Goal: Task Accomplishment & Management: Manage account settings

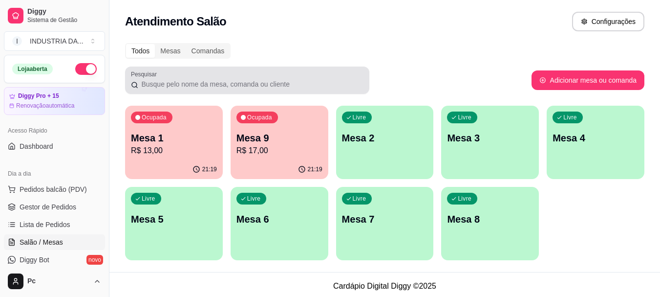
click at [147, 80] on input "Pesquisar" at bounding box center [250, 84] width 225 height 10
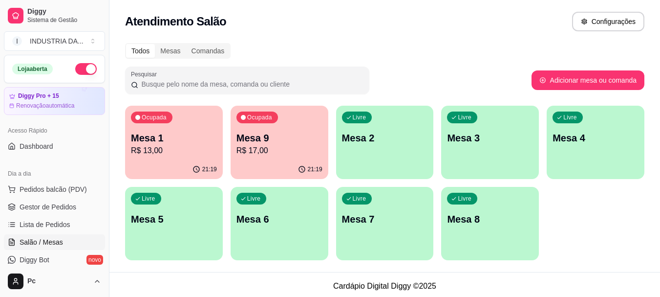
click at [164, 144] on p "Mesa 1" at bounding box center [174, 138] width 86 height 14
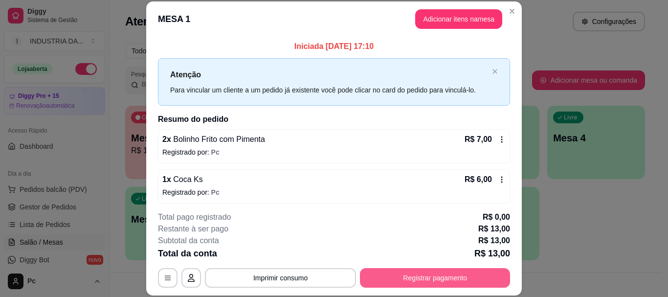
click at [422, 276] on button "Registrar pagamento" at bounding box center [435, 278] width 150 height 20
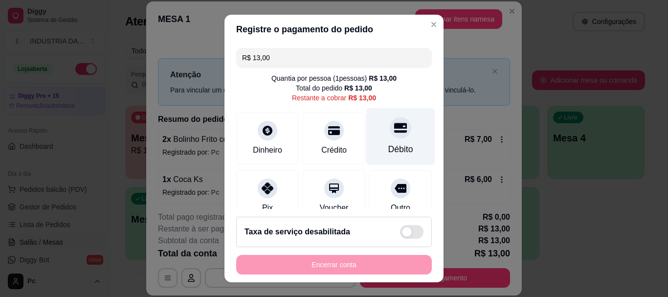
click at [388, 145] on div "Débito" at bounding box center [400, 149] width 25 height 13
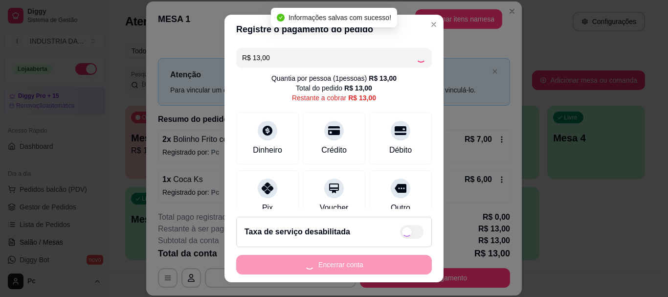
type input "R$ 0,00"
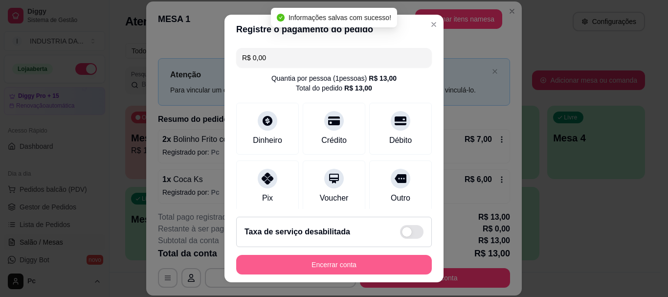
click at [357, 270] on button "Encerrar conta" at bounding box center [334, 265] width 196 height 20
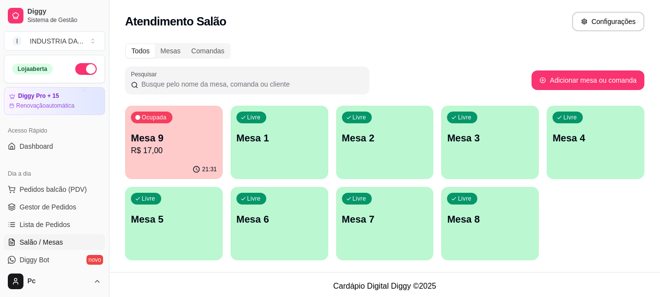
click at [208, 161] on div "21:31" at bounding box center [174, 169] width 98 height 19
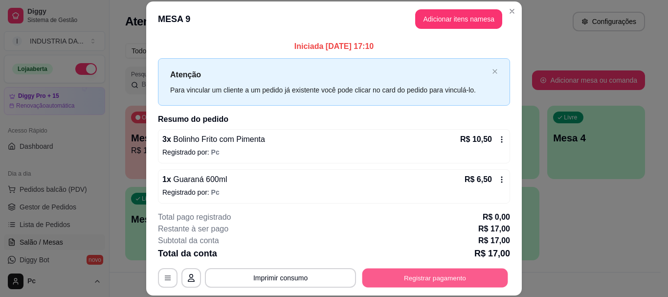
click at [463, 285] on button "Registrar pagamento" at bounding box center [435, 277] width 146 height 19
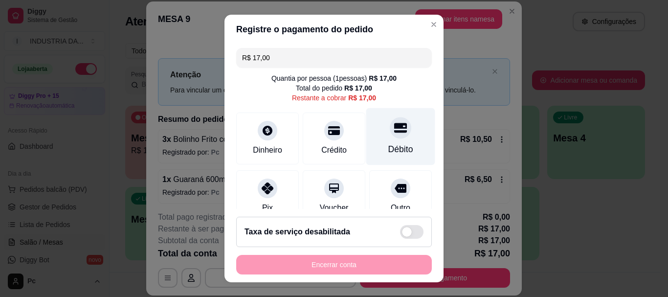
click at [394, 130] on icon at bounding box center [400, 128] width 13 height 13
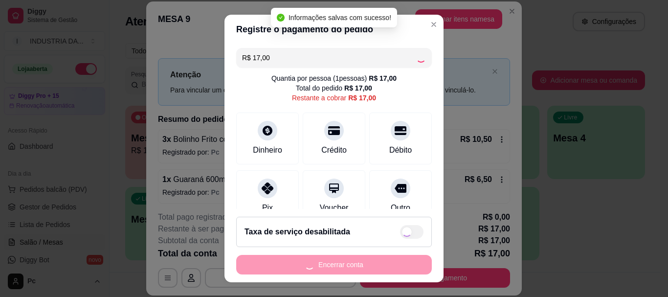
type input "R$ 0,00"
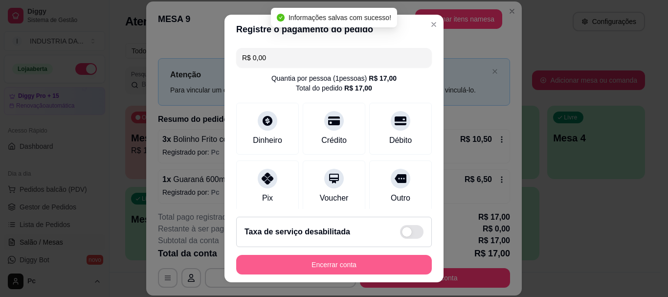
click at [350, 266] on button "Encerrar conta" at bounding box center [334, 265] width 196 height 20
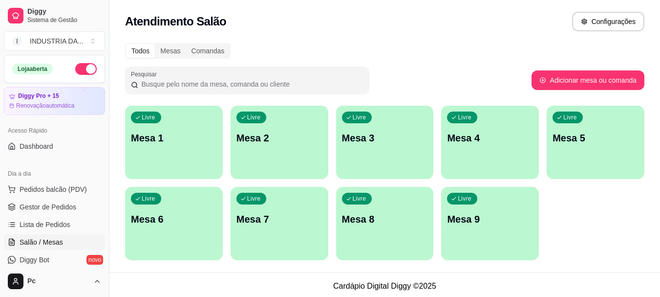
drag, startPoint x: 424, startPoint y: 22, endPoint x: 455, endPoint y: 14, distance: 31.8
click at [449, 16] on div "Atendimento Salão Configurações" at bounding box center [385, 22] width 520 height 20
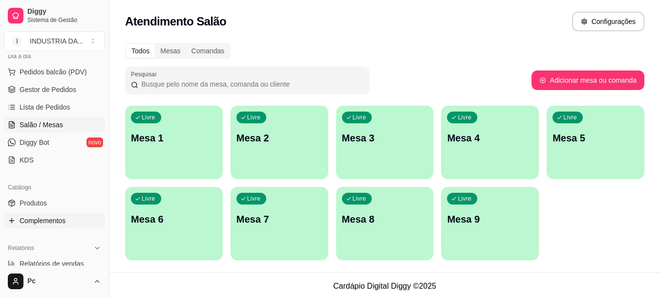
scroll to position [147, 0]
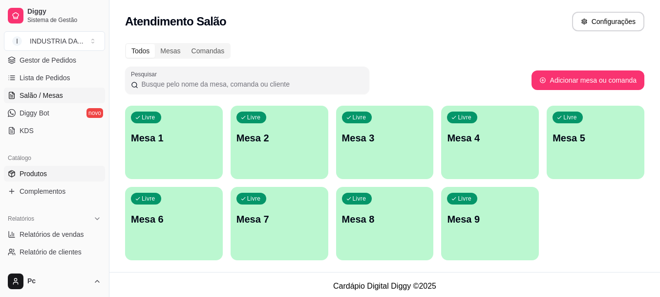
click at [45, 172] on span "Produtos" at bounding box center [33, 174] width 27 height 10
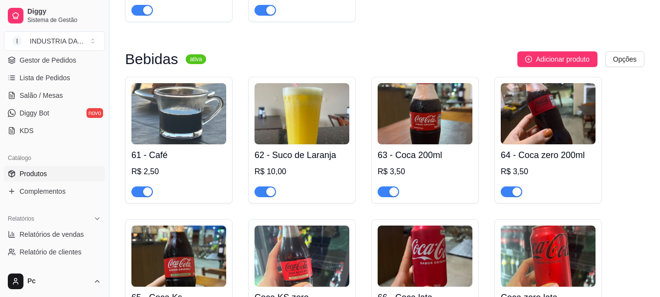
scroll to position [1222, 0]
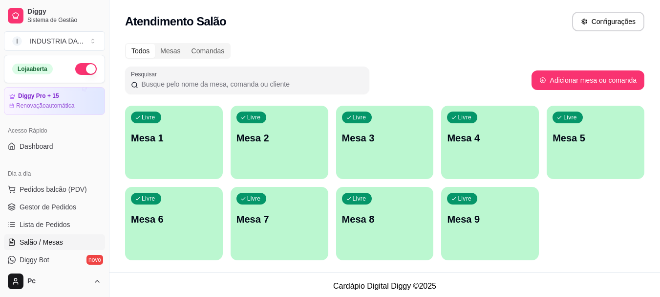
click at [312, 40] on div "Todos Mesas Comandas Pesquisar Adicionar mesa ou comanda Livre Mesa 1 Livre Mes…" at bounding box center [385, 154] width 551 height 235
click at [46, 206] on span "Gestor de Pedidos" at bounding box center [48, 207] width 57 height 10
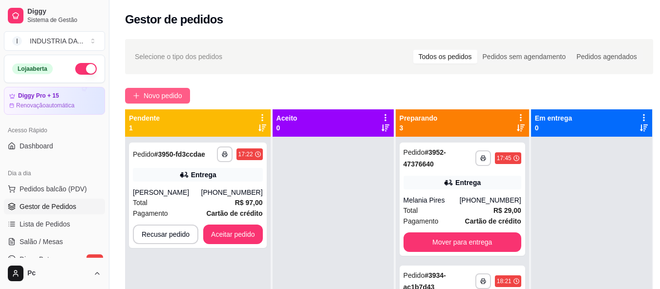
click at [149, 100] on span "Novo pedido" at bounding box center [163, 95] width 39 height 11
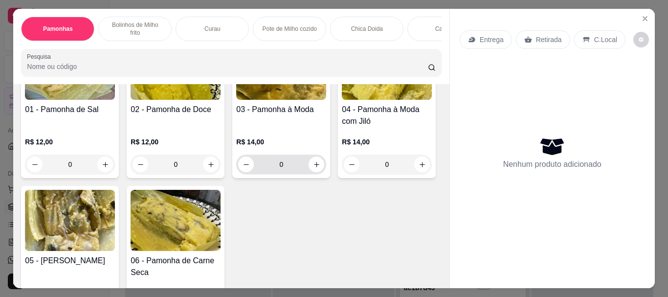
scroll to position [49, 0]
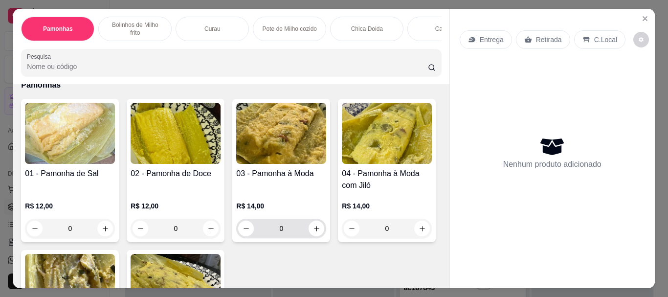
click at [292, 219] on input "0" at bounding box center [281, 229] width 55 height 20
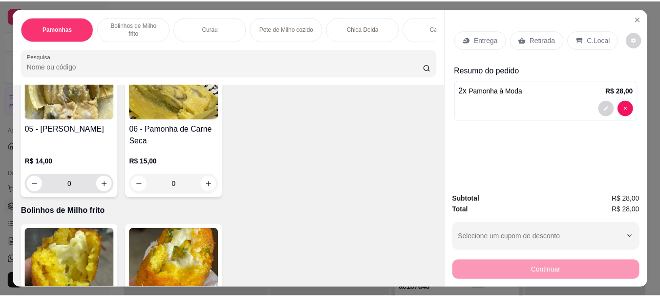
scroll to position [440, 0]
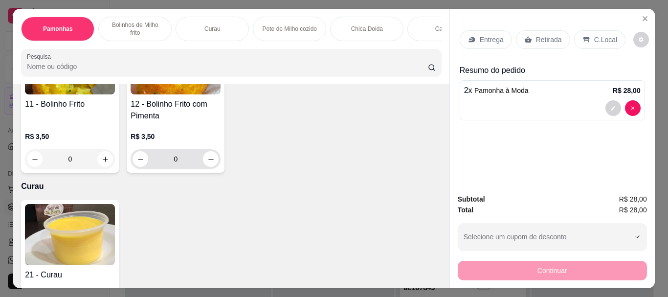
type input "2"
click at [176, 149] on input "0" at bounding box center [175, 159] width 55 height 20
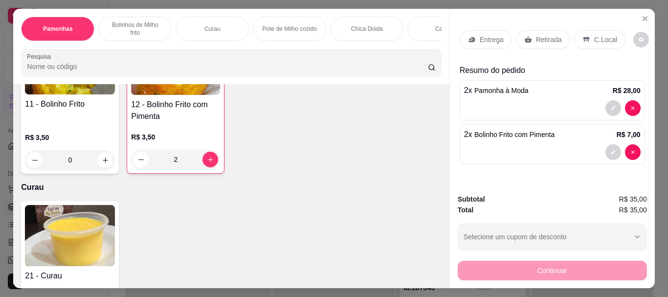
type input "2"
click at [530, 34] on div "Retirada" at bounding box center [543, 39] width 54 height 19
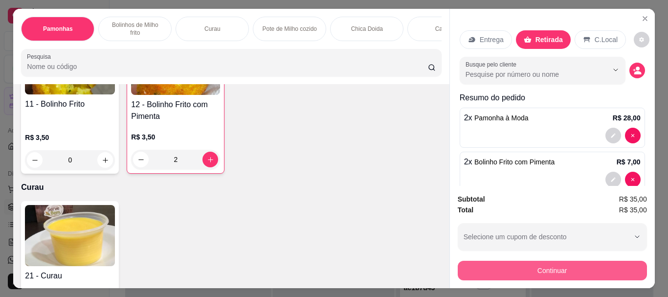
click at [522, 263] on button "Continuar" at bounding box center [552, 271] width 189 height 20
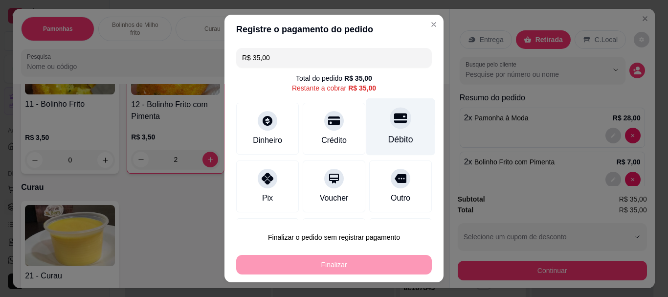
click at [393, 125] on div at bounding box center [401, 119] width 22 height 22
type input "R$ 0,00"
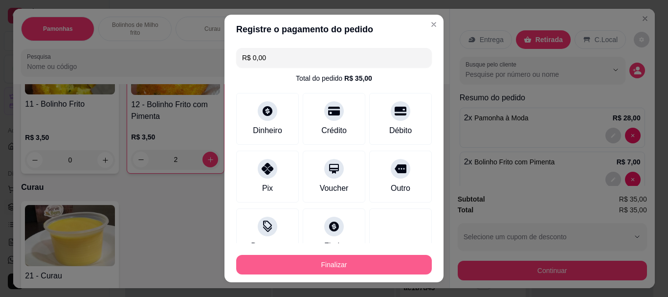
click at [355, 261] on button "Finalizar" at bounding box center [334, 265] width 196 height 20
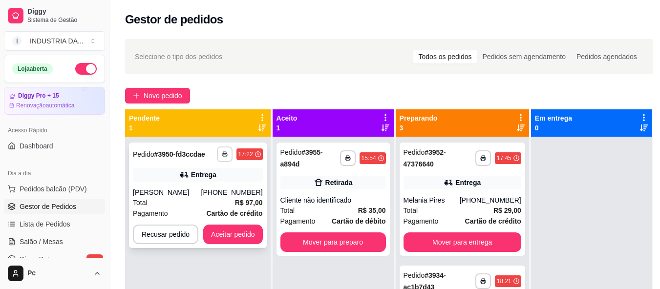
click at [224, 153] on icon "button" at bounding box center [225, 155] width 6 height 6
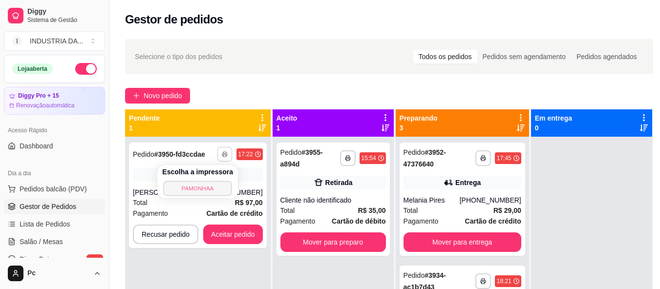
click at [205, 188] on button "PAMONHAA" at bounding box center [198, 188] width 68 height 15
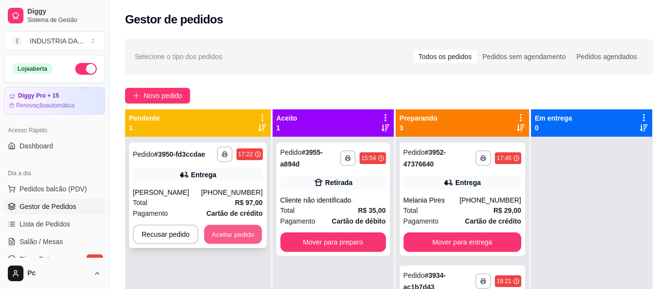
click at [241, 232] on button "Aceitar pedido" at bounding box center [233, 234] width 58 height 19
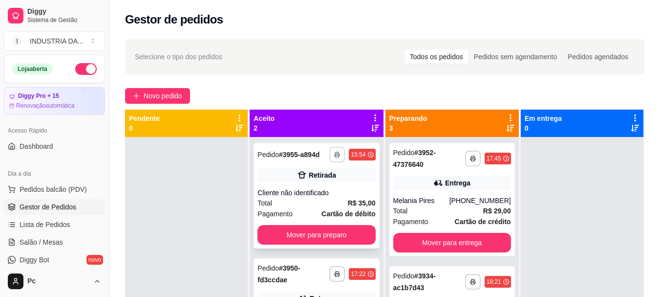
click at [335, 151] on button "button" at bounding box center [337, 155] width 16 height 16
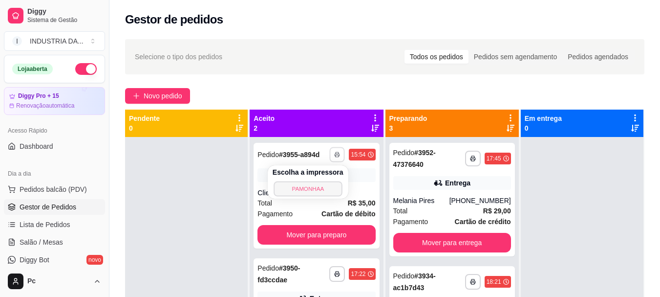
click at [314, 189] on button "PAMONHAA" at bounding box center [308, 188] width 68 height 15
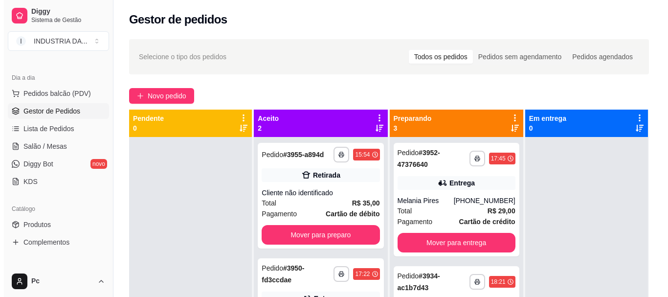
scroll to position [98, 0]
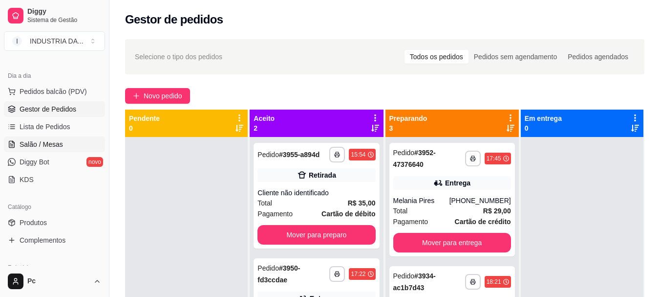
click at [57, 144] on span "Salão / Mesas" at bounding box center [42, 144] width 44 height 10
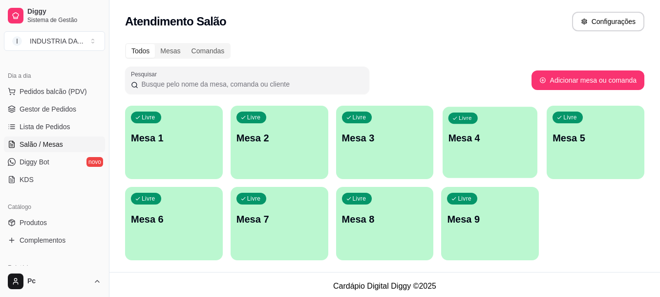
click at [482, 144] on p "Mesa 4" at bounding box center [491, 138] width 84 height 13
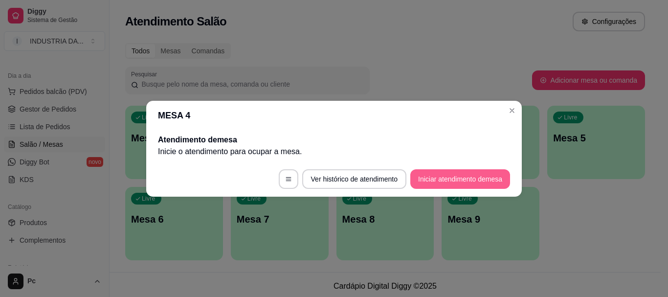
click at [475, 174] on button "Iniciar atendimento de mesa" at bounding box center [460, 179] width 100 height 20
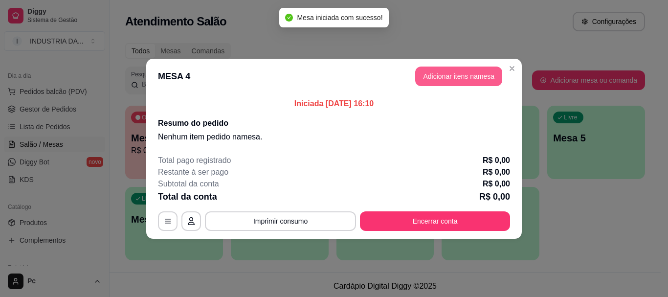
click at [442, 72] on button "Adicionar itens na mesa" at bounding box center [458, 76] width 87 height 20
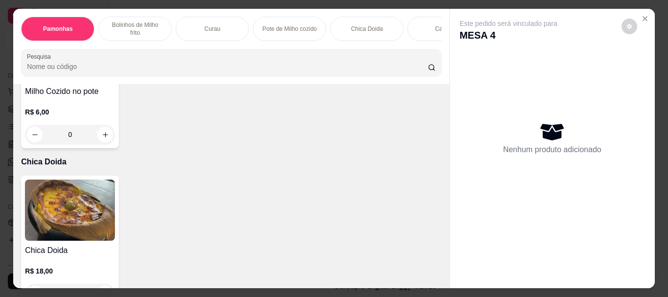
scroll to position [929, 0]
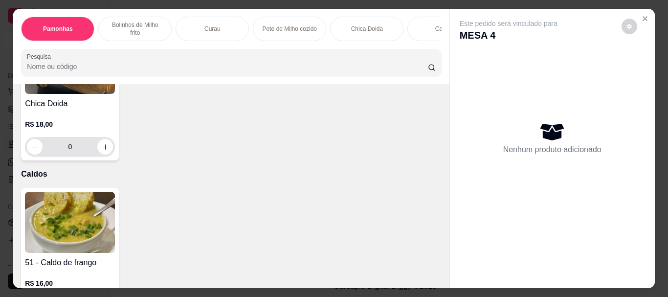
click at [80, 137] on input "0" at bounding box center [70, 147] width 55 height 20
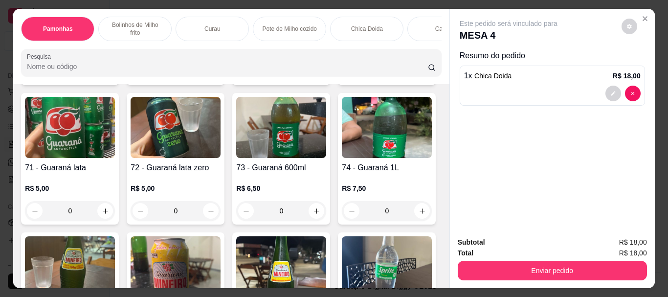
type input "1"
click at [148, 81] on input "0" at bounding box center [175, 72] width 55 height 20
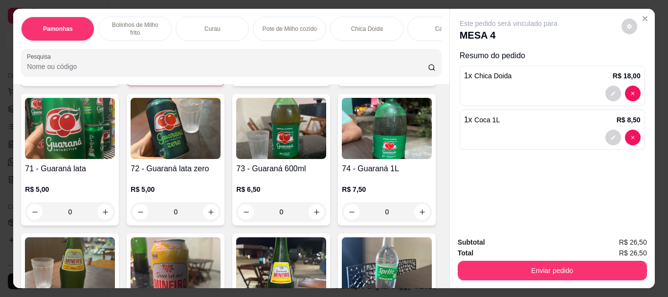
scroll to position [1761, 0]
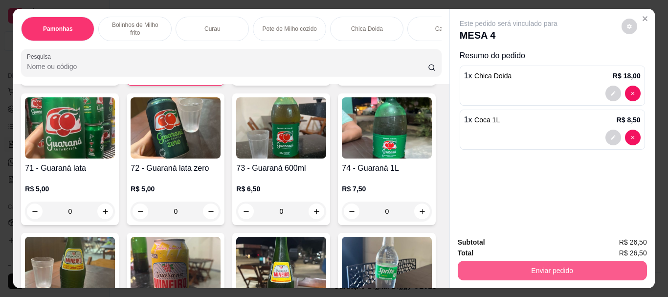
type input "1"
click at [533, 262] on button "Enviar pedido" at bounding box center [552, 271] width 189 height 20
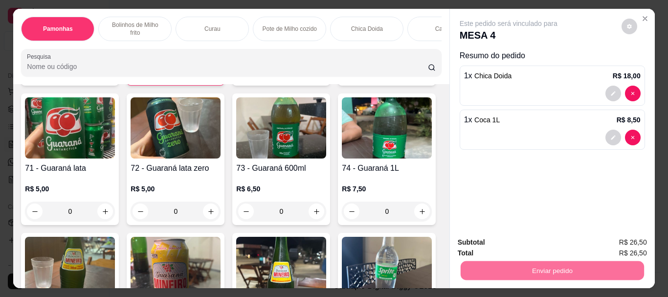
click at [617, 238] on button "Enviar pedido" at bounding box center [621, 242] width 54 height 18
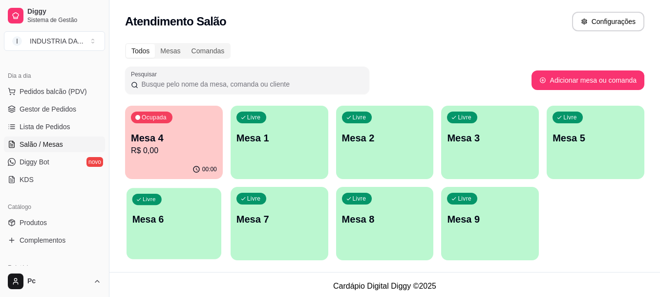
click at [179, 206] on div "Livre Mesa 6" at bounding box center [174, 218] width 95 height 60
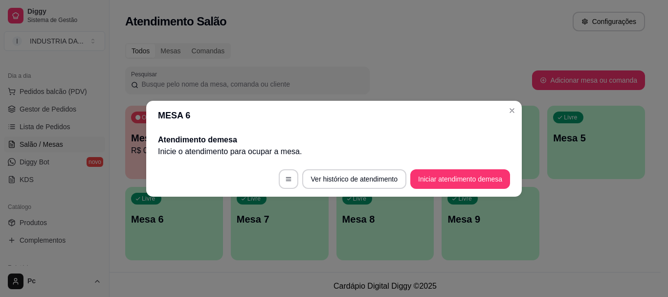
click at [428, 172] on button "Iniciar atendimento de mesa" at bounding box center [460, 179] width 100 height 20
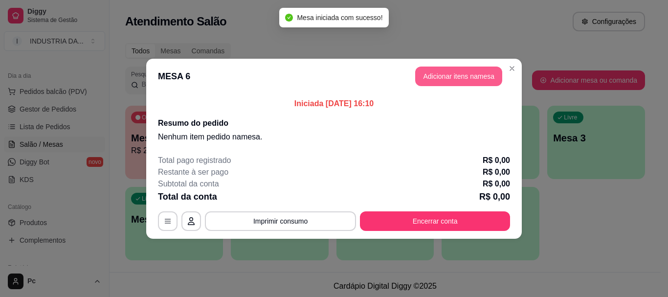
click at [464, 76] on button "Adicionar itens na mesa" at bounding box center [458, 76] width 87 height 20
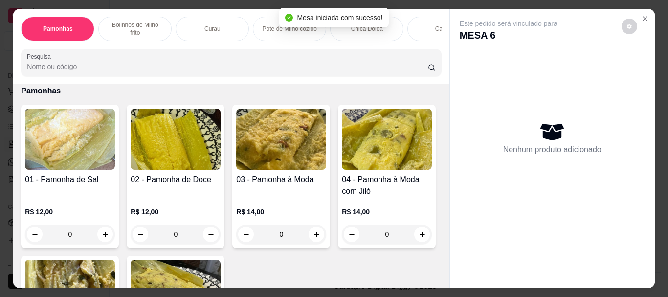
scroll to position [49, 0]
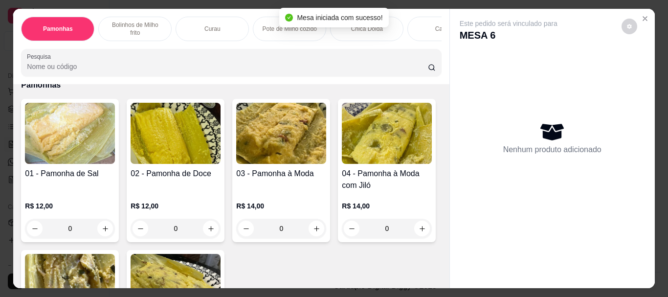
click at [79, 221] on input "0" at bounding box center [70, 229] width 55 height 20
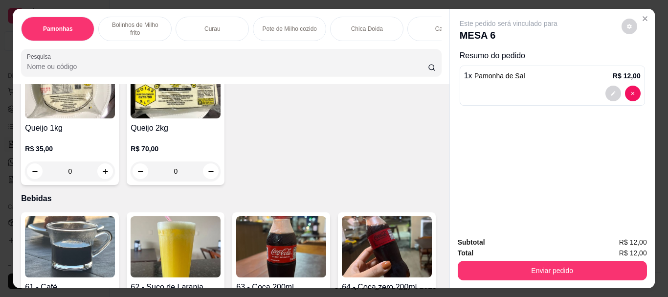
scroll to position [1418, 0]
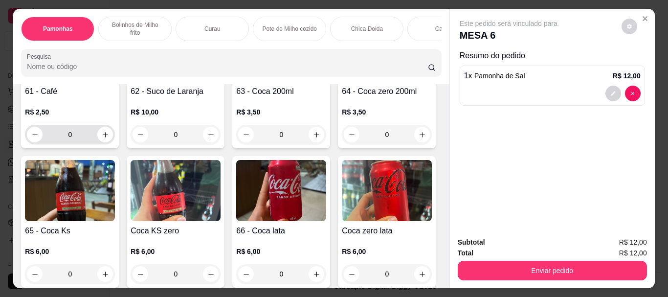
type input "1"
click at [71, 127] on input "0" at bounding box center [70, 135] width 55 height 20
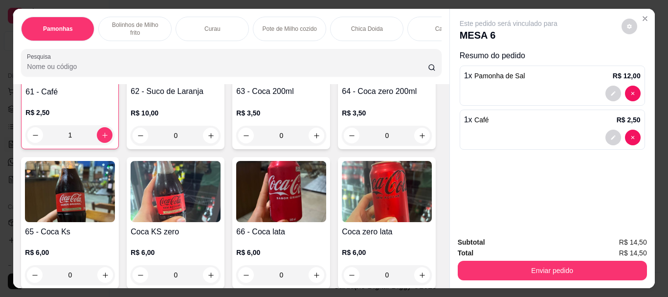
scroll to position [1418, 0]
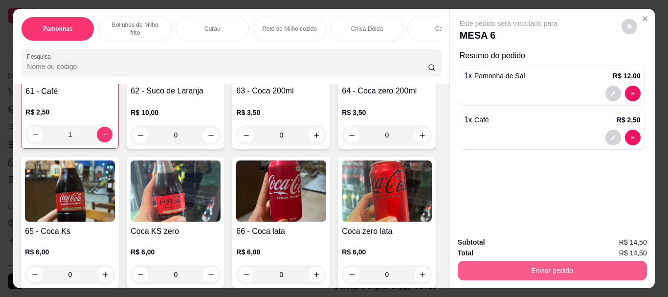
type input "1"
click at [581, 270] on button "Enviar pedido" at bounding box center [551, 270] width 183 height 19
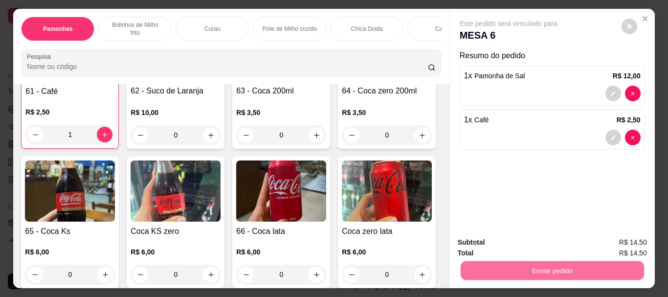
click at [619, 240] on button "Enviar pedido" at bounding box center [621, 242] width 54 height 18
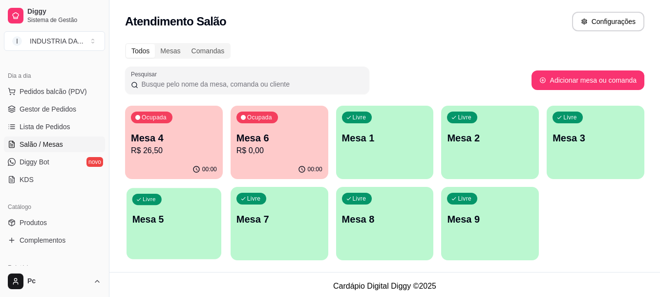
click at [196, 229] on div "Livre Mesa 5" at bounding box center [174, 218] width 95 height 60
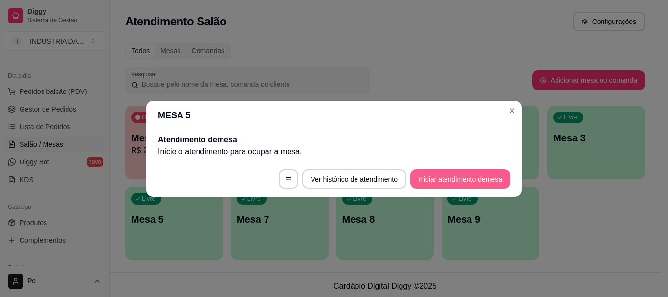
click at [464, 174] on button "Iniciar atendimento de mesa" at bounding box center [460, 179] width 100 height 20
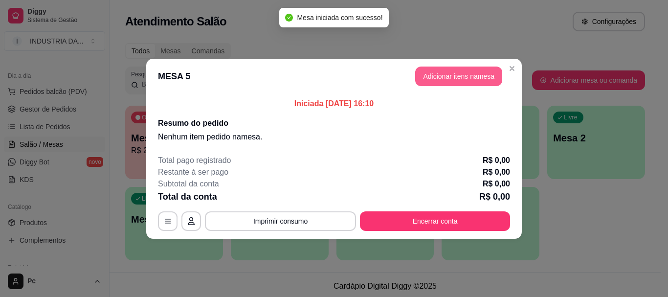
click at [430, 76] on button "Adicionar itens na mesa" at bounding box center [458, 76] width 87 height 20
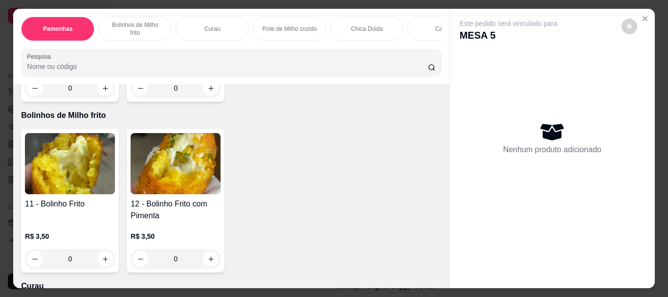
scroll to position [342, 0]
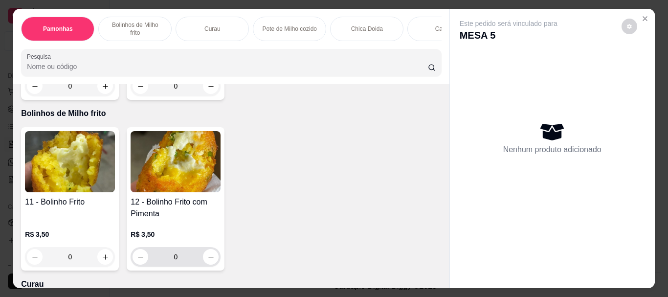
click at [188, 247] on input "0" at bounding box center [175, 257] width 55 height 20
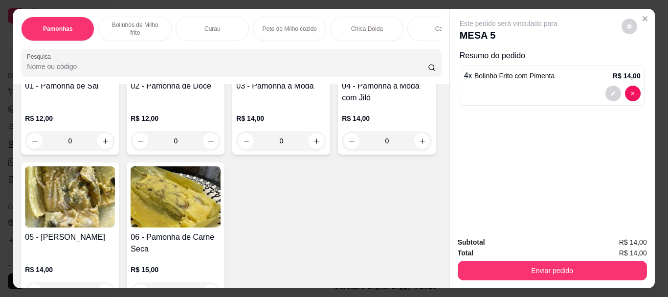
scroll to position [98, 0]
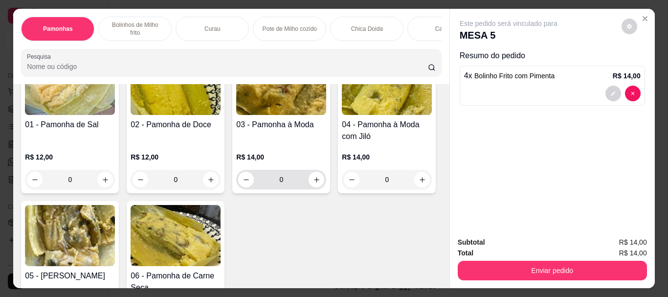
type input "4"
click at [286, 177] on input "0" at bounding box center [281, 180] width 55 height 20
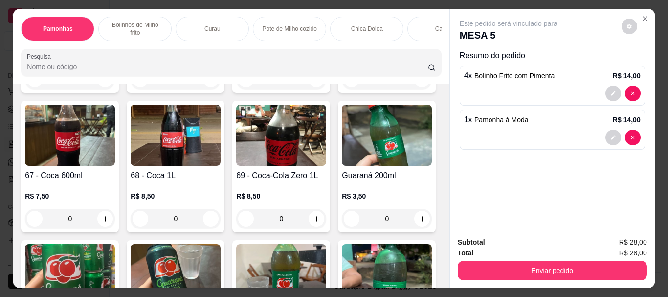
scroll to position [1711, 0]
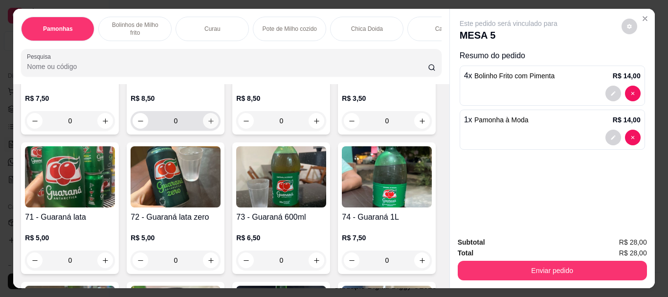
type input "1"
click at [207, 125] on icon "increase-product-quantity" at bounding box center [210, 120] width 7 height 7
type input "1"
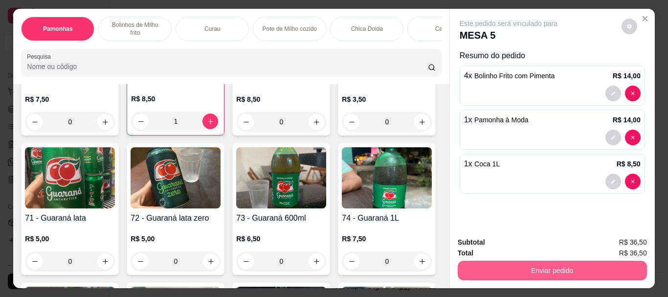
click at [579, 261] on button "Enviar pedido" at bounding box center [552, 271] width 189 height 20
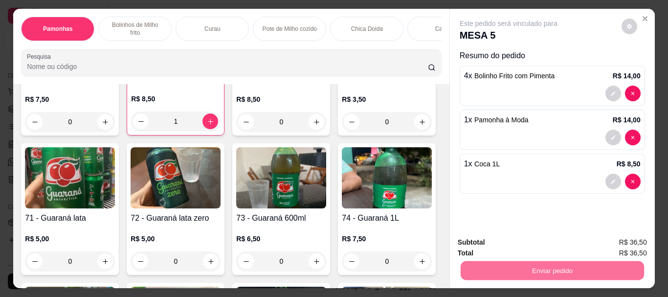
click at [622, 238] on button "Enviar pedido" at bounding box center [620, 242] width 55 height 19
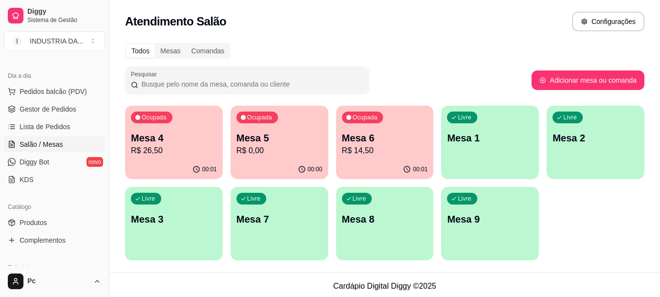
click at [480, 219] on p "Mesa 9" at bounding box center [490, 219] width 86 height 14
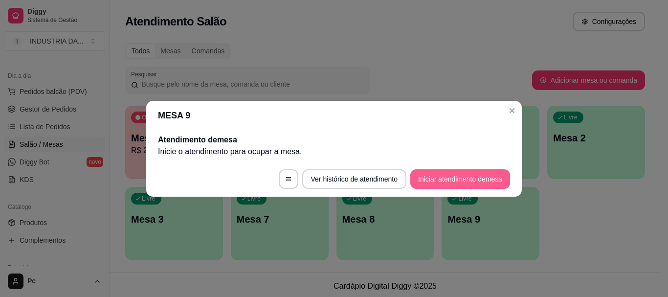
click at [481, 176] on button "Iniciar atendimento de mesa" at bounding box center [460, 179] width 100 height 20
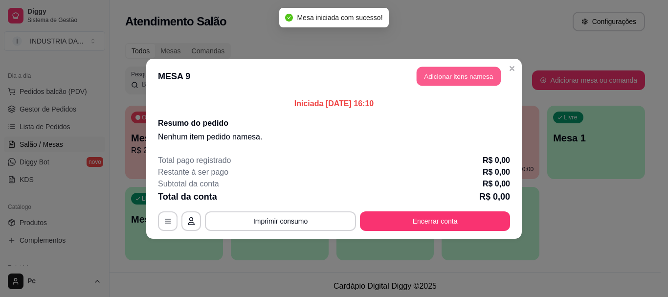
click at [464, 69] on button "Adicionar itens na mesa" at bounding box center [459, 75] width 84 height 19
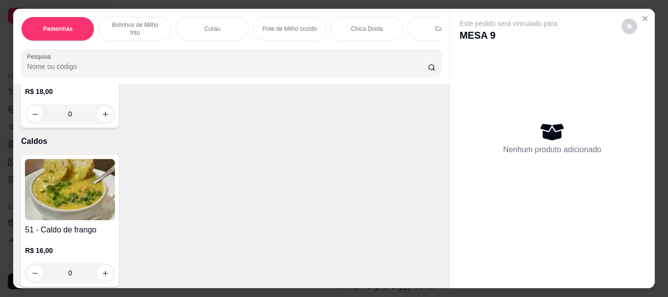
scroll to position [929, 0]
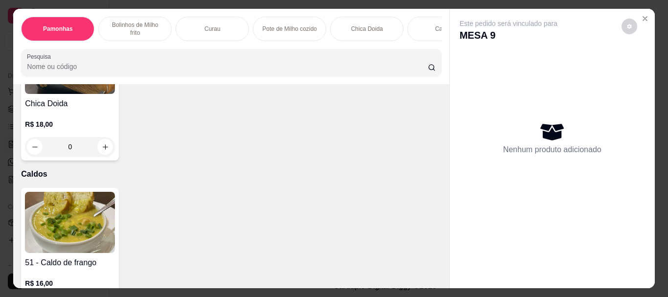
click at [76, 141] on input "0" at bounding box center [70, 147] width 55 height 20
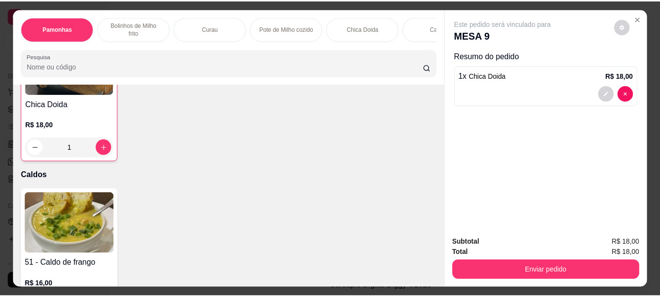
scroll to position [929, 0]
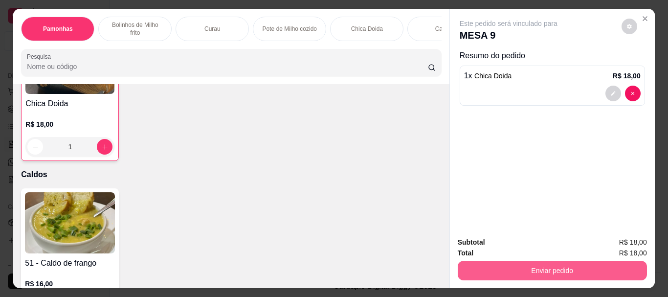
type input "1"
click at [563, 275] on button "Enviar pedido" at bounding box center [552, 271] width 189 height 20
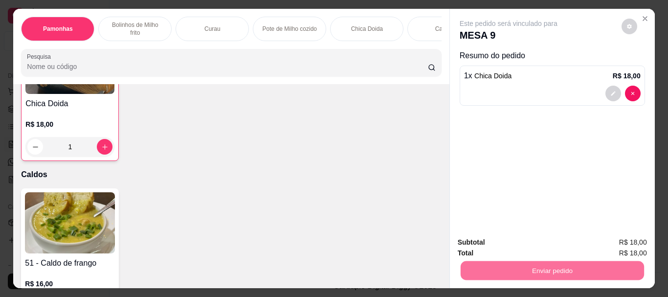
click at [628, 242] on button "Enviar pedido" at bounding box center [621, 242] width 54 height 18
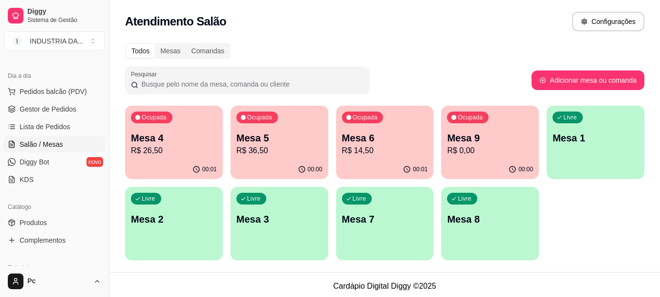
click at [324, 30] on div "Atendimento Salão Configurações" at bounding box center [385, 22] width 520 height 20
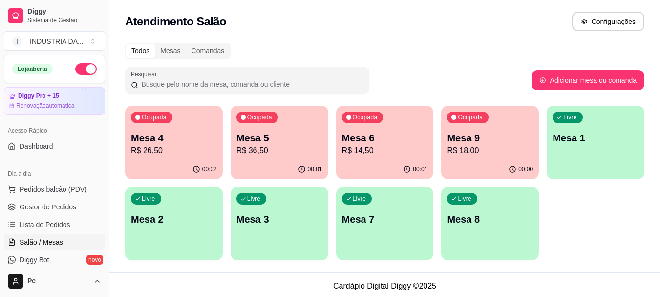
click at [353, 233] on div "Livre Mesa 7" at bounding box center [385, 218] width 98 height 62
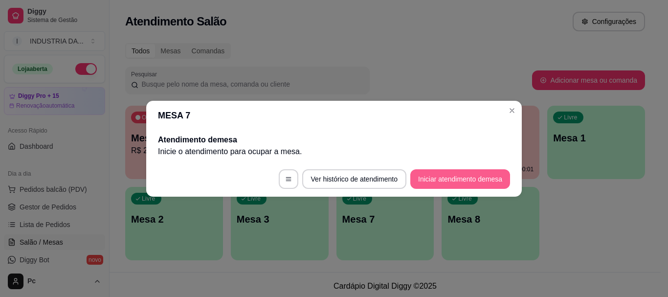
click at [466, 184] on button "Iniciar atendimento de mesa" at bounding box center [460, 179] width 100 height 20
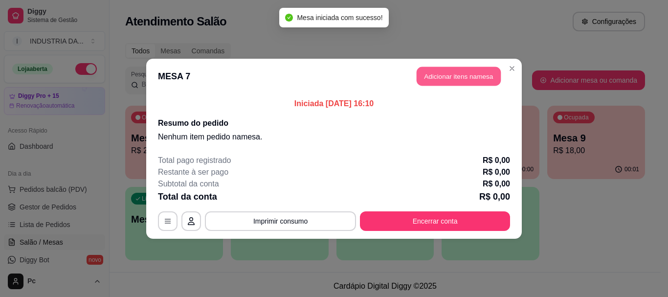
click at [445, 73] on button "Adicionar itens na mesa" at bounding box center [459, 75] width 84 height 19
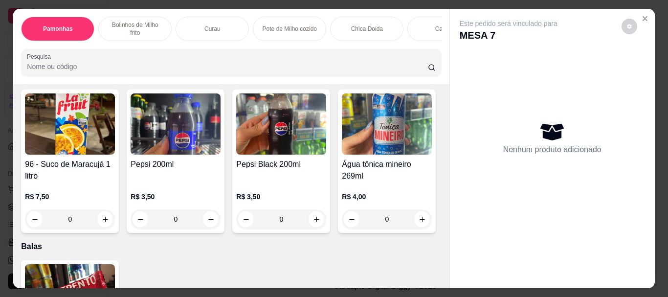
scroll to position [2493, 0]
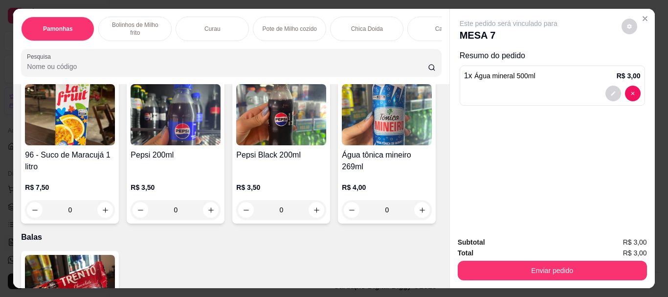
type input "1"
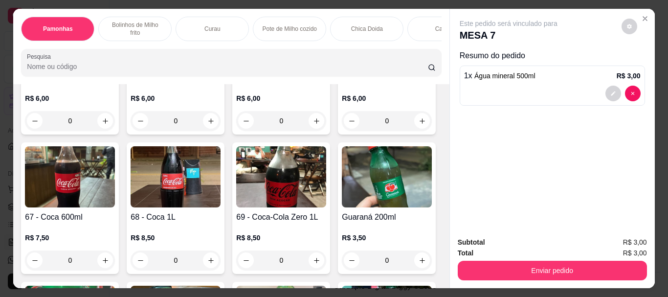
scroll to position [1565, 0]
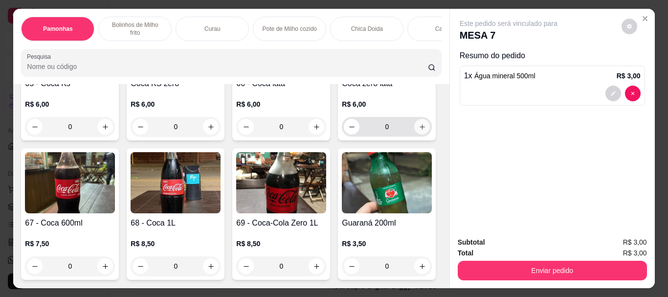
click at [419, 130] on icon "increase-product-quantity" at bounding box center [421, 126] width 5 height 5
type input "1"
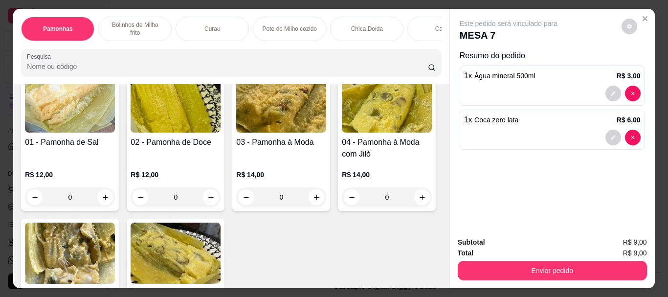
scroll to position [98, 0]
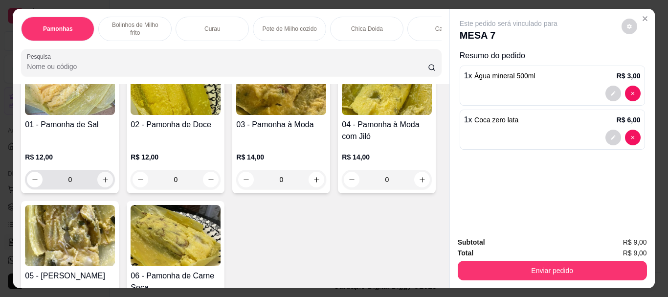
click at [104, 176] on icon "increase-product-quantity" at bounding box center [105, 179] width 7 height 7
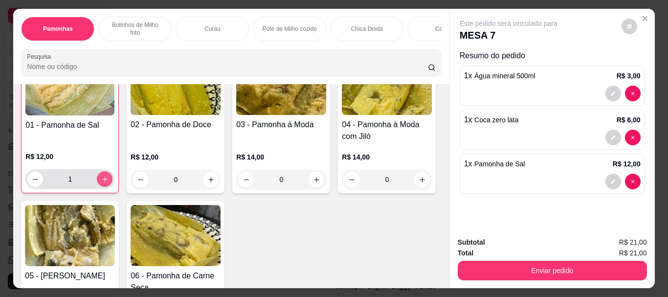
type input "1"
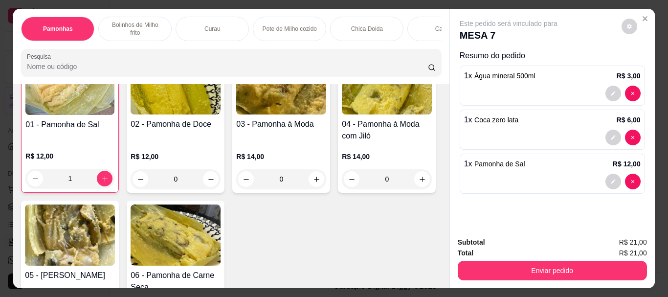
click at [559, 267] on button "Enviar pedido" at bounding box center [552, 271] width 189 height 20
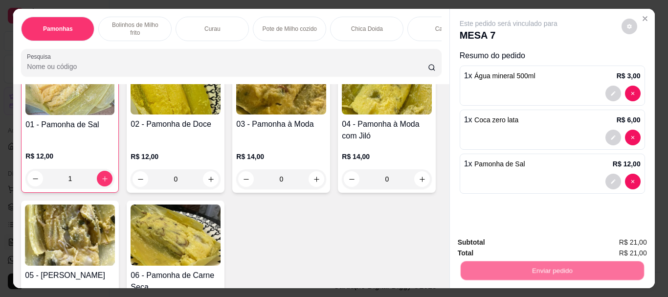
click at [617, 236] on button "Enviar pedido" at bounding box center [620, 242] width 55 height 19
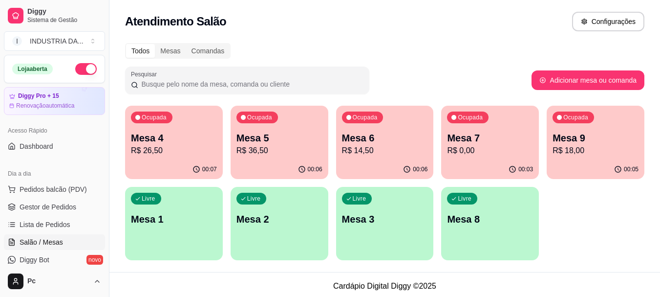
click at [158, 152] on p "R$ 26,50" at bounding box center [174, 151] width 86 height 12
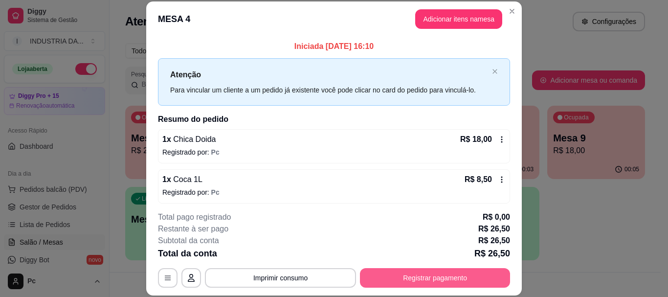
click at [461, 277] on button "Registrar pagamento" at bounding box center [435, 278] width 150 height 20
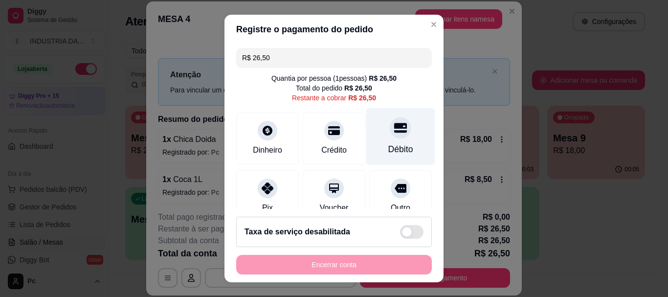
click at [371, 143] on div "Débito" at bounding box center [400, 136] width 69 height 57
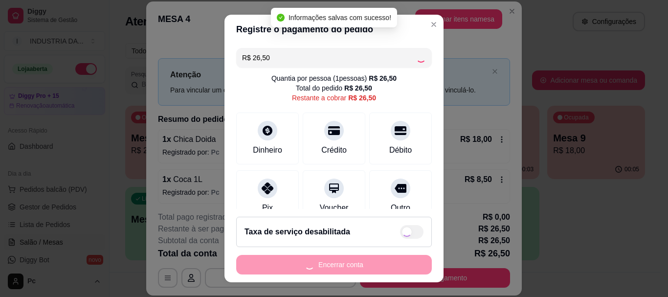
type input "R$ 0,00"
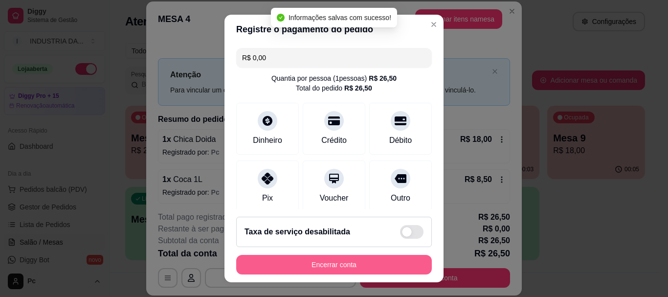
click at [354, 265] on button "Encerrar conta" at bounding box center [334, 265] width 196 height 20
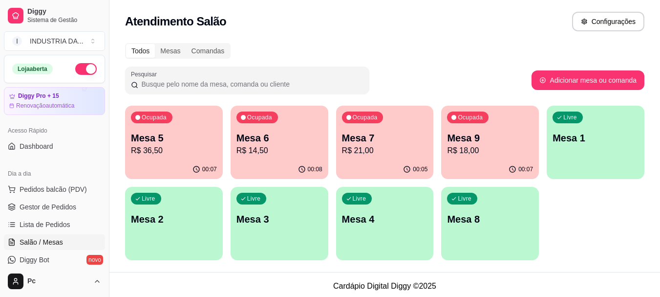
click at [153, 148] on p "R$ 36,50" at bounding box center [174, 151] width 86 height 12
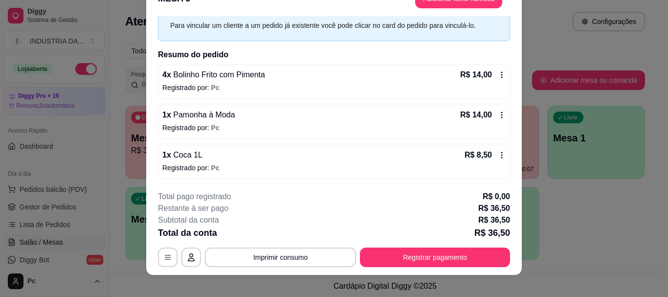
scroll to position [30, 0]
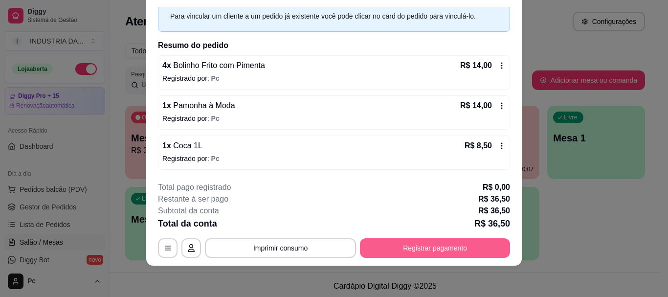
click at [396, 239] on button "Registrar pagamento" at bounding box center [435, 248] width 150 height 20
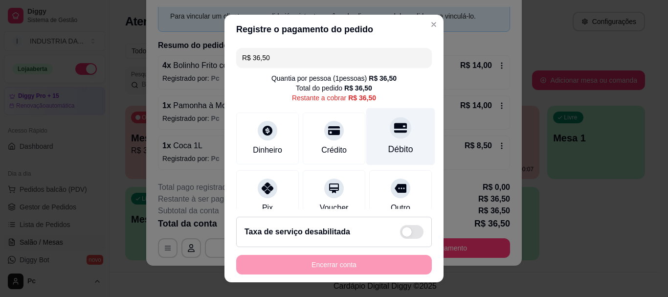
click at [394, 133] on icon at bounding box center [400, 128] width 13 height 13
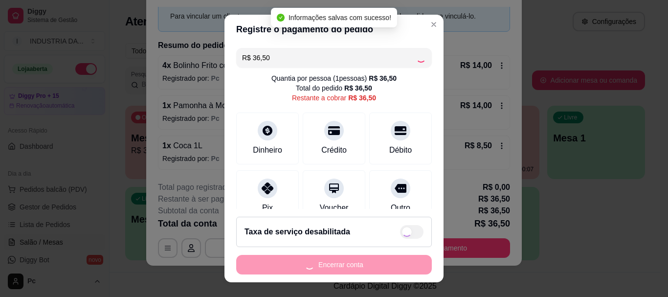
type input "R$ 0,00"
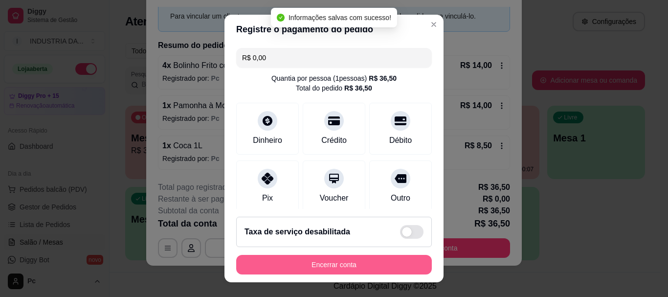
click at [319, 263] on button "Encerrar conta" at bounding box center [334, 265] width 196 height 20
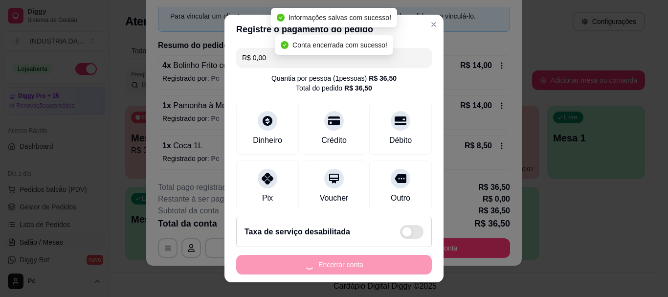
scroll to position [0, 0]
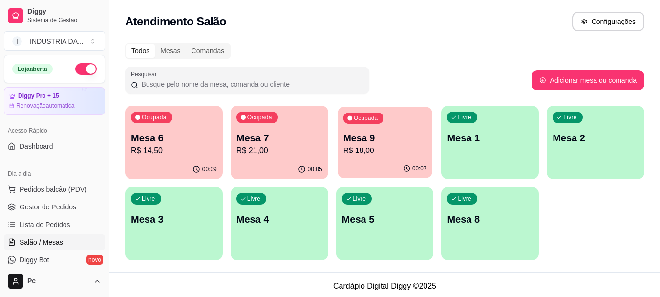
click at [411, 158] on div "Ocupada Mesa 9 R$ 18,00" at bounding box center [385, 133] width 95 height 53
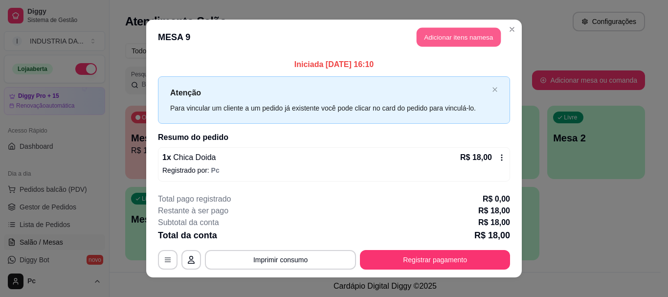
click at [465, 40] on button "Adicionar itens na mesa" at bounding box center [459, 37] width 84 height 19
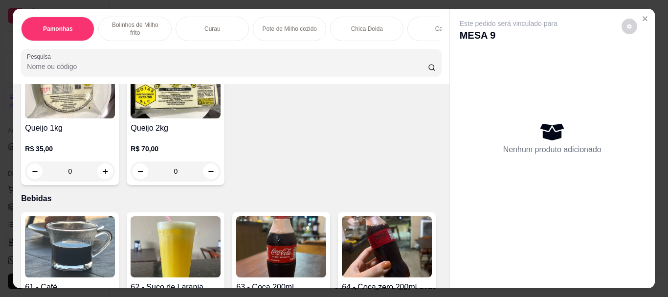
scroll to position [1418, 0]
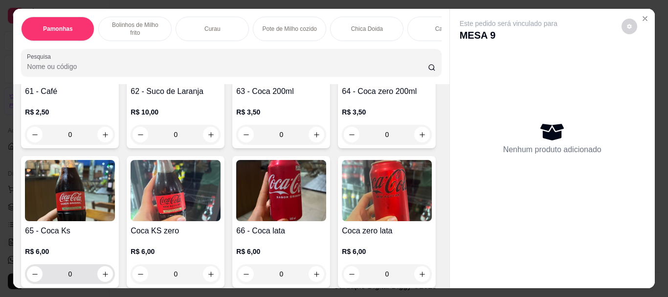
click at [97, 265] on input "0" at bounding box center [70, 274] width 55 height 20
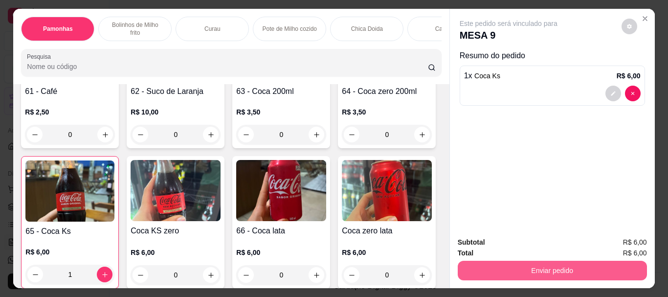
type input "1"
click at [569, 264] on button "Enviar pedido" at bounding box center [551, 270] width 183 height 19
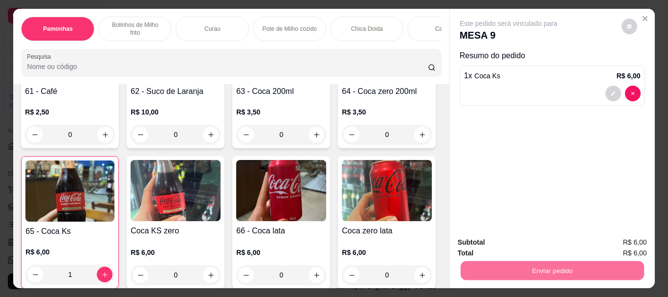
click at [616, 237] on button "Enviar pedido" at bounding box center [620, 242] width 55 height 19
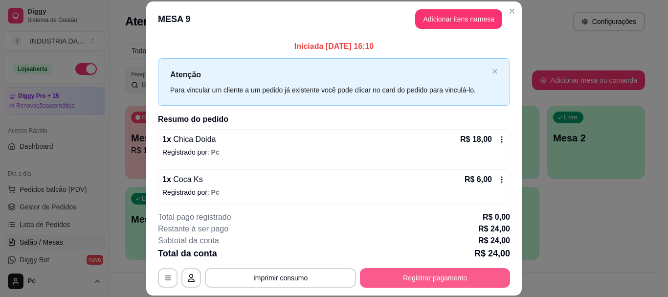
click at [427, 276] on button "Registrar pagamento" at bounding box center [435, 278] width 150 height 20
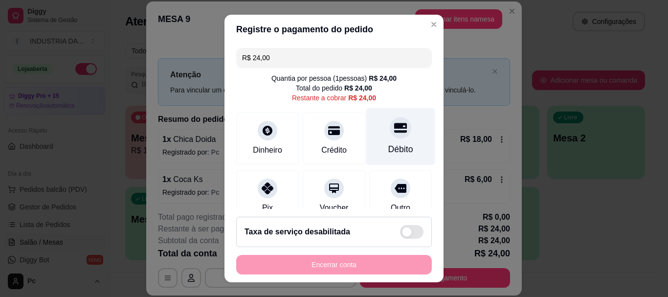
click at [383, 142] on div "Débito" at bounding box center [400, 136] width 69 height 57
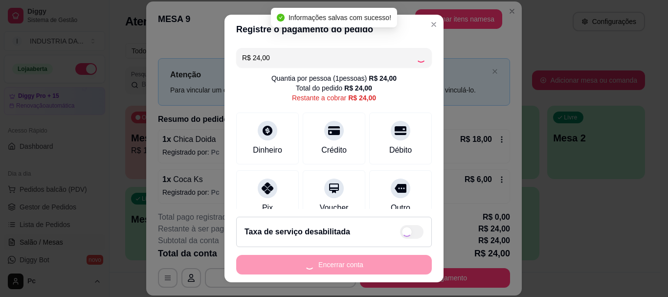
type input "R$ 0,00"
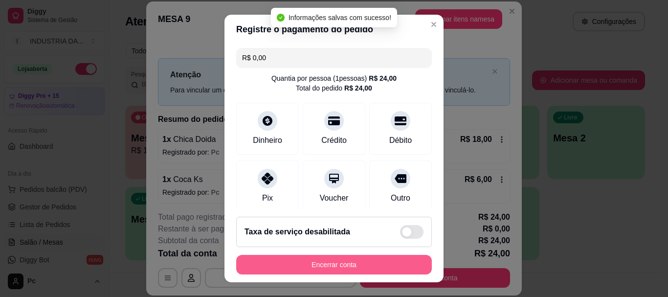
click at [370, 271] on button "Encerrar conta" at bounding box center [334, 265] width 196 height 20
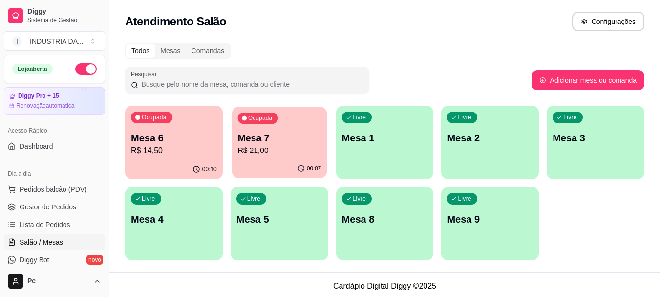
click at [276, 127] on div "Ocupada Mesa 7 R$ 21,00" at bounding box center [279, 133] width 95 height 53
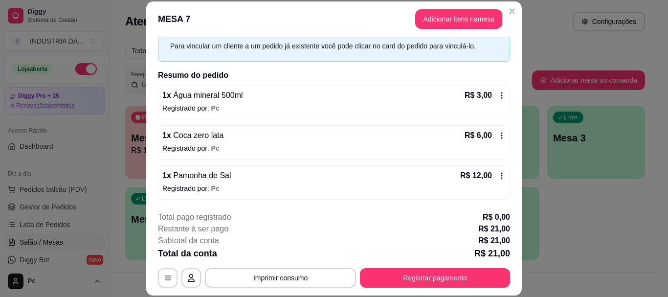
scroll to position [30, 0]
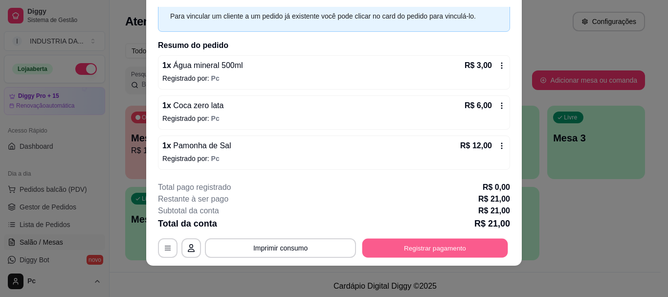
click at [453, 243] on button "Registrar pagamento" at bounding box center [435, 248] width 146 height 19
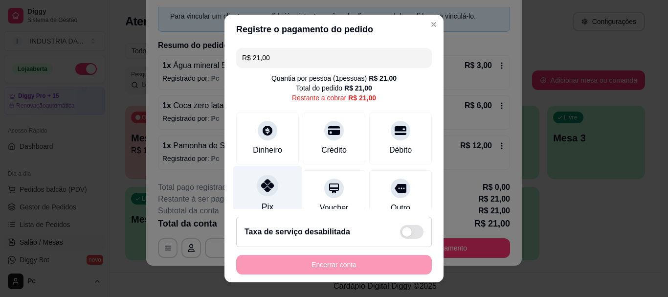
click at [266, 198] on div "Pix" at bounding box center [267, 194] width 69 height 57
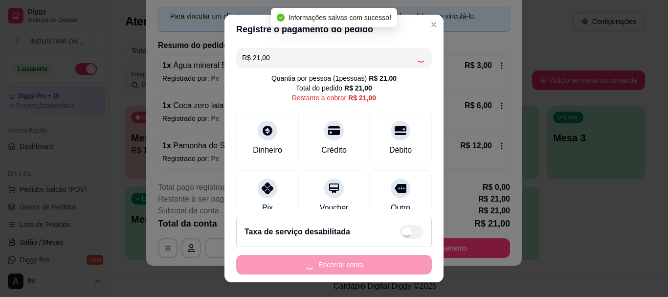
type input "R$ 0,00"
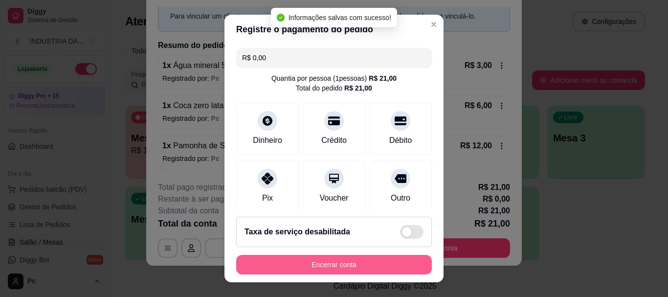
click at [364, 264] on button "Encerrar conta" at bounding box center [334, 265] width 196 height 20
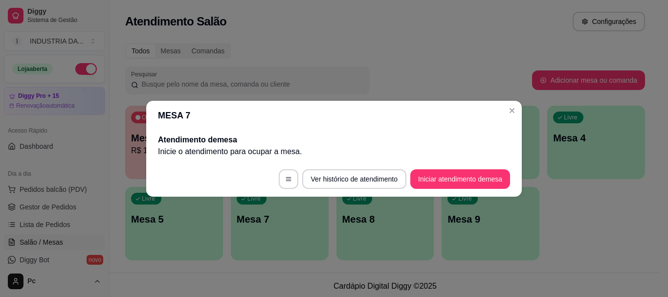
scroll to position [0, 0]
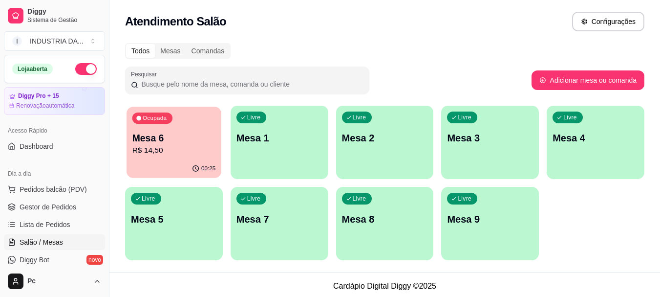
click at [170, 141] on p "Mesa 6" at bounding box center [174, 138] width 84 height 13
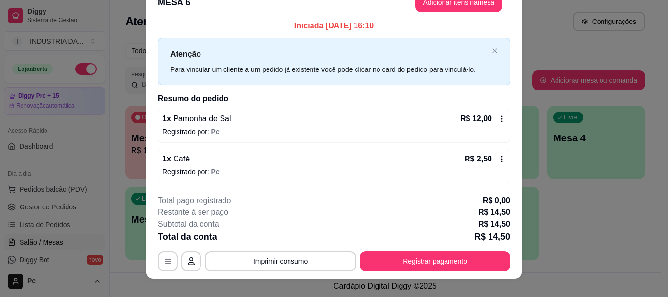
scroll to position [30, 0]
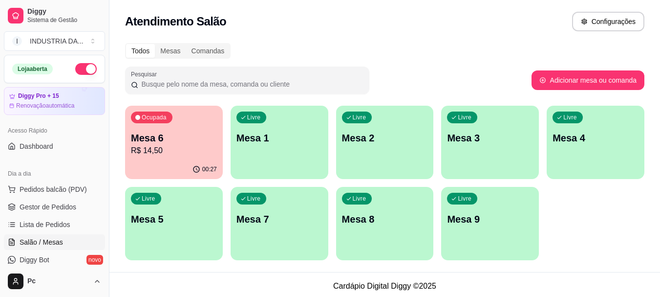
click at [266, 135] on p "Mesa 1" at bounding box center [280, 138] width 86 height 14
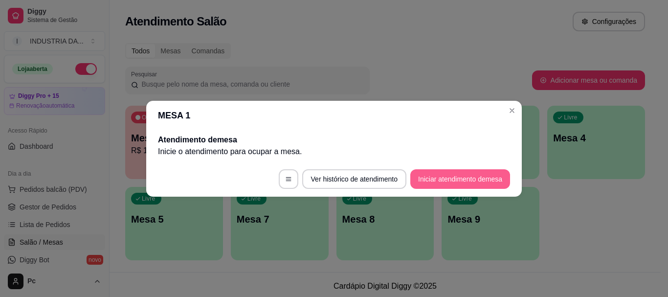
click at [441, 185] on button "Iniciar atendimento de mesa" at bounding box center [460, 179] width 100 height 20
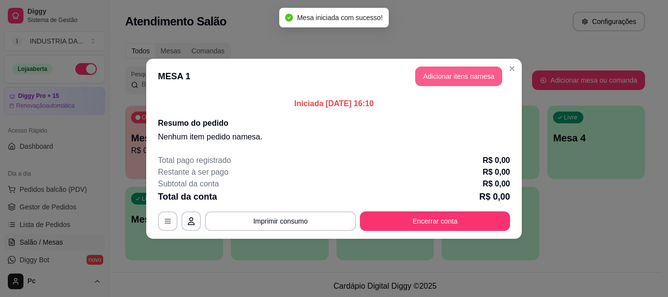
click at [449, 83] on button "Adicionar itens na mesa" at bounding box center [458, 76] width 87 height 20
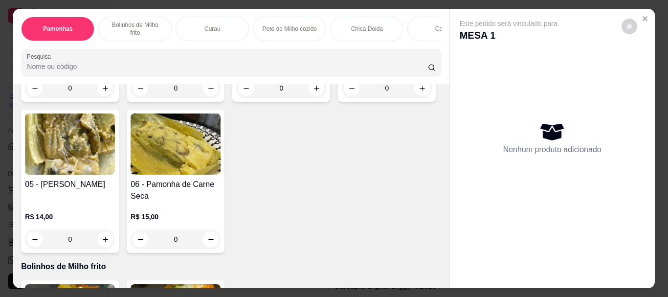
scroll to position [244, 0]
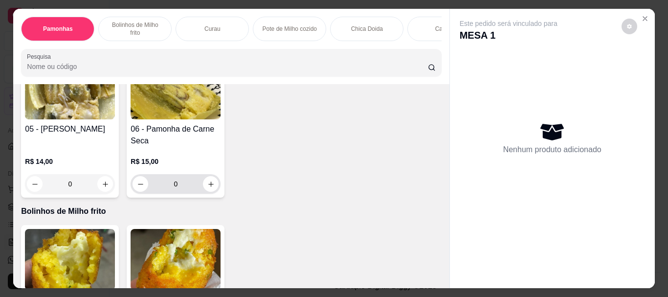
click at [215, 180] on icon "increase-product-quantity" at bounding box center [210, 183] width 7 height 7
type input "1"
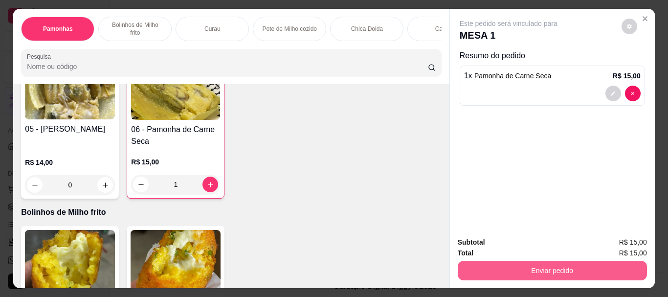
click at [571, 266] on button "Enviar pedido" at bounding box center [552, 271] width 189 height 20
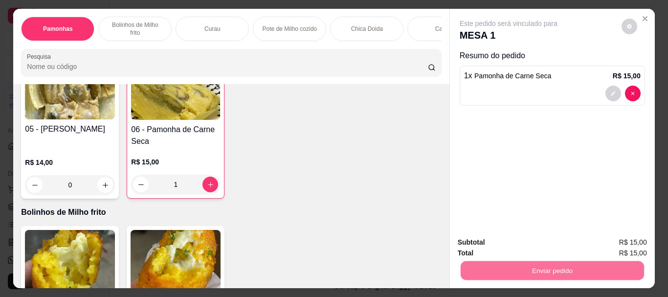
click at [633, 243] on button "Enviar pedido" at bounding box center [621, 242] width 54 height 18
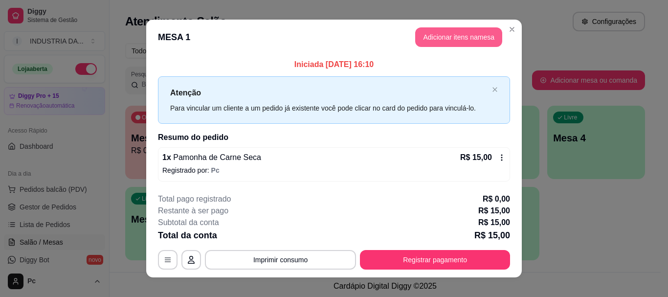
click at [463, 44] on button "Adicionar itens na mesa" at bounding box center [458, 37] width 87 height 20
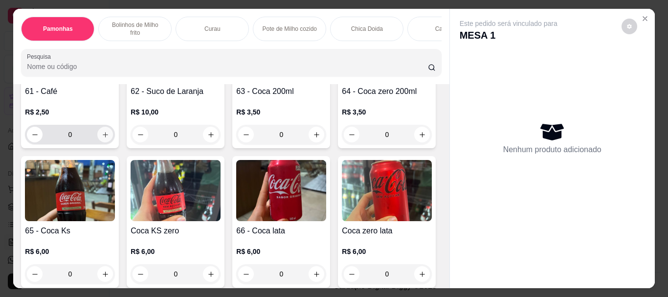
scroll to position [1369, 0]
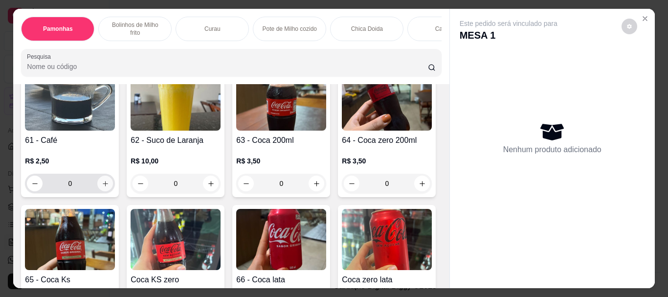
click at [102, 180] on icon "increase-product-quantity" at bounding box center [105, 183] width 7 height 7
type input "1"
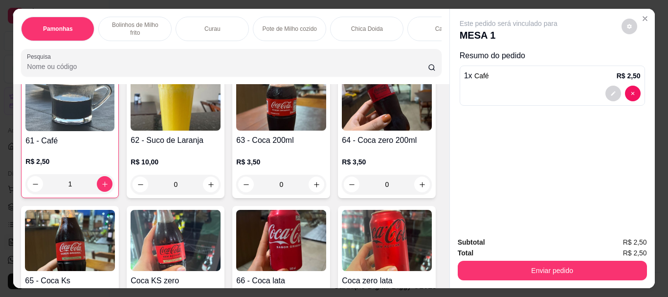
scroll to position [1369, 0]
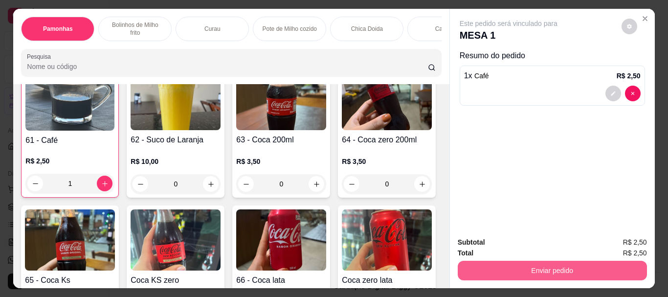
click at [602, 262] on button "Enviar pedido" at bounding box center [552, 271] width 189 height 20
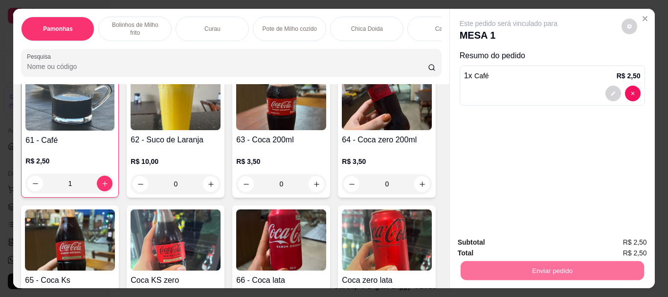
click at [623, 236] on button "Enviar pedido" at bounding box center [620, 242] width 55 height 19
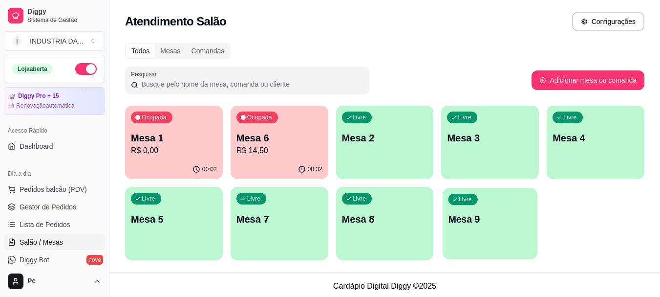
click at [513, 237] on div "Livre Mesa 9" at bounding box center [490, 218] width 95 height 60
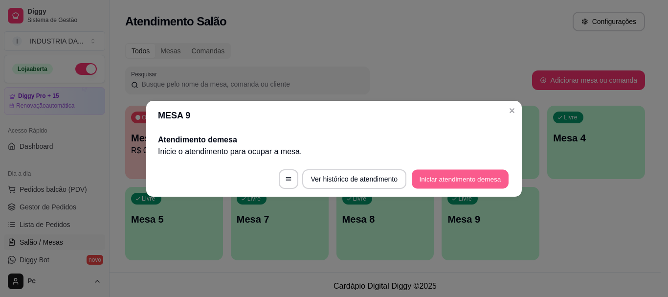
click at [477, 181] on button "Iniciar atendimento de mesa" at bounding box center [460, 178] width 97 height 19
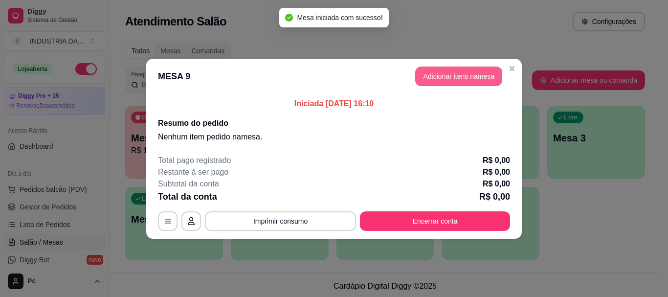
click at [464, 74] on button "Adicionar itens na mesa" at bounding box center [458, 76] width 87 height 20
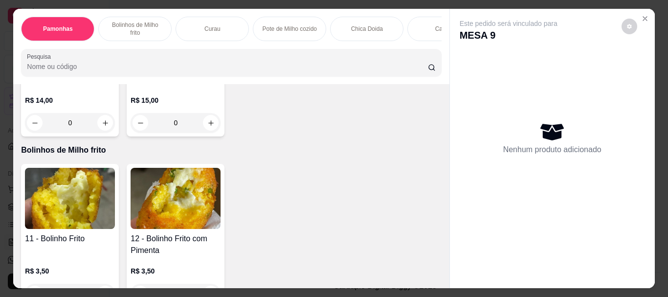
scroll to position [440, 0]
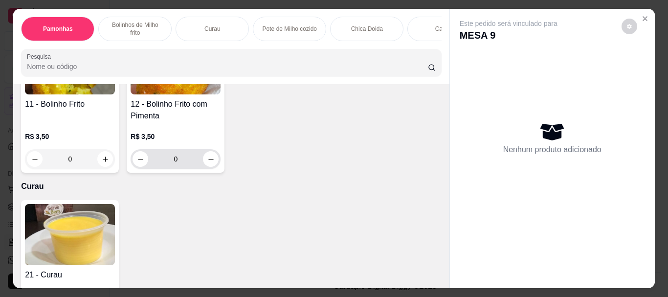
click at [188, 152] on input "0" at bounding box center [175, 159] width 55 height 20
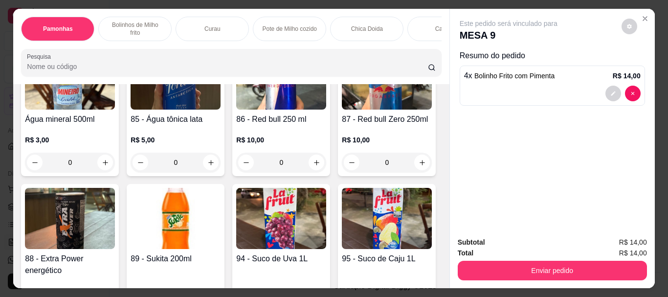
scroll to position [2249, 0]
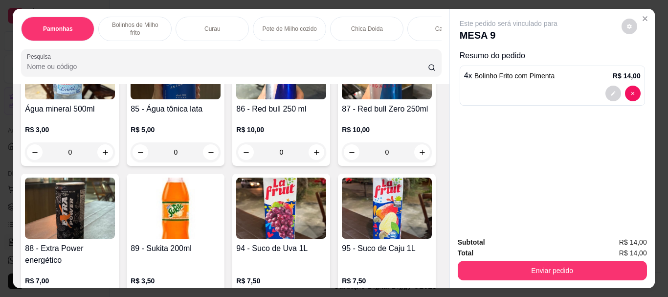
type input "4"
type input "1"
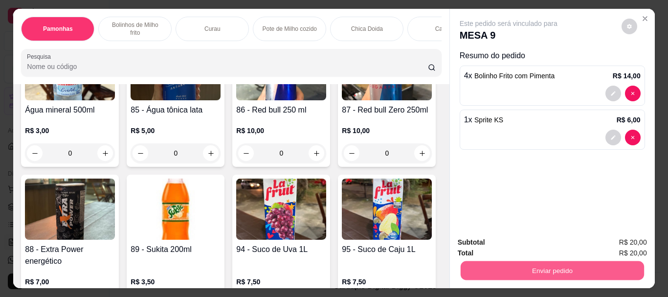
click at [549, 266] on button "Enviar pedido" at bounding box center [551, 270] width 183 height 19
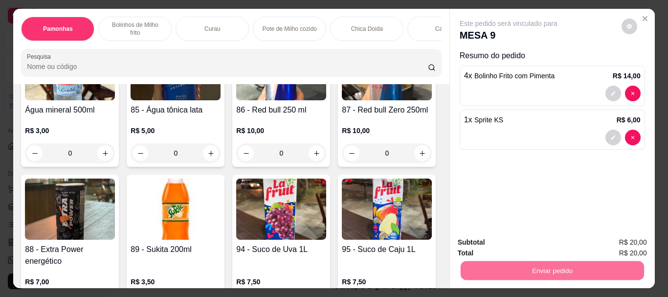
click at [617, 241] on button "Enviar pedido" at bounding box center [620, 242] width 55 height 19
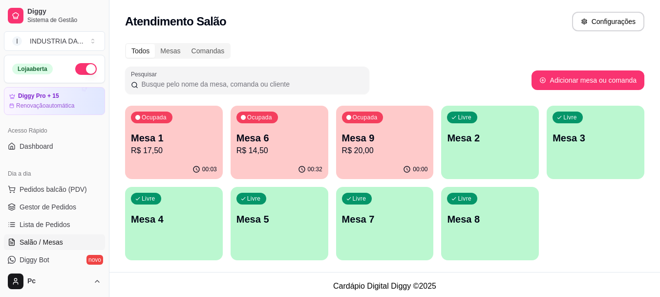
click at [438, 34] on div "Atendimento Salão Configurações" at bounding box center [385, 18] width 551 height 37
click at [252, 133] on p "Mesa 6" at bounding box center [280, 138] width 86 height 14
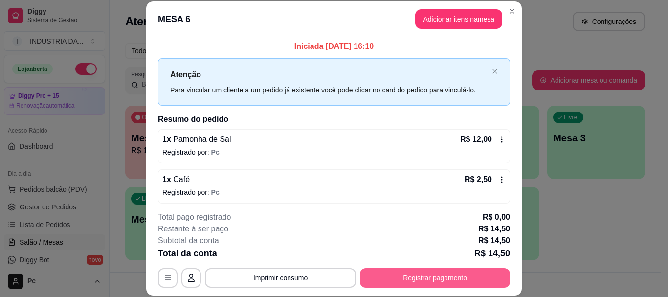
click at [437, 281] on button "Registrar pagamento" at bounding box center [435, 278] width 150 height 20
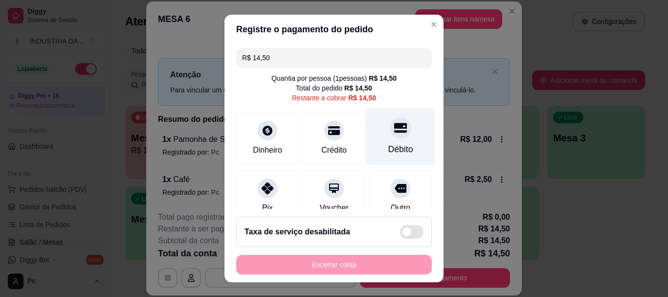
click at [399, 124] on div "Débito" at bounding box center [400, 136] width 69 height 57
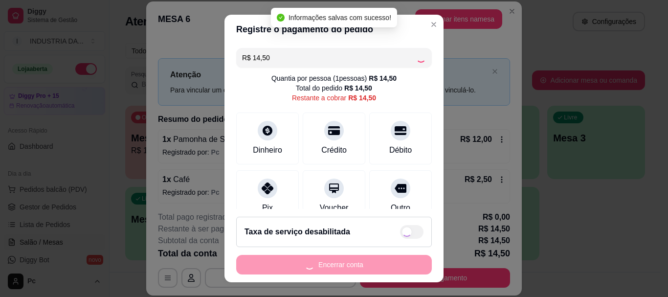
type input "R$ 0,00"
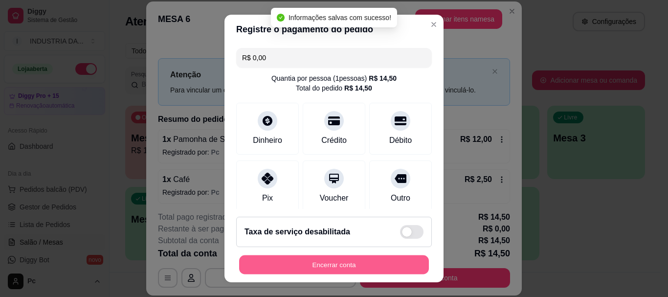
click at [339, 261] on button "Encerrar conta" at bounding box center [334, 264] width 190 height 19
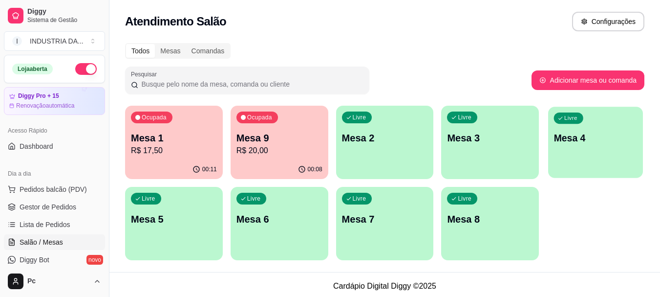
click at [579, 143] on p "Mesa 4" at bounding box center [596, 138] width 84 height 13
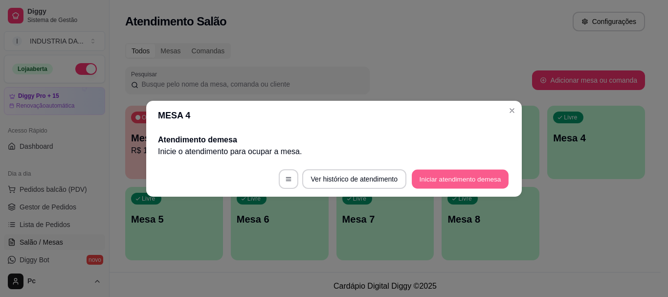
click at [451, 184] on button "Iniciar atendimento de mesa" at bounding box center [460, 178] width 97 height 19
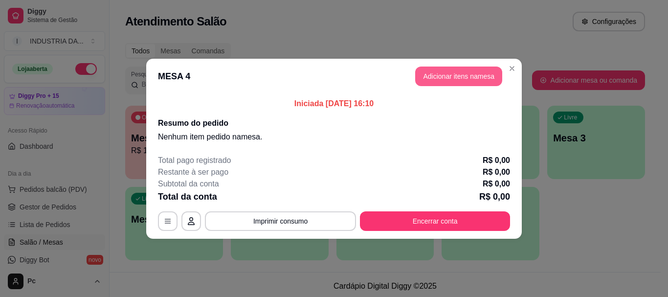
click at [442, 76] on button "Adicionar itens na mesa" at bounding box center [458, 76] width 87 height 20
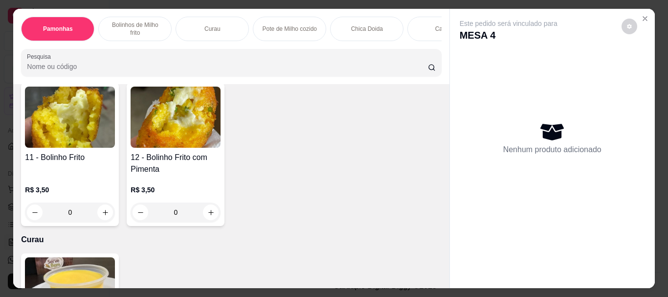
scroll to position [440, 0]
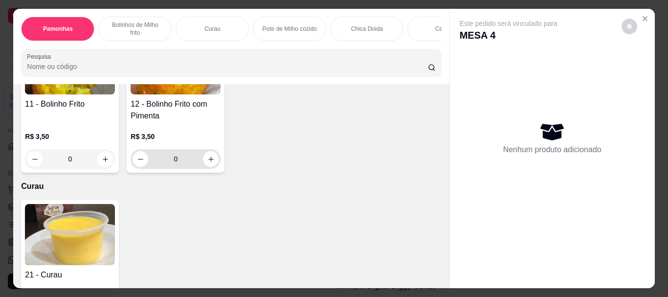
click at [186, 149] on input "0" at bounding box center [175, 159] width 55 height 20
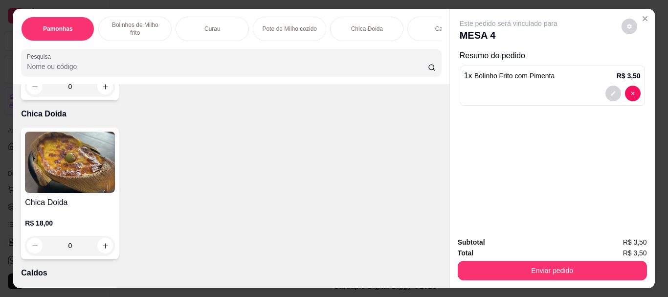
scroll to position [929, 0]
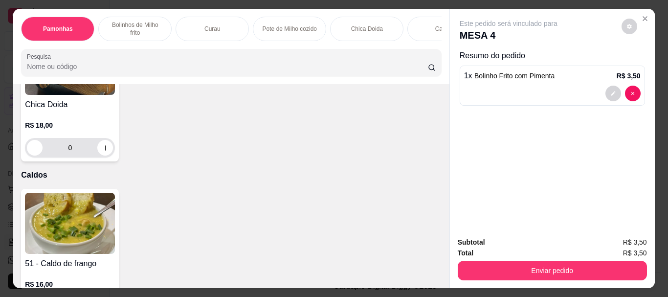
type input "1"
click at [76, 141] on input "0" at bounding box center [70, 148] width 55 height 20
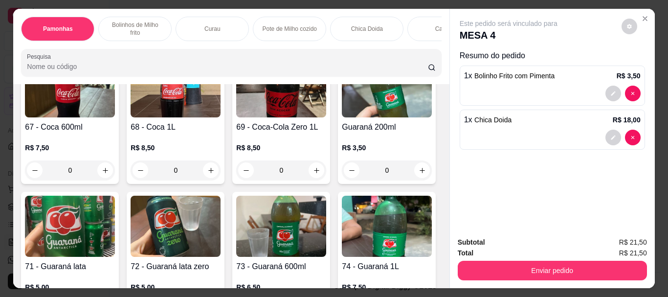
scroll to position [1760, 0]
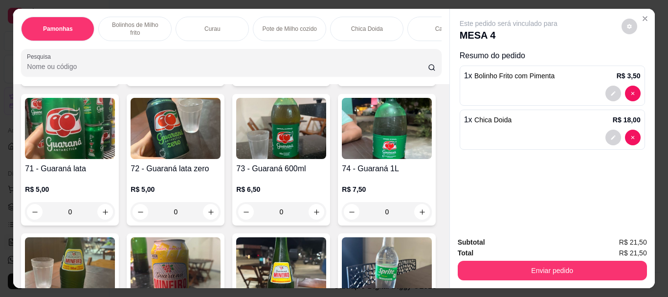
type input "1"
click at [148, 82] on input "0" at bounding box center [175, 73] width 55 height 20
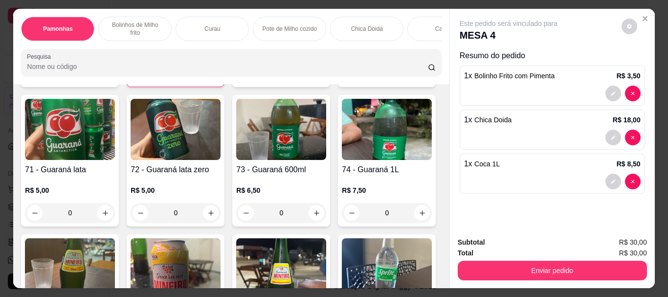
scroll to position [1761, 0]
type input "1"
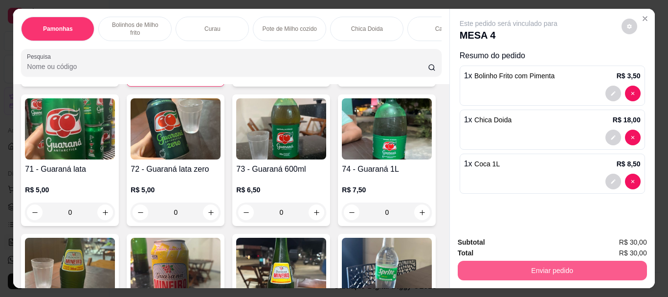
click at [572, 275] on button "Enviar pedido" at bounding box center [552, 271] width 189 height 20
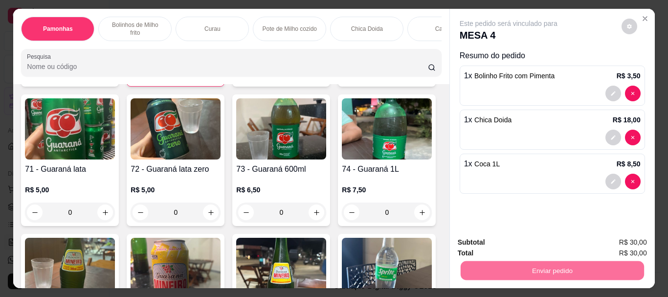
click at [617, 239] on button "Enviar pedido" at bounding box center [620, 242] width 55 height 19
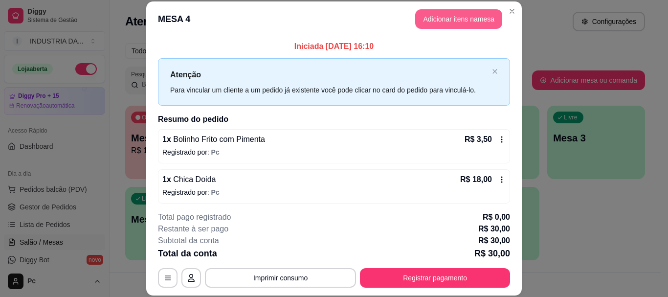
click at [443, 22] on button "Adicionar itens na mesa" at bounding box center [458, 19] width 87 height 20
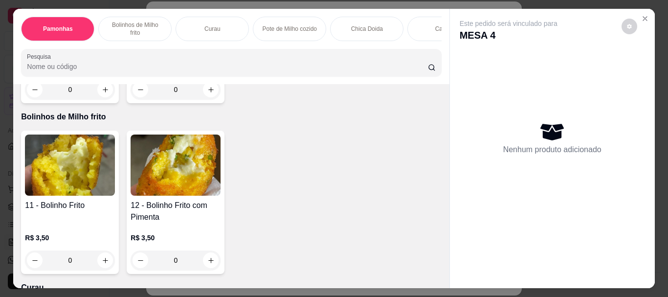
scroll to position [342, 0]
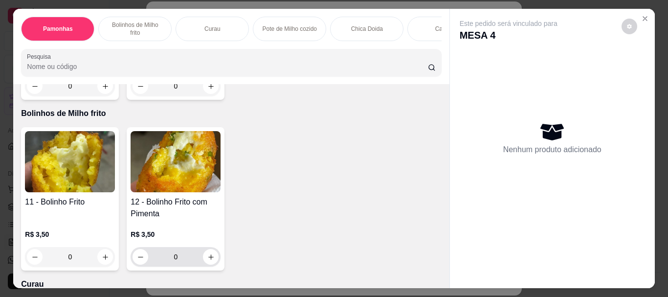
click at [185, 247] on input "0" at bounding box center [175, 257] width 55 height 20
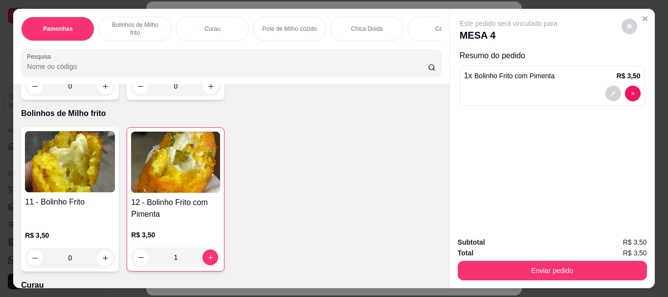
type input "1"
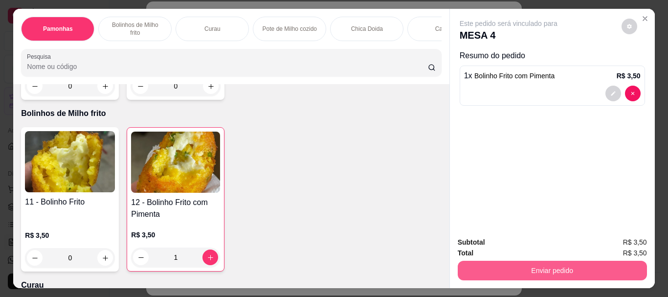
click at [569, 266] on button "Enviar pedido" at bounding box center [552, 271] width 189 height 20
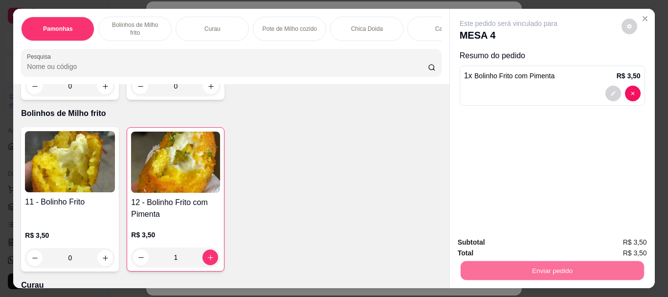
click at [619, 241] on button "Enviar pedido" at bounding box center [620, 242] width 55 height 19
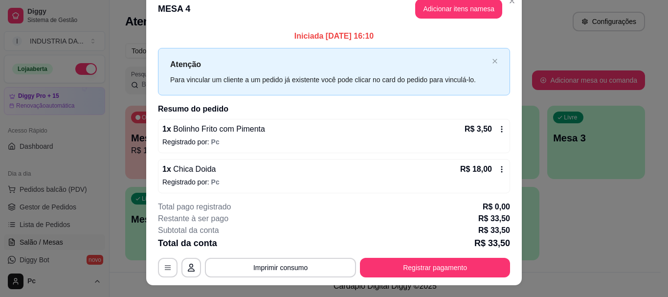
scroll to position [0, 0]
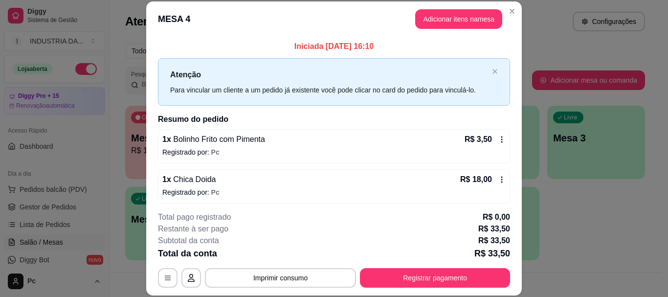
click at [304, 288] on footer "**********" at bounding box center [333, 249] width 375 height 92
click at [289, 268] on div "**********" at bounding box center [334, 278] width 352 height 20
click at [277, 277] on button "Imprimir consumo" at bounding box center [280, 278] width 151 height 20
click at [288, 251] on button "PAMONHAA" at bounding box center [279, 255] width 71 height 16
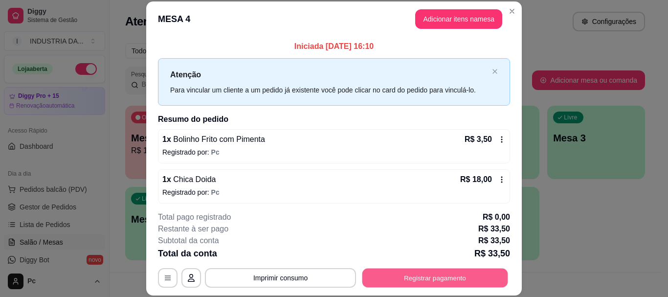
click at [408, 274] on button "Registrar pagamento" at bounding box center [435, 277] width 146 height 19
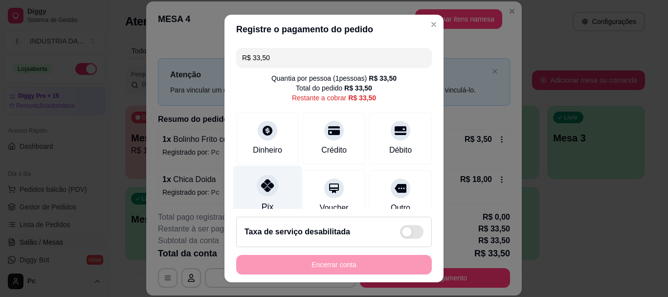
click at [272, 190] on div "Pix" at bounding box center [267, 194] width 69 height 57
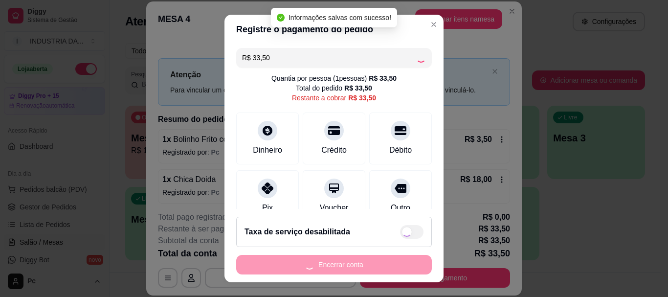
type input "R$ 0,00"
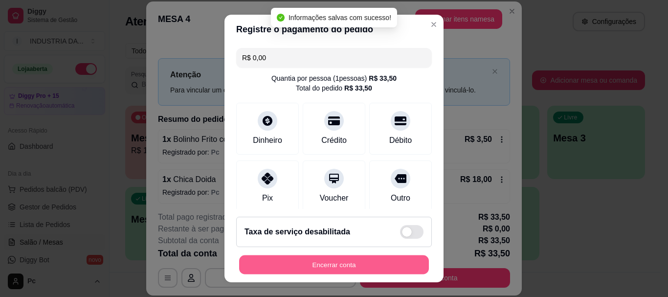
click at [341, 268] on button "Encerrar conta" at bounding box center [334, 264] width 190 height 19
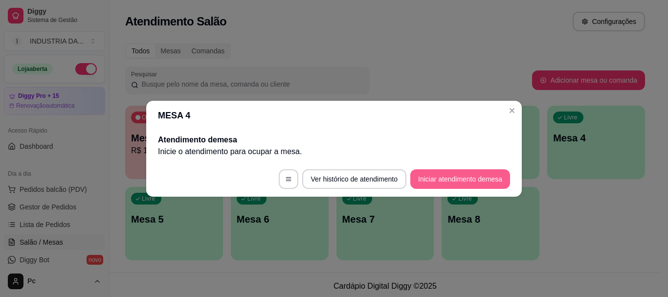
click at [480, 183] on button "Iniciar atendimento de mesa" at bounding box center [460, 179] width 100 height 20
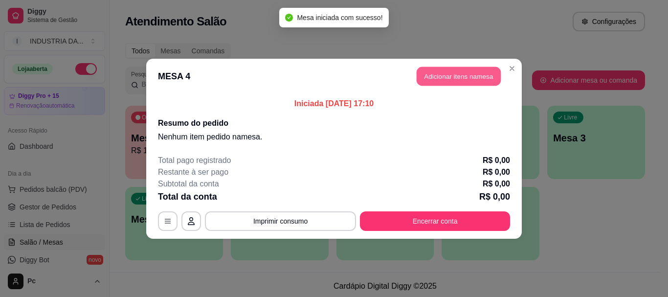
click at [439, 76] on button "Adicionar itens na mesa" at bounding box center [459, 75] width 84 height 19
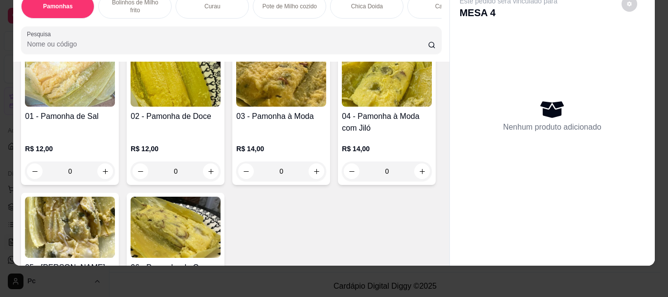
scroll to position [98, 0]
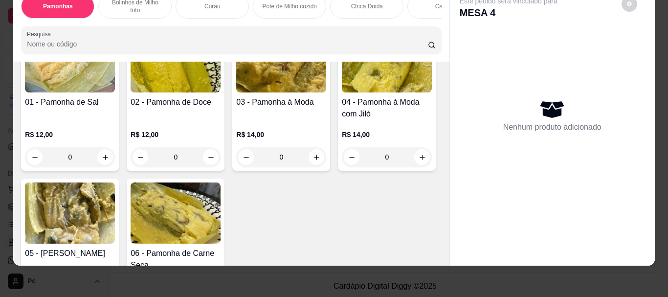
click at [189, 147] on input "0" at bounding box center [175, 157] width 55 height 20
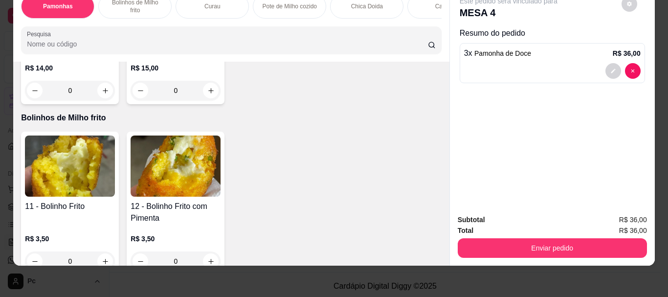
scroll to position [342, 0]
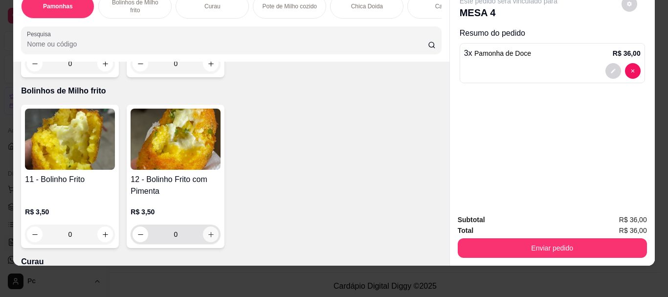
type input "3"
click at [171, 224] on input "0" at bounding box center [175, 234] width 55 height 20
click at [203, 226] on button "increase-product-quantity" at bounding box center [211, 234] width 16 height 16
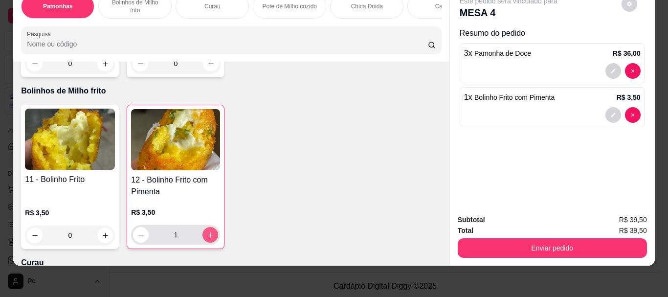
type input "1"
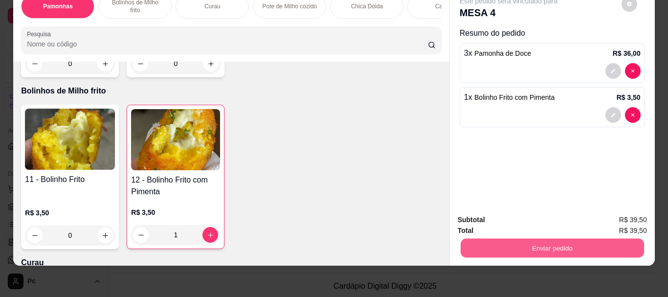
click at [588, 247] on button "Enviar pedido" at bounding box center [551, 247] width 183 height 19
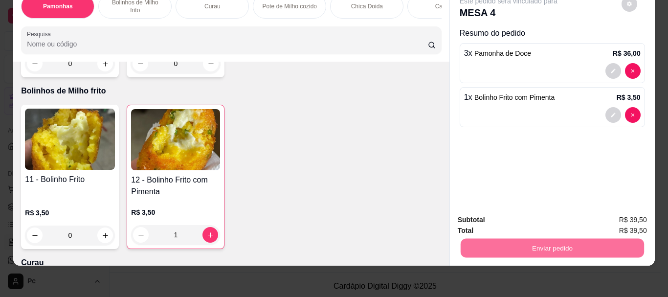
click at [622, 209] on button "Enviar pedido" at bounding box center [621, 216] width 54 height 18
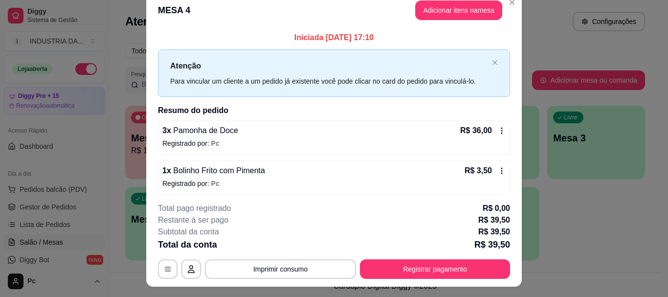
scroll to position [0, 0]
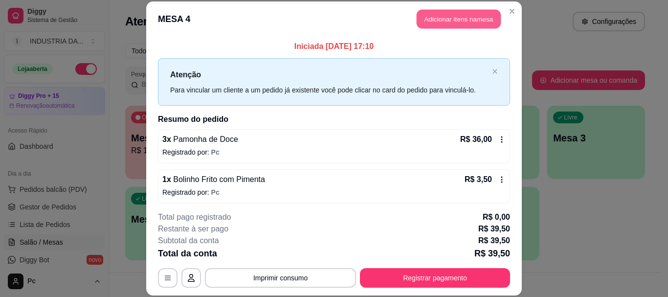
click at [487, 22] on button "Adicionar itens na mesa" at bounding box center [459, 19] width 84 height 19
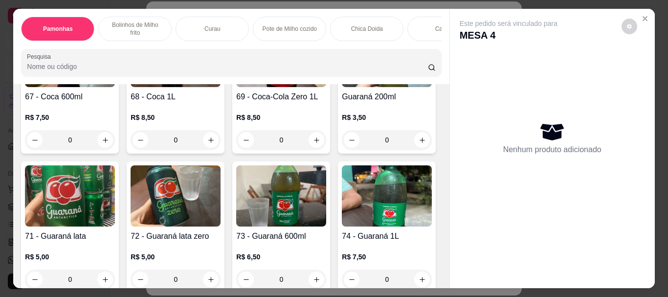
scroll to position [1613, 0]
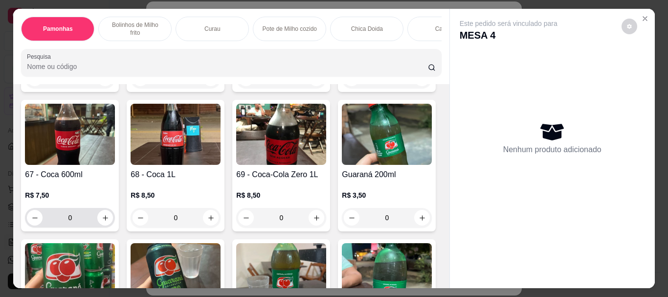
click at [97, 208] on input "0" at bounding box center [70, 218] width 55 height 20
click at [109, 214] on icon "increase-product-quantity" at bounding box center [105, 217] width 7 height 7
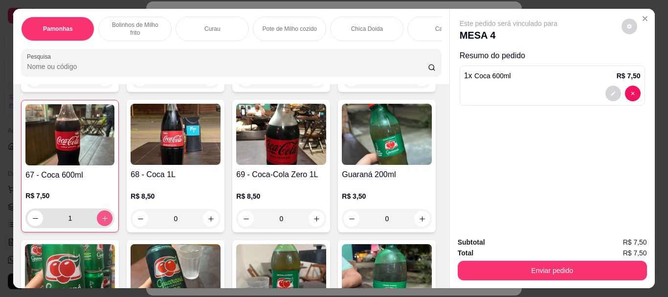
type input "1"
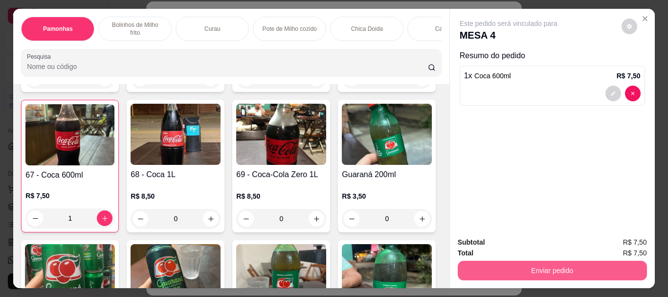
click at [506, 269] on button "Enviar pedido" at bounding box center [552, 271] width 189 height 20
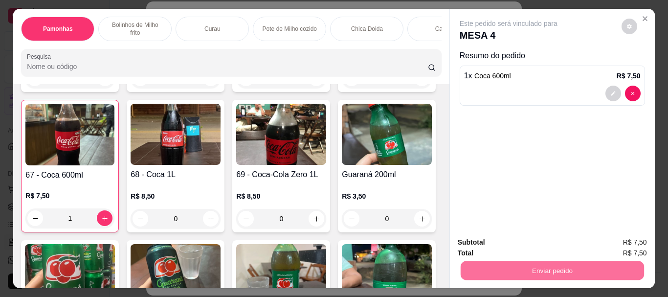
click at [619, 239] on button "Enviar pedido" at bounding box center [621, 242] width 54 height 18
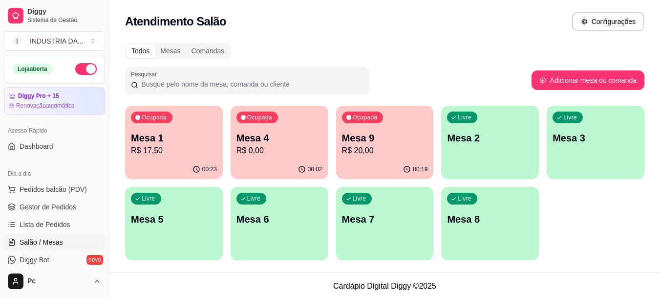
click at [407, 151] on p "R$ 20,00" at bounding box center [385, 151] width 86 height 12
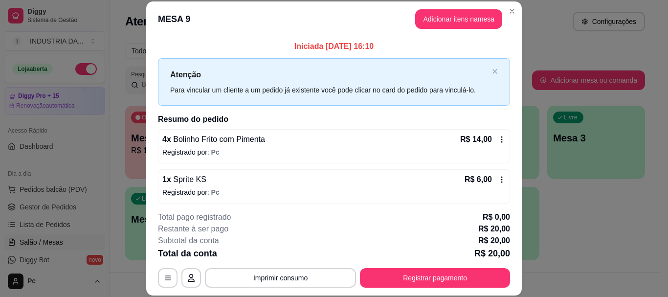
scroll to position [4, 0]
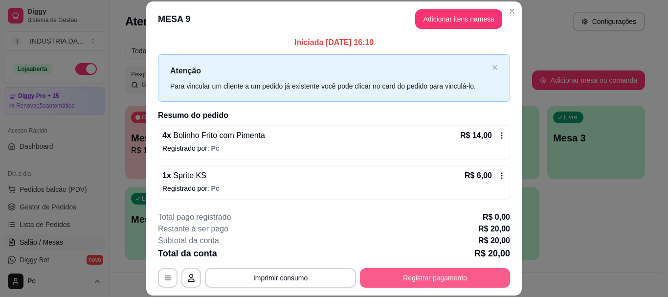
click at [424, 284] on button "Registrar pagamento" at bounding box center [435, 278] width 150 height 20
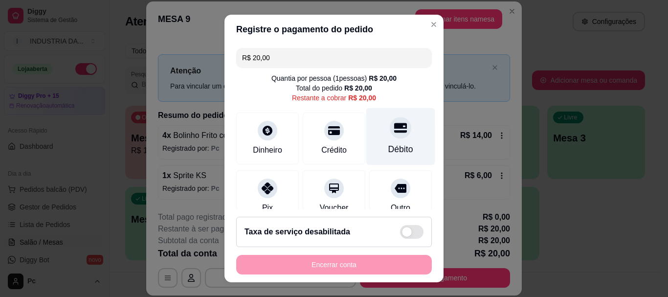
click at [394, 133] on icon at bounding box center [400, 128] width 13 height 10
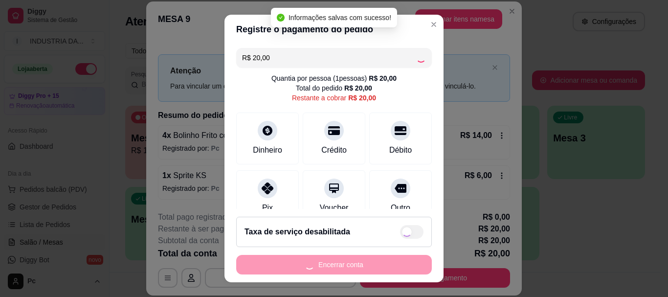
click at [335, 267] on div "Encerrar conta" at bounding box center [334, 265] width 196 height 20
type input "R$ 0,00"
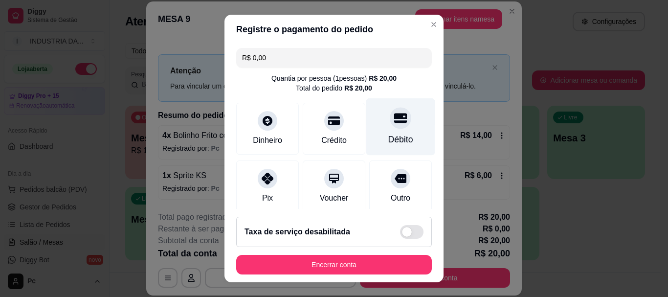
click at [394, 122] on icon at bounding box center [400, 118] width 13 height 10
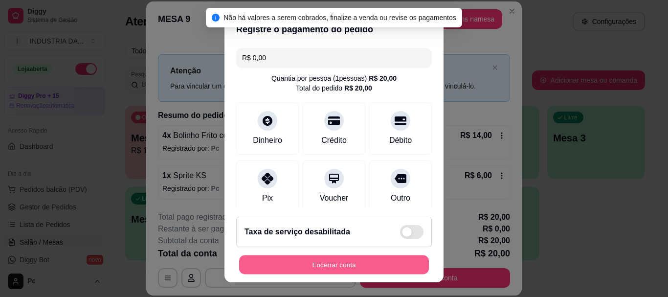
click at [349, 256] on button "Encerrar conta" at bounding box center [334, 264] width 190 height 19
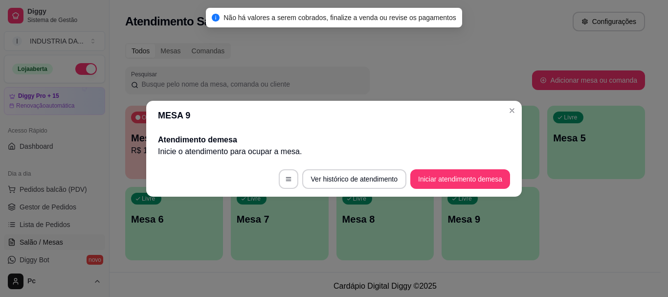
scroll to position [0, 0]
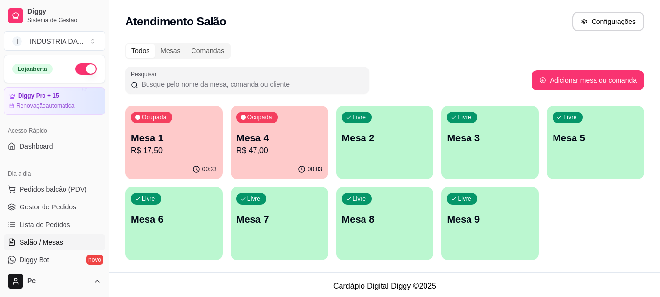
click at [189, 144] on p "Mesa 1" at bounding box center [174, 138] width 86 height 14
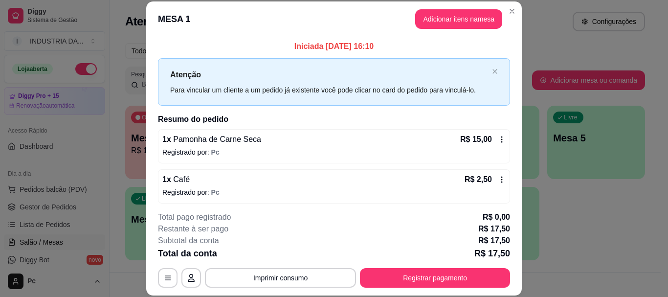
click at [451, 13] on button "Adicionar itens na mesa" at bounding box center [458, 19] width 87 height 20
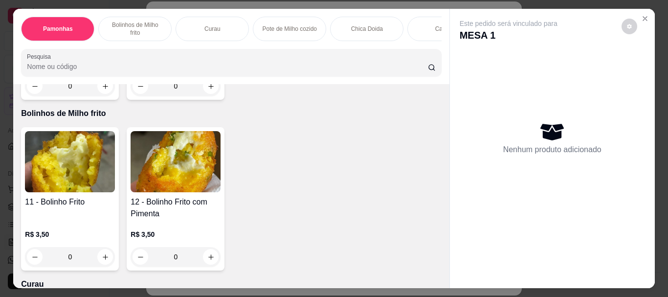
scroll to position [440, 0]
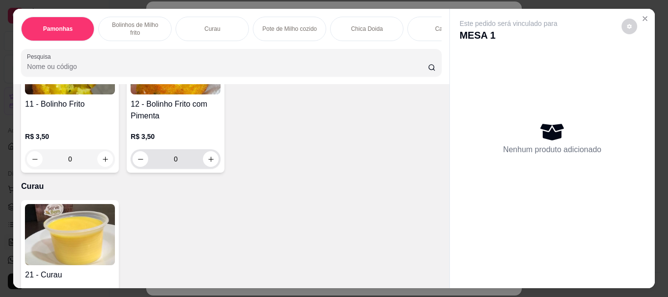
click at [208, 156] on icon "increase-product-quantity" at bounding box center [210, 158] width 5 height 5
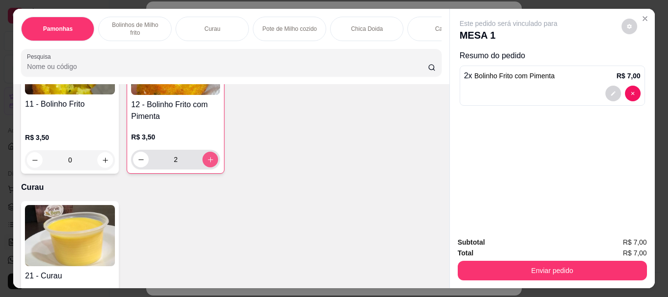
type input "2"
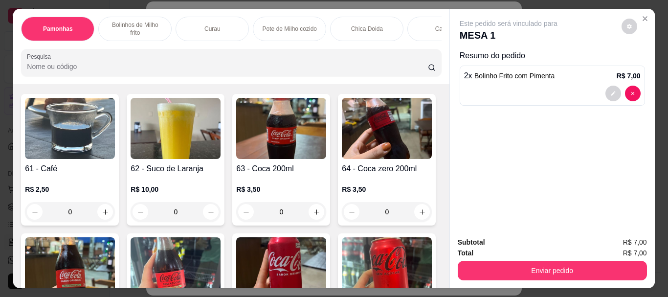
scroll to position [1369, 0]
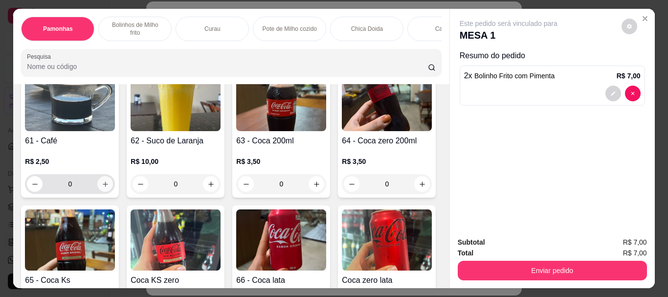
click at [102, 180] on icon "increase-product-quantity" at bounding box center [105, 183] width 7 height 7
type input "1"
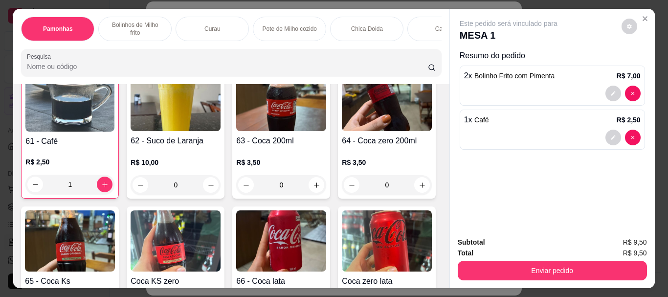
scroll to position [1370, 0]
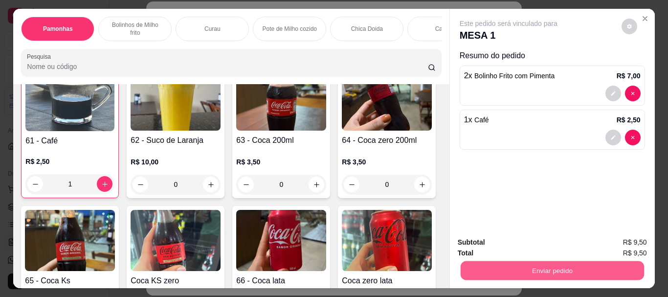
click at [547, 269] on button "Enviar pedido" at bounding box center [551, 270] width 183 height 19
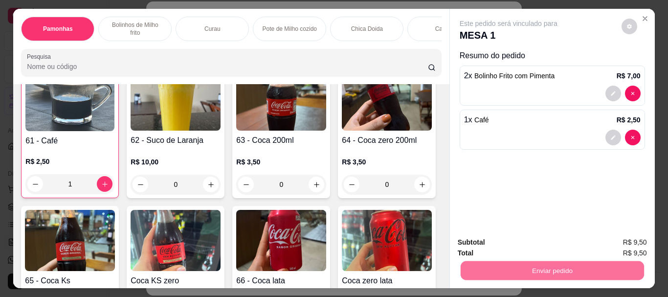
click at [614, 242] on button "Enviar pedido" at bounding box center [620, 242] width 55 height 19
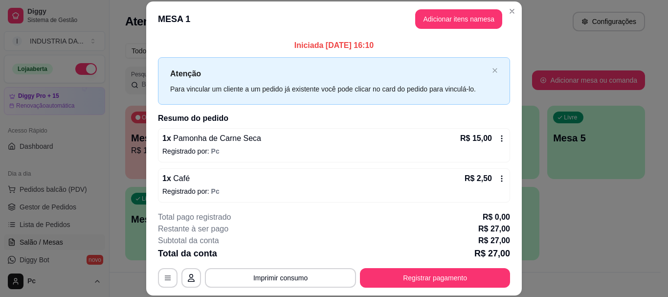
scroll to position [0, 0]
click at [498, 142] on icon at bounding box center [502, 139] width 8 height 8
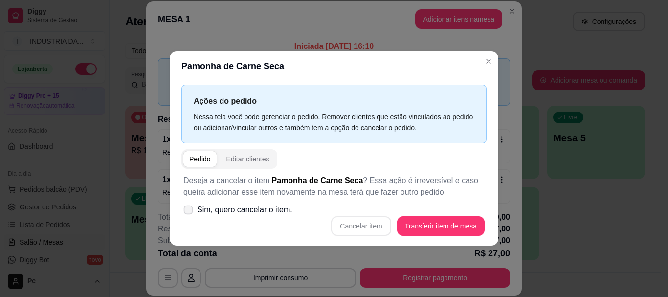
click at [234, 207] on span "Sim, quero cancelar o item." at bounding box center [244, 210] width 95 height 12
click at [189, 211] on input "Sim, quero cancelar o item." at bounding box center [186, 214] width 6 height 6
checkbox input "true"
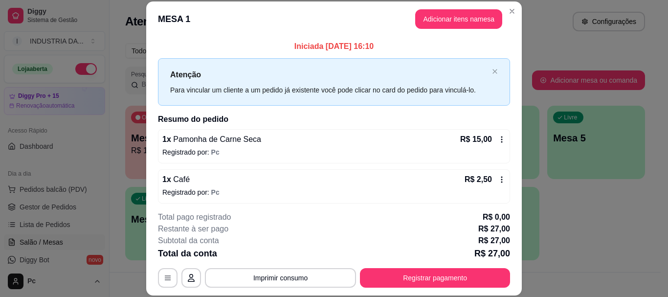
click at [498, 141] on icon at bounding box center [502, 139] width 8 height 8
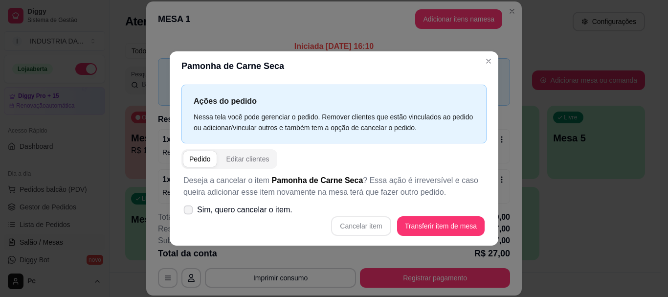
click at [260, 212] on span "Sim, quero cancelar o item." at bounding box center [244, 210] width 95 height 12
click at [189, 212] on input "Sim, quero cancelar o item." at bounding box center [186, 214] width 6 height 6
checkbox input "true"
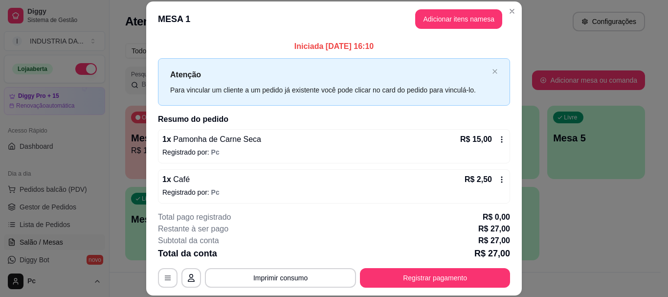
click at [419, 268] on button "Registrar pagamento" at bounding box center [435, 278] width 150 height 20
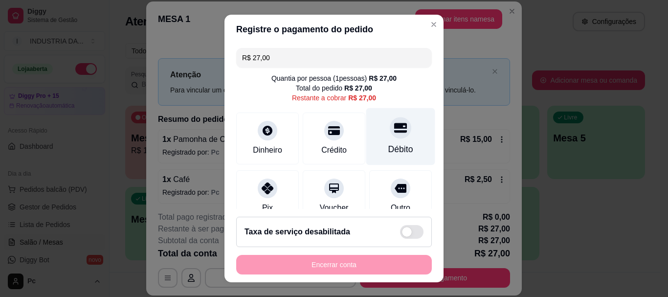
click at [400, 144] on div "Débito" at bounding box center [400, 136] width 69 height 57
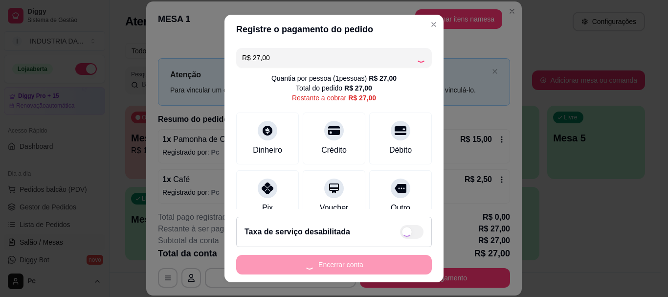
click at [350, 264] on div "Encerrar conta" at bounding box center [334, 265] width 196 height 20
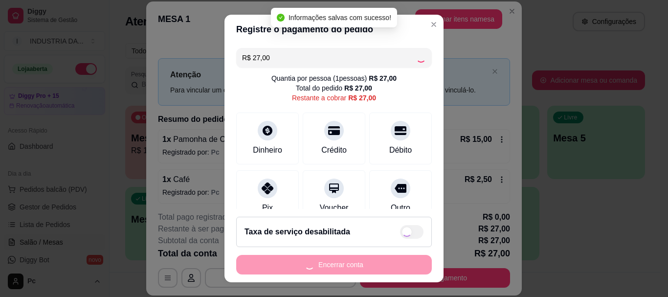
click at [350, 264] on div "Encerrar conta" at bounding box center [334, 265] width 196 height 20
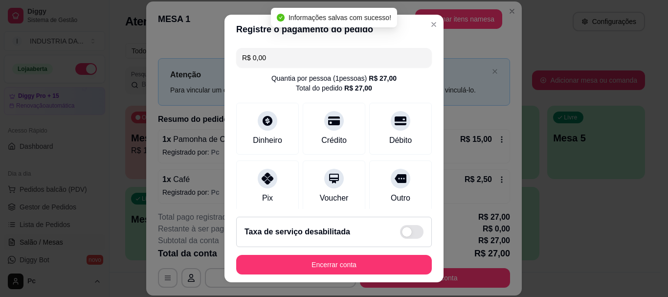
type input "R$ 0,00"
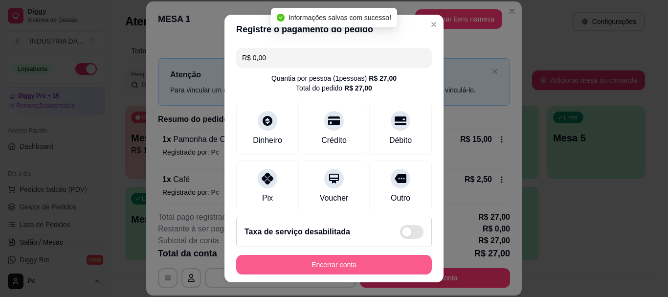
click at [350, 264] on button "Encerrar conta" at bounding box center [334, 265] width 196 height 20
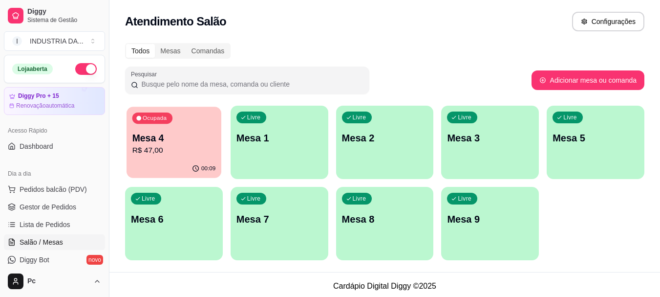
click at [144, 132] on p "Mesa 4" at bounding box center [174, 138] width 84 height 13
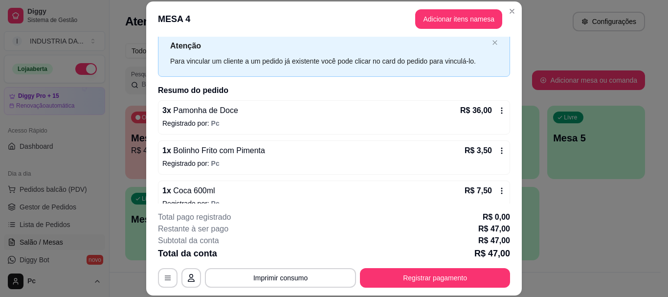
scroll to position [44, 0]
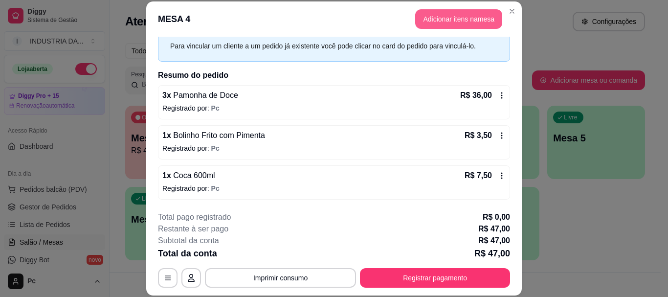
click at [458, 22] on button "Adicionar itens na mesa" at bounding box center [458, 19] width 87 height 20
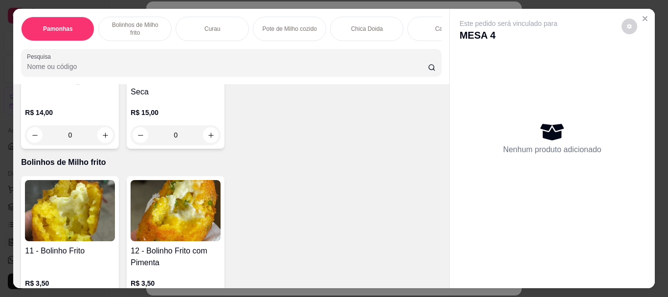
scroll to position [342, 0]
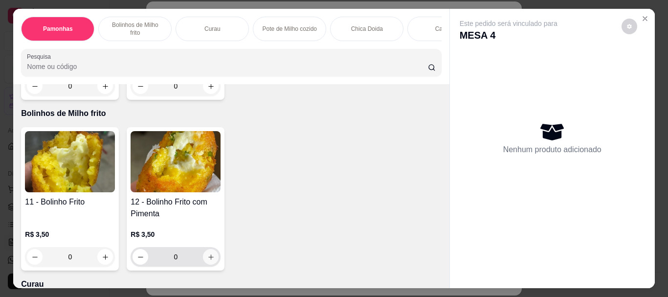
click at [207, 253] on icon "increase-product-quantity" at bounding box center [210, 256] width 7 height 7
type input "1"
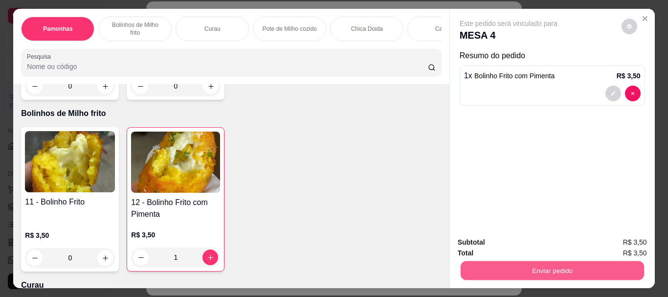
click at [563, 268] on button "Enviar pedido" at bounding box center [551, 270] width 183 height 19
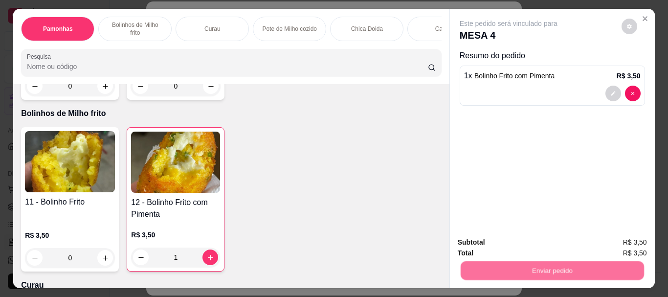
click at [625, 241] on button "Enviar pedido" at bounding box center [621, 242] width 54 height 18
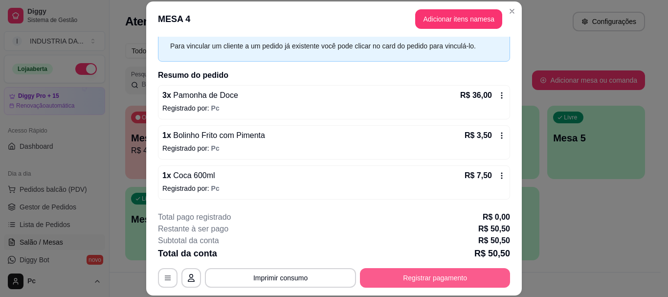
click at [424, 281] on button "Registrar pagamento" at bounding box center [435, 278] width 150 height 20
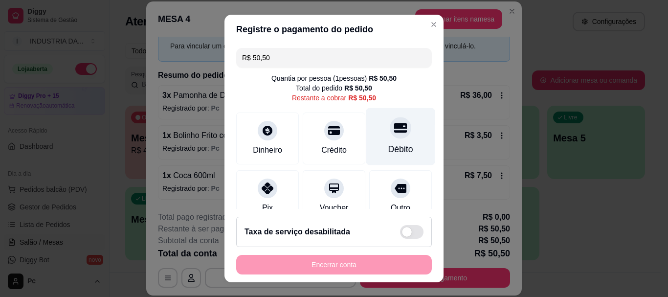
click at [388, 148] on div "Débito" at bounding box center [400, 149] width 25 height 13
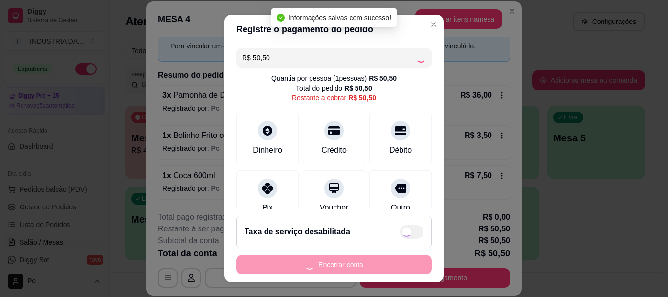
type input "R$ 0,00"
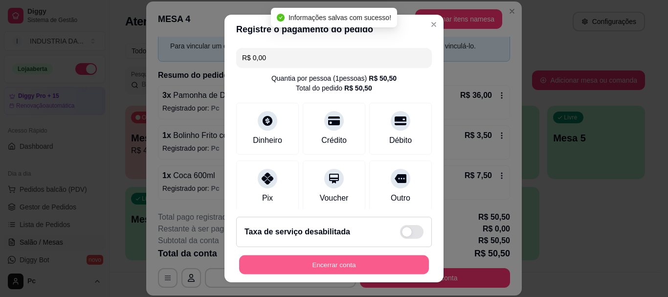
click at [338, 262] on button "Encerrar conta" at bounding box center [334, 264] width 190 height 19
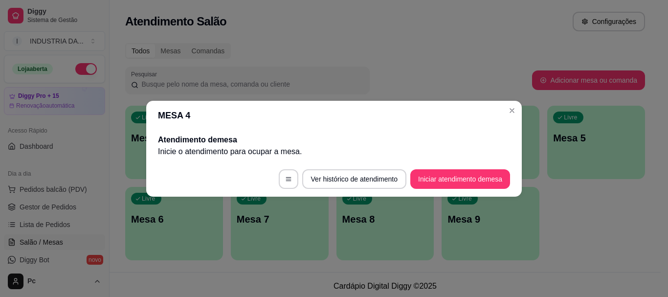
scroll to position [0, 0]
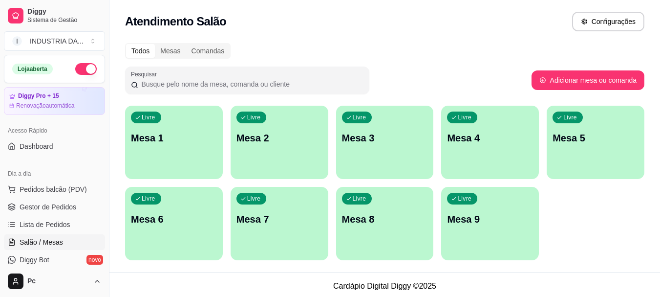
click at [410, 227] on div "Livre Mesa 8" at bounding box center [385, 218] width 98 height 62
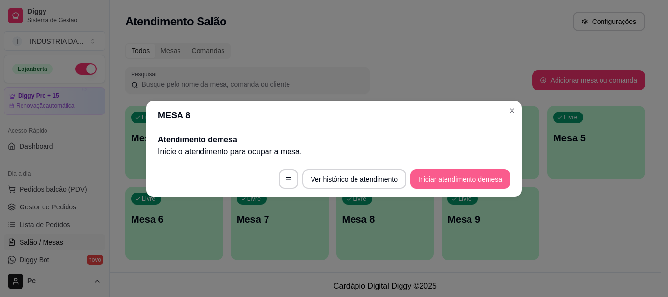
click at [453, 181] on button "Iniciar atendimento de mesa" at bounding box center [460, 179] width 100 height 20
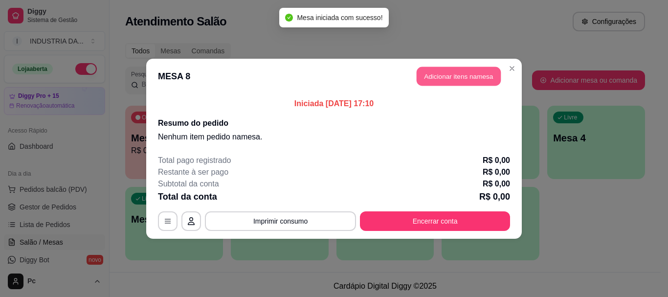
click at [448, 77] on button "Adicionar itens na mesa" at bounding box center [459, 75] width 84 height 19
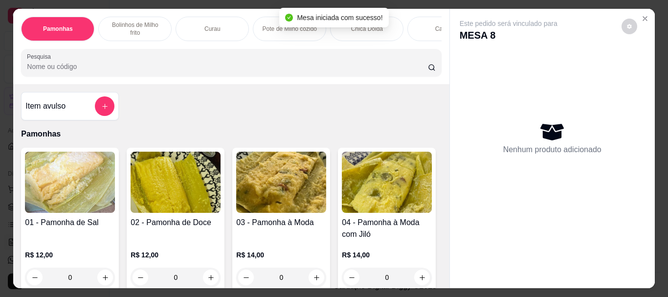
scroll to position [98, 0]
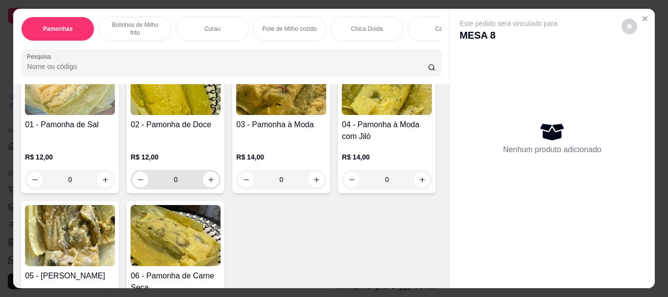
click at [183, 171] on input "0" at bounding box center [175, 180] width 55 height 20
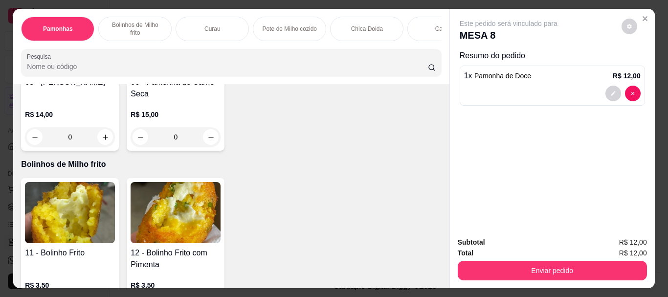
scroll to position [391, 0]
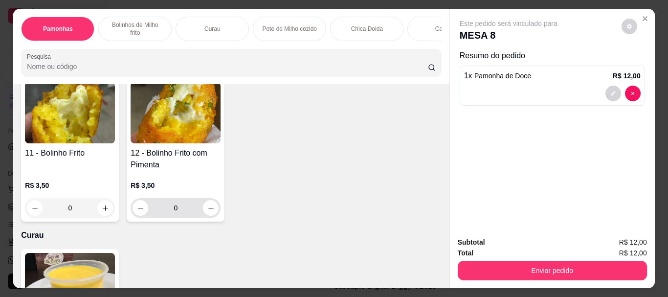
type input "1"
click at [180, 198] on input "0" at bounding box center [175, 208] width 55 height 20
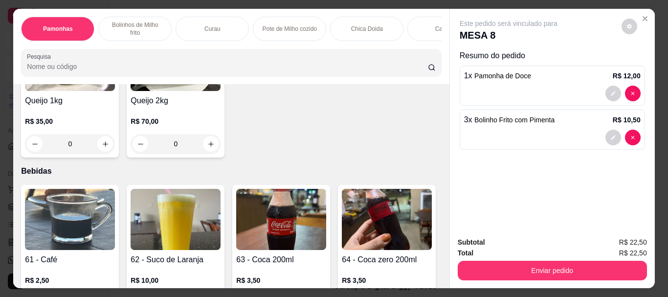
scroll to position [1320, 0]
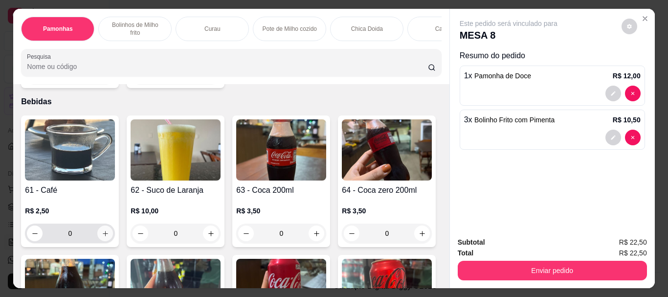
type input "3"
click at [105, 230] on icon "increase-product-quantity" at bounding box center [105, 233] width 7 height 7
type input "1"
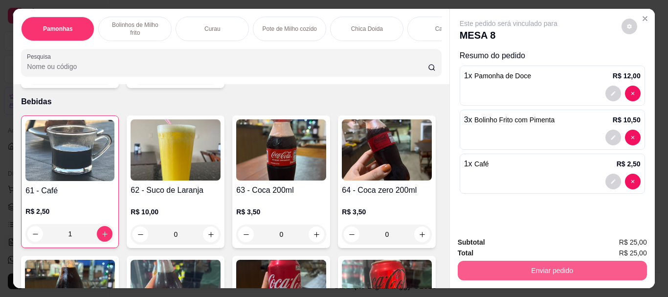
click at [577, 261] on button "Enviar pedido" at bounding box center [552, 271] width 189 height 20
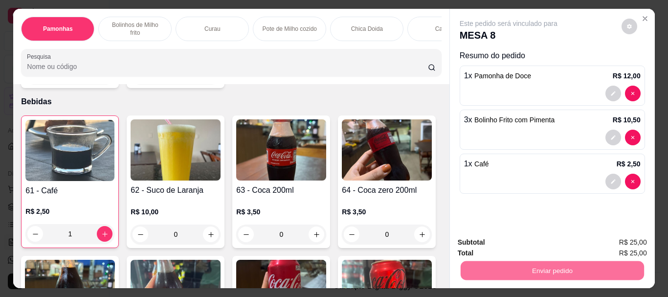
click at [625, 245] on button "Enviar pedido" at bounding box center [620, 242] width 55 height 19
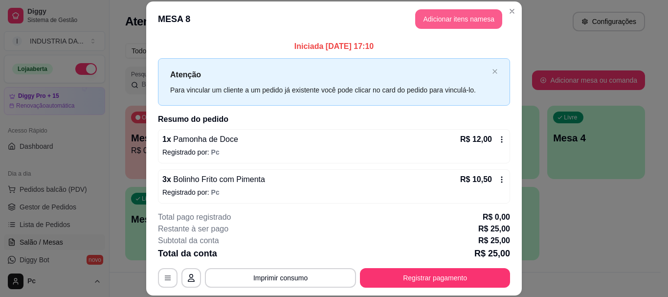
click at [461, 19] on button "Adicionar itens na mesa" at bounding box center [458, 19] width 87 height 20
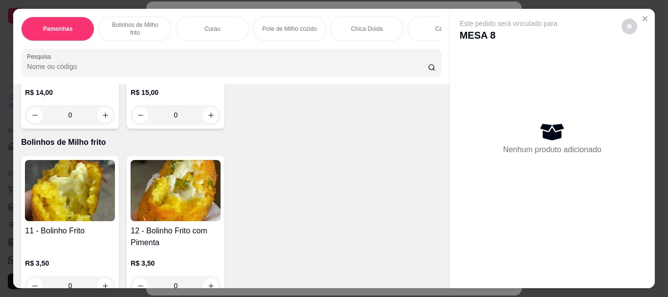
scroll to position [342, 0]
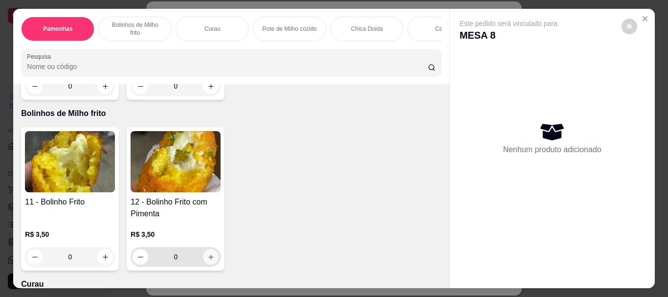
click at [207, 253] on icon "increase-product-quantity" at bounding box center [210, 256] width 7 height 7
type input "1"
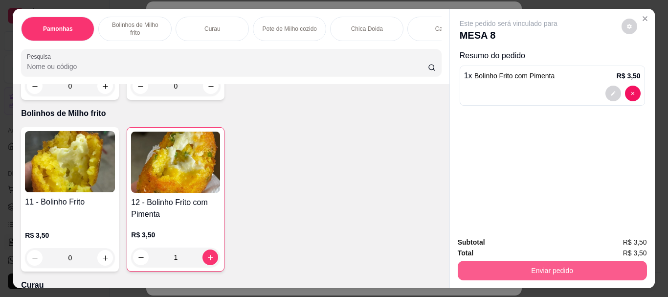
click at [550, 262] on button "Enviar pedido" at bounding box center [552, 271] width 189 height 20
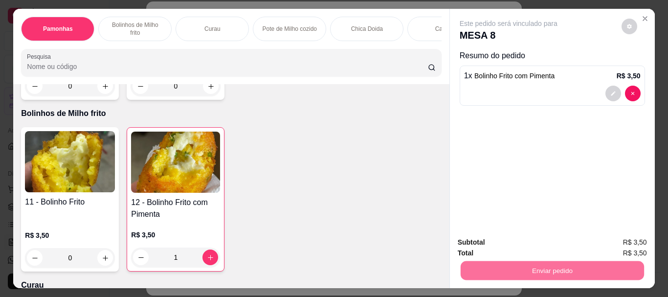
click at [618, 236] on button "Enviar pedido" at bounding box center [621, 242] width 54 height 18
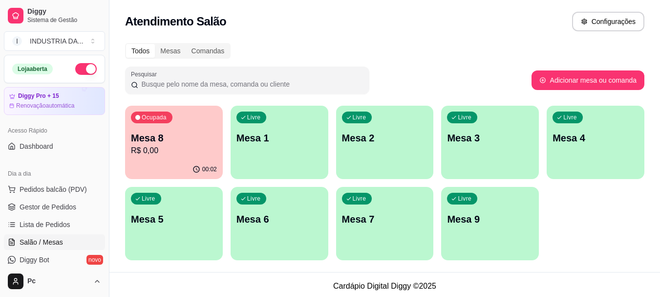
click at [398, 145] on div "Livre Mesa 2" at bounding box center [385, 137] width 98 height 62
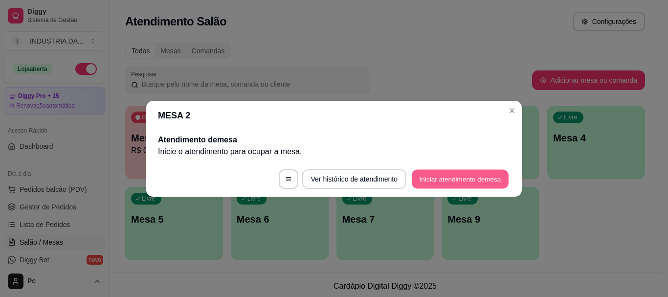
click at [459, 179] on button "Iniciar atendimento de mesa" at bounding box center [460, 178] width 97 height 19
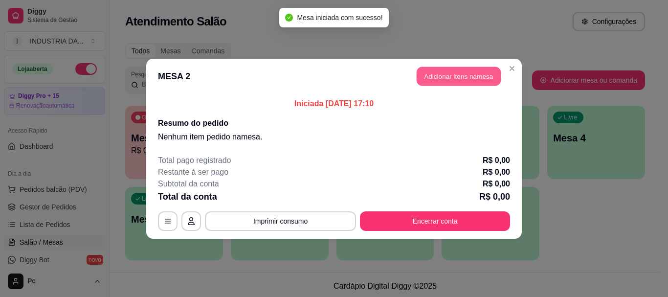
click at [479, 83] on button "Adicionar itens na mesa" at bounding box center [459, 75] width 84 height 19
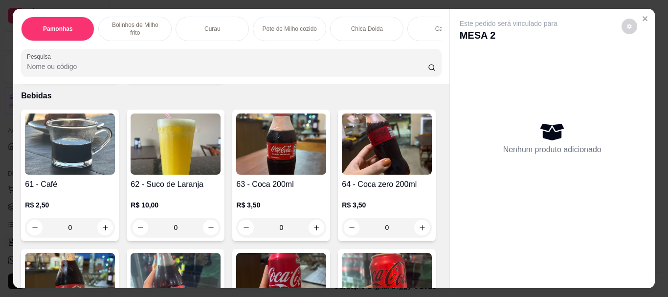
scroll to position [1320, 0]
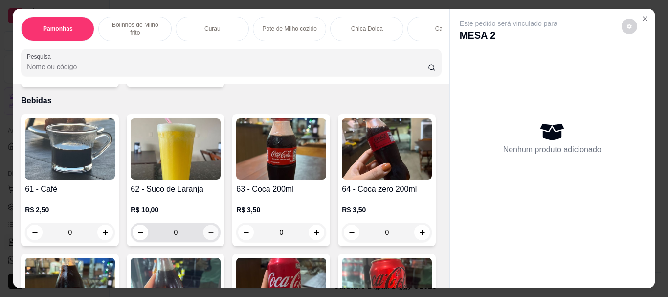
click at [208, 229] on icon "increase-product-quantity" at bounding box center [210, 232] width 7 height 7
type input "1"
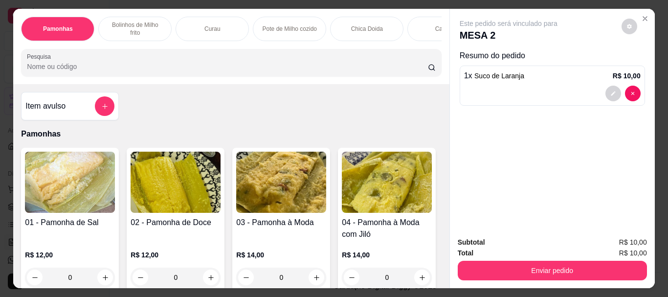
scroll to position [147, 0]
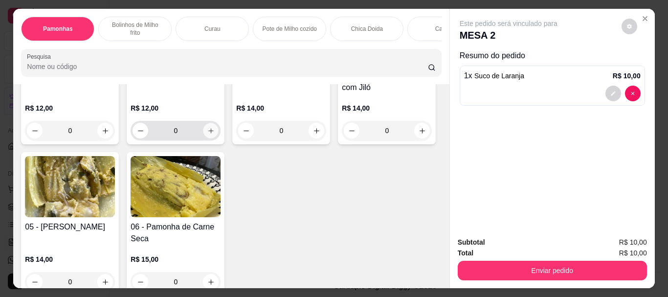
click at [205, 127] on button "increase-product-quantity" at bounding box center [210, 130] width 15 height 15
type input "1"
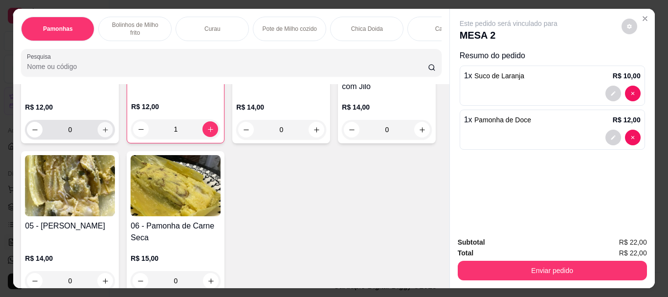
click at [104, 126] on icon "increase-product-quantity" at bounding box center [105, 129] width 7 height 7
type input "1"
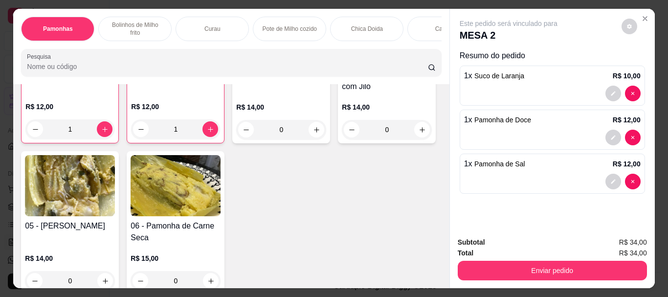
scroll to position [147, 0]
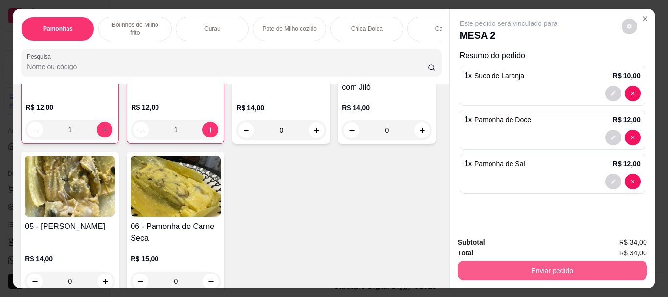
click at [469, 270] on button "Enviar pedido" at bounding box center [552, 271] width 189 height 20
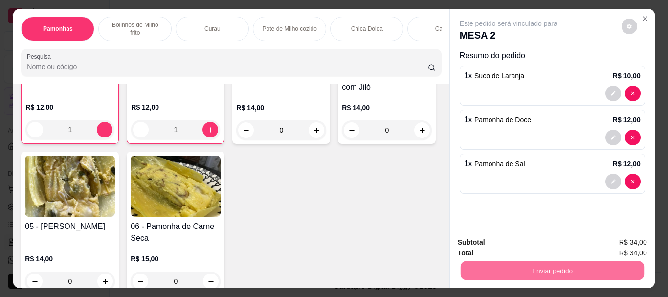
click at [631, 243] on button "Enviar pedido" at bounding box center [620, 242] width 55 height 19
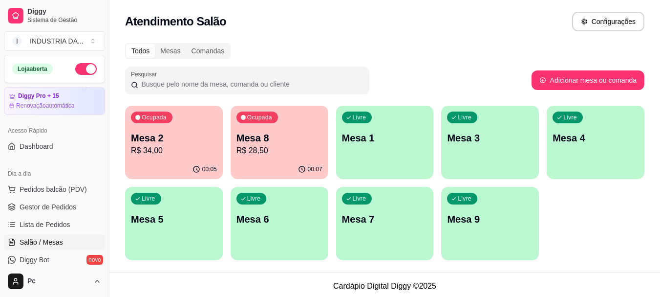
click at [255, 151] on p "R$ 28,50" at bounding box center [280, 151] width 86 height 12
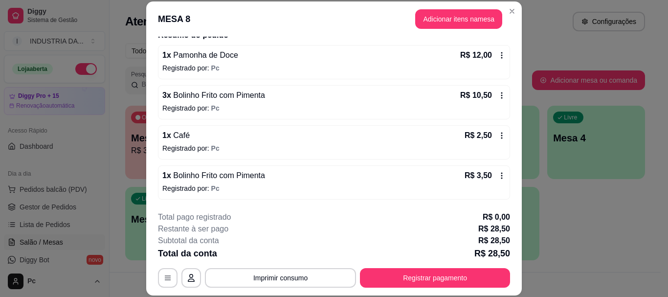
scroll to position [30, 0]
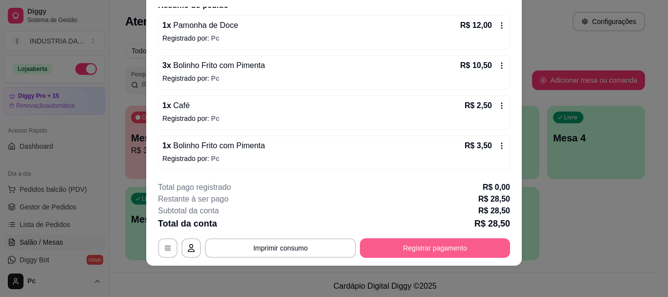
click at [432, 242] on button "Registrar pagamento" at bounding box center [435, 248] width 150 height 20
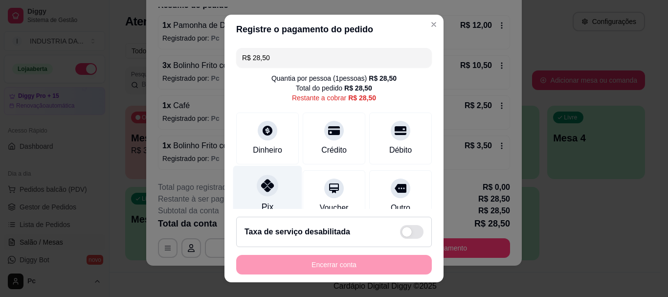
click at [251, 196] on div "Pix" at bounding box center [267, 194] width 69 height 57
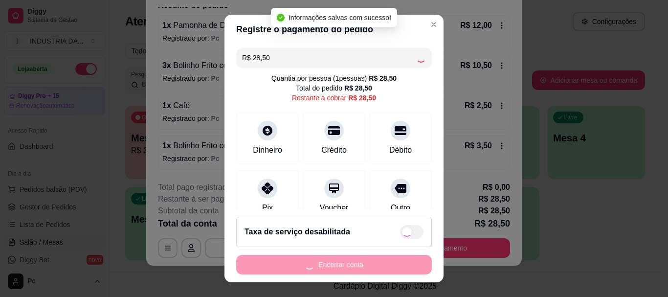
click at [360, 261] on div "Encerrar conta" at bounding box center [334, 265] width 196 height 20
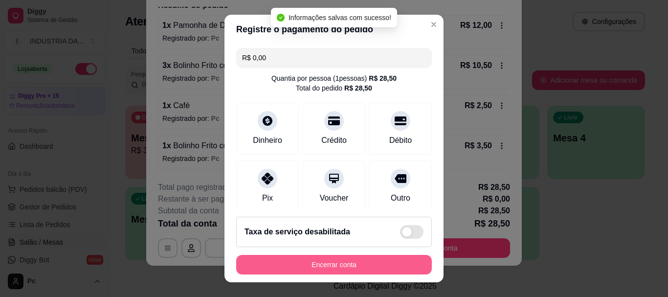
type input "R$ 0,00"
click at [360, 261] on button "Encerrar conta" at bounding box center [334, 265] width 196 height 20
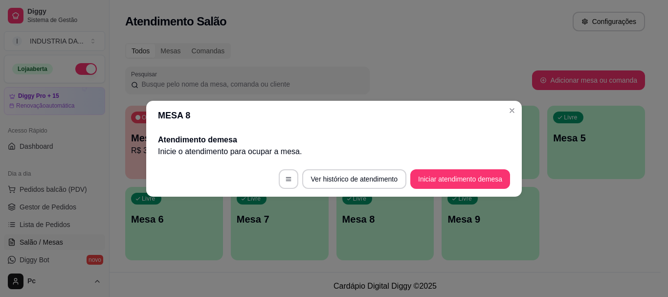
scroll to position [0, 0]
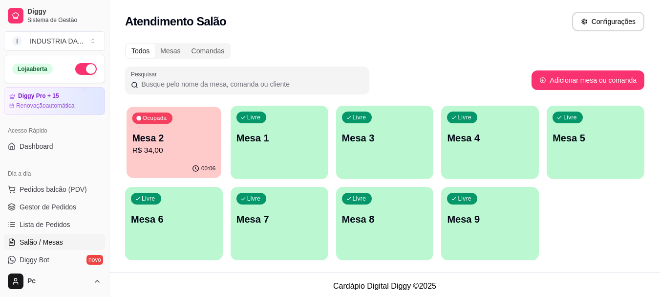
click at [181, 154] on p "R$ 34,00" at bounding box center [174, 150] width 84 height 11
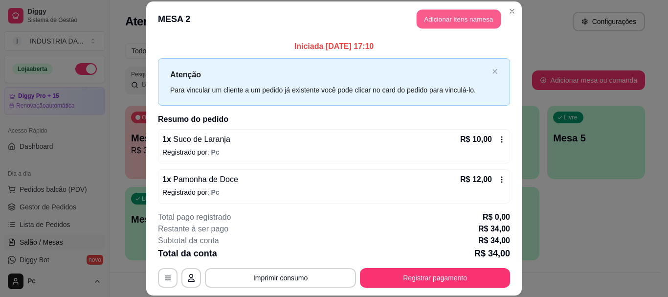
click at [424, 16] on button "Adicionar itens na mesa" at bounding box center [459, 19] width 84 height 19
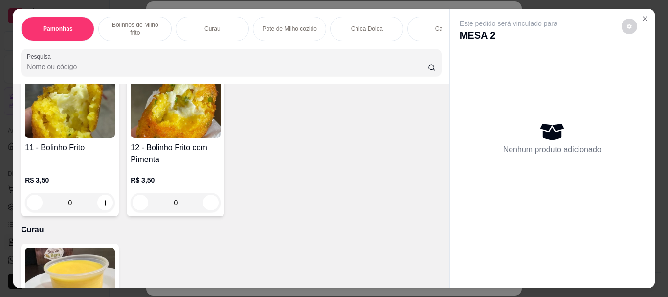
scroll to position [342, 0]
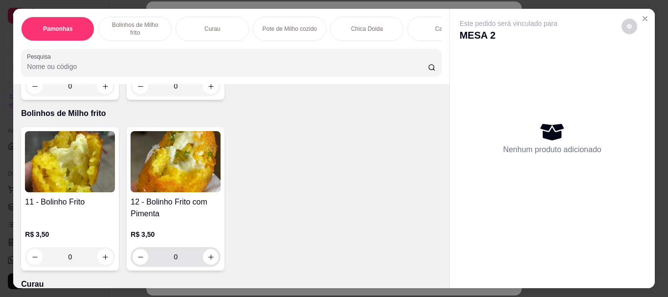
click at [193, 250] on input "0" at bounding box center [175, 257] width 55 height 20
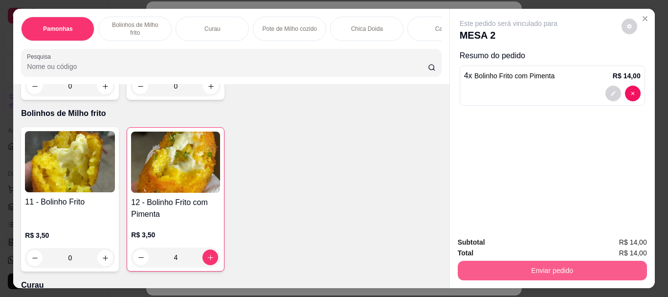
type input "4"
click at [510, 261] on button "Enviar pedido" at bounding box center [552, 271] width 189 height 20
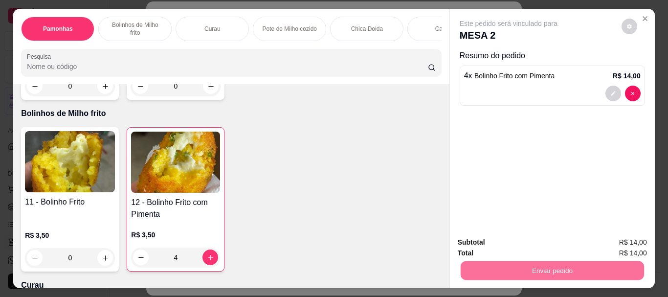
click at [629, 244] on button "Enviar pedido" at bounding box center [620, 242] width 55 height 19
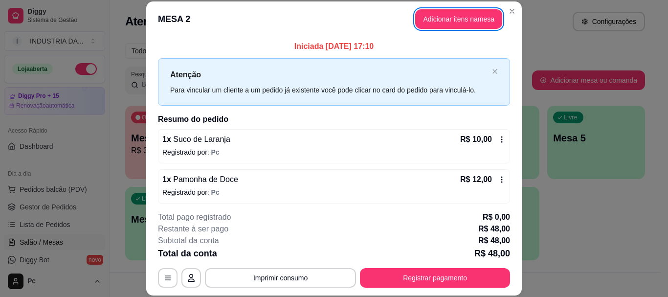
scroll to position [84, 0]
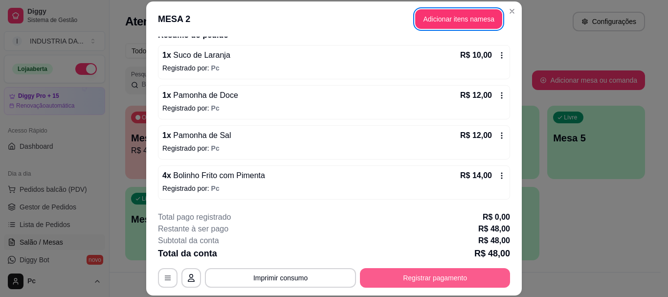
click at [440, 273] on button "Registrar pagamento" at bounding box center [435, 278] width 150 height 20
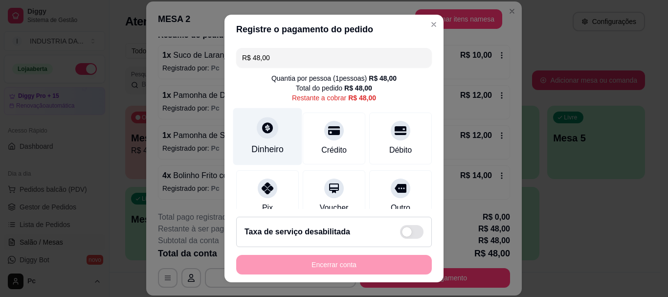
click at [258, 134] on div at bounding box center [268, 128] width 22 height 22
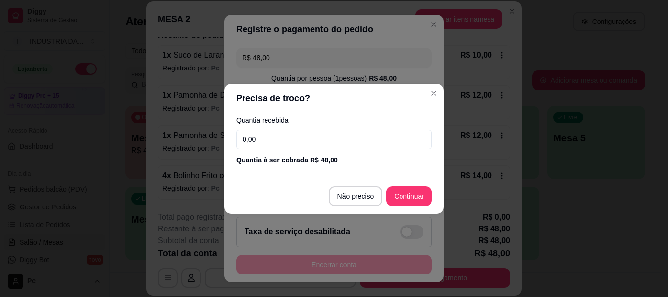
click at [359, 139] on input "0,00" at bounding box center [334, 140] width 196 height 20
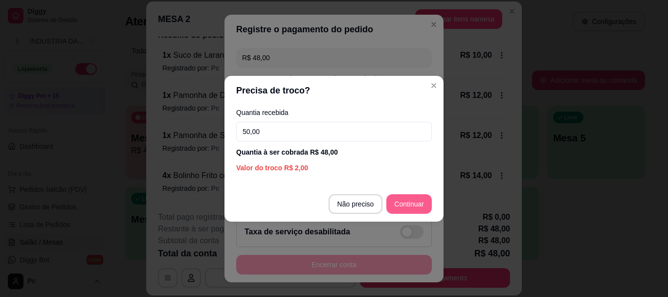
type input "50,00"
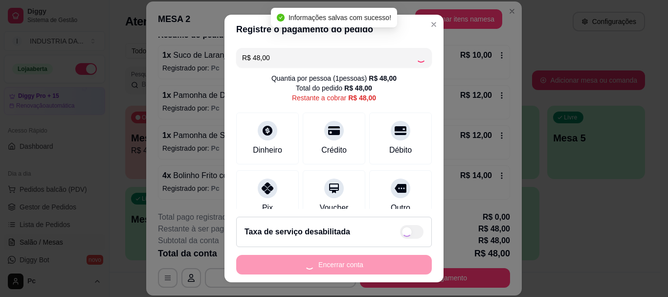
type input "R$ 0,00"
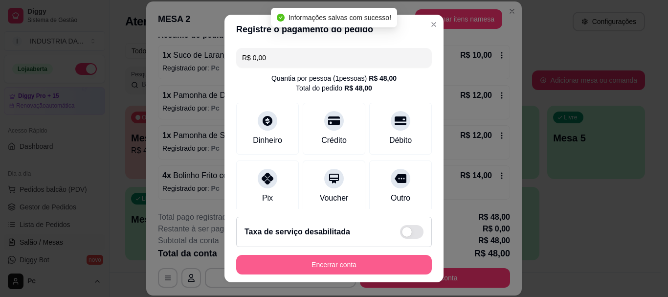
click at [329, 261] on button "Encerrar conta" at bounding box center [334, 265] width 196 height 20
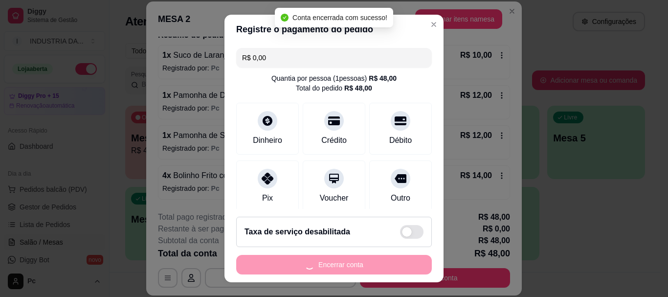
scroll to position [0, 0]
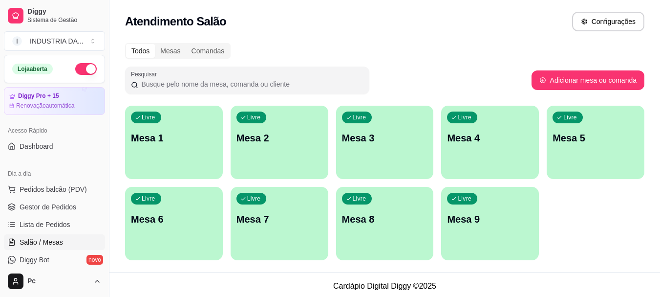
click at [186, 207] on div "Livre Mesa 6" at bounding box center [174, 218] width 98 height 62
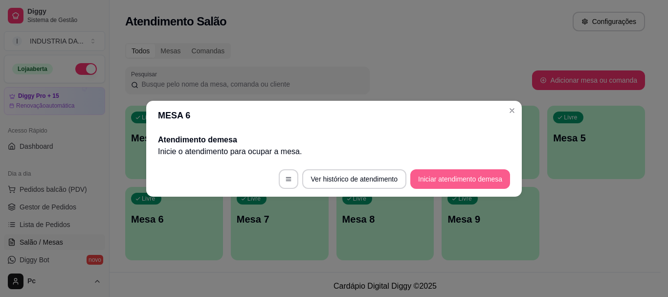
click at [454, 174] on button "Iniciar atendimento de mesa" at bounding box center [460, 179] width 100 height 20
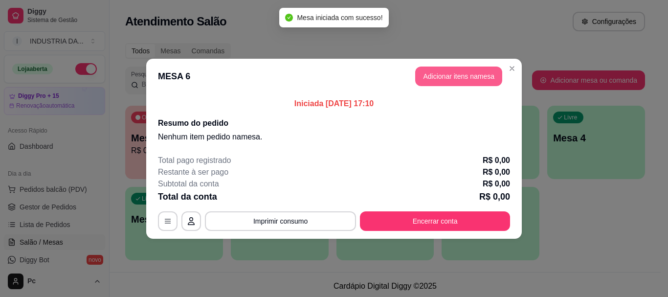
click at [440, 69] on button "Adicionar itens na mesa" at bounding box center [458, 76] width 87 height 20
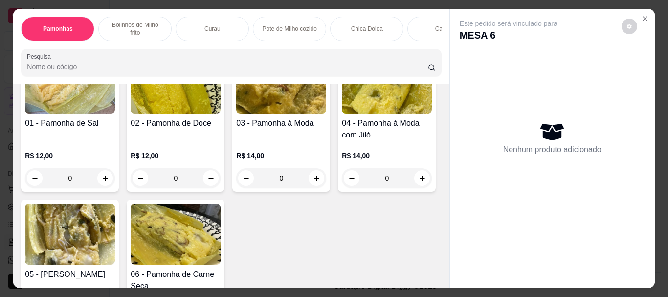
scroll to position [98, 0]
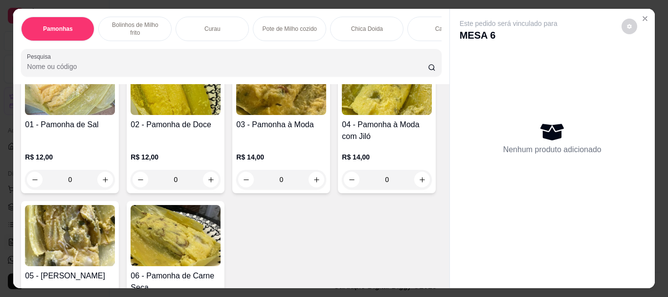
click at [176, 175] on input "0" at bounding box center [175, 180] width 55 height 20
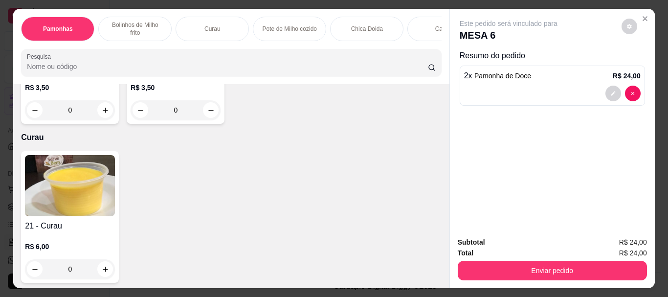
scroll to position [342, 0]
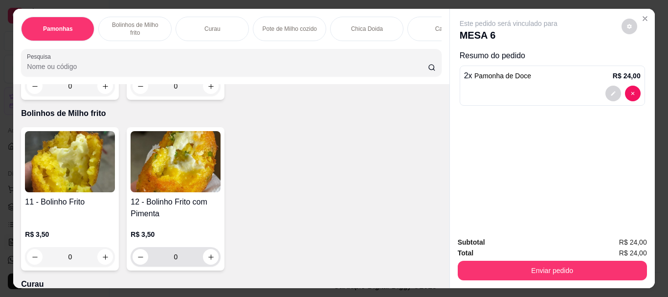
type input "2"
click at [178, 255] on input "0" at bounding box center [175, 257] width 55 height 20
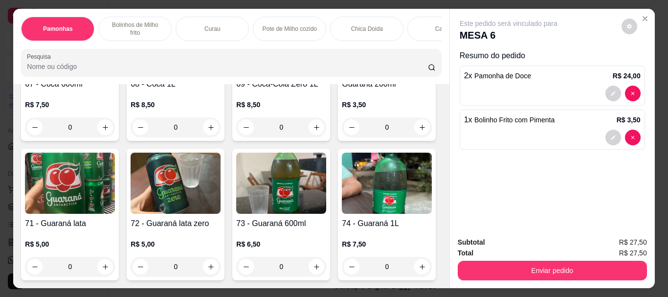
scroll to position [1760, 0]
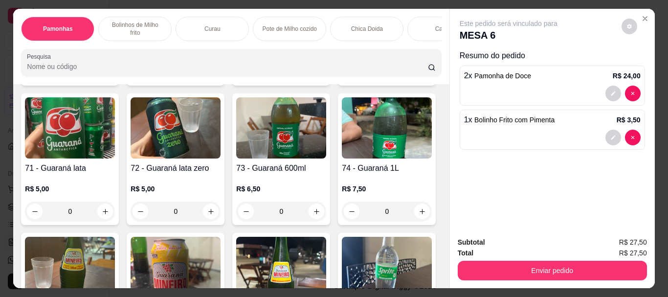
type input "1"
click at [207, 76] on icon "increase-product-quantity" at bounding box center [210, 71] width 7 height 7
type input "1"
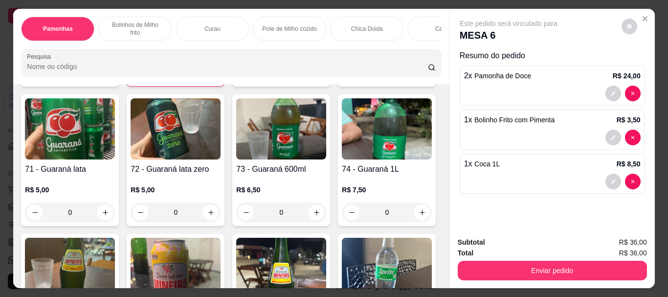
scroll to position [1760, 0]
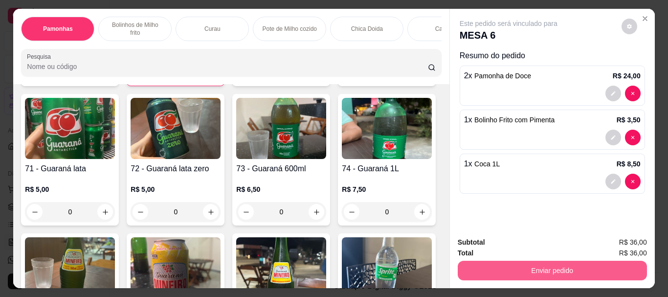
click at [515, 261] on button "Enviar pedido" at bounding box center [552, 271] width 189 height 20
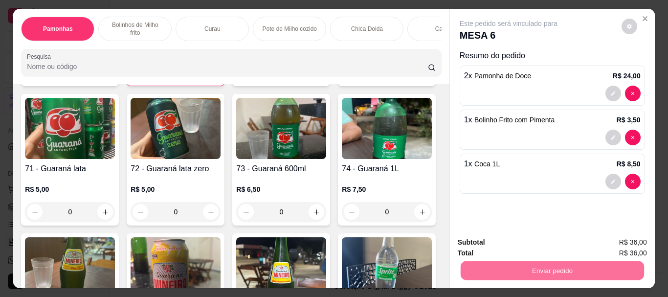
click at [603, 236] on button "Enviar pedido" at bounding box center [621, 242] width 54 height 18
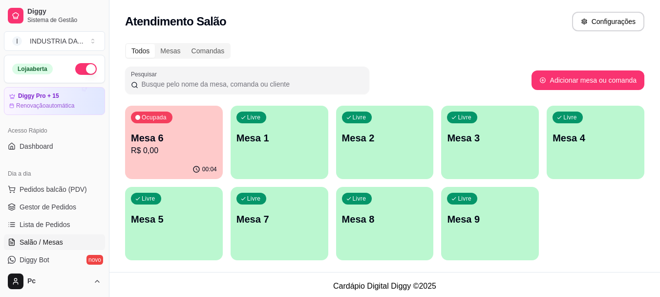
click at [391, 230] on div "Livre Mesa 8" at bounding box center [385, 218] width 98 height 62
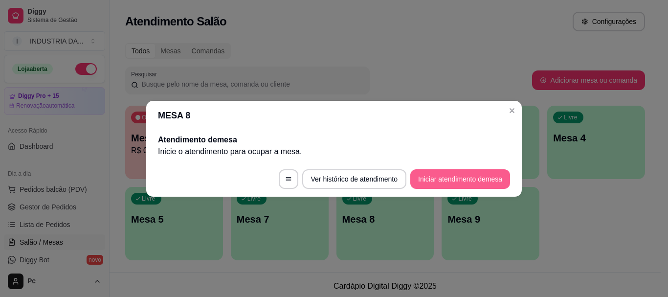
click at [465, 181] on button "Iniciar atendimento de mesa" at bounding box center [460, 179] width 100 height 20
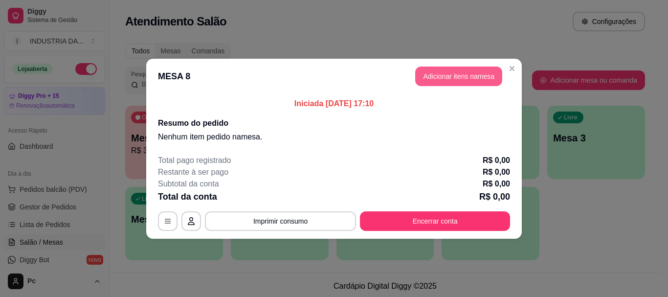
click at [466, 75] on button "Adicionar itens na mesa" at bounding box center [458, 76] width 87 height 20
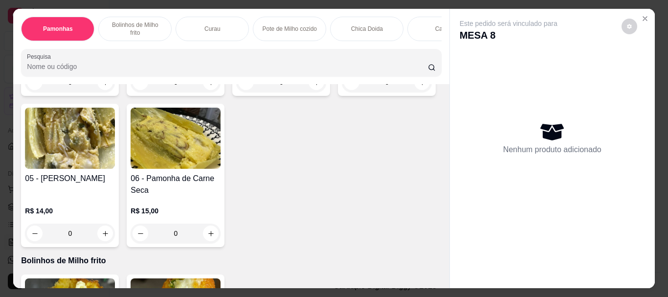
scroll to position [196, 0]
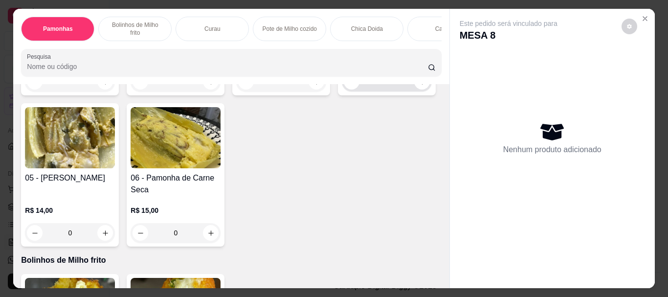
click at [359, 91] on input "0" at bounding box center [386, 82] width 55 height 20
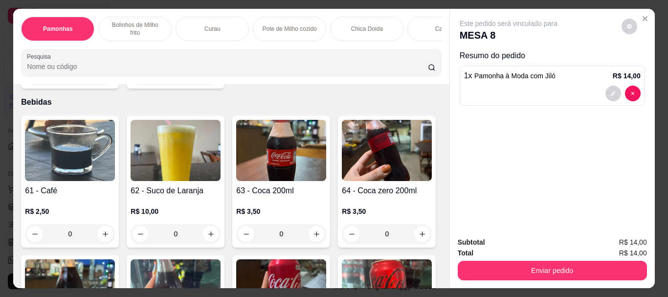
scroll to position [1320, 0]
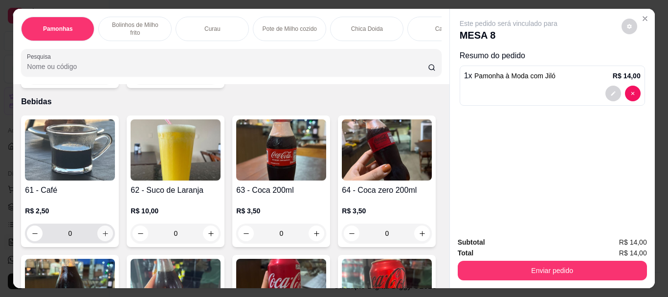
type input "1"
click at [102, 230] on icon "increase-product-quantity" at bounding box center [105, 233] width 7 height 7
type input "1"
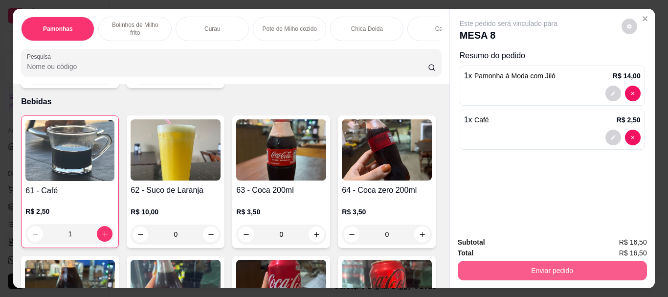
click at [525, 263] on button "Enviar pedido" at bounding box center [552, 271] width 189 height 20
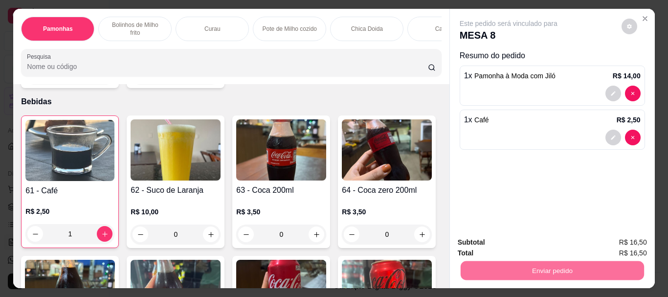
click at [606, 237] on button "Enviar pedido" at bounding box center [620, 242] width 55 height 19
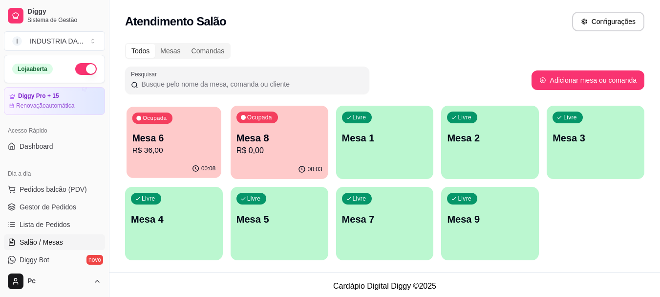
click at [192, 149] on p "R$ 36,00" at bounding box center [174, 150] width 84 height 11
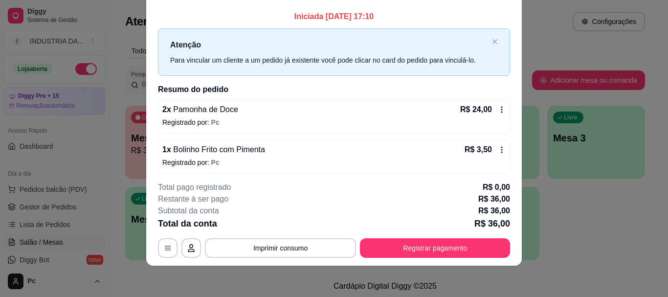
scroll to position [0, 0]
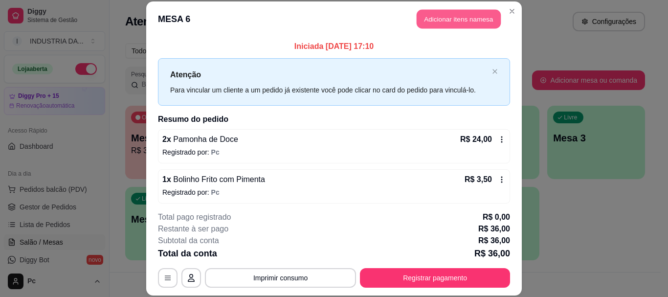
click at [437, 22] on button "Adicionar itens na mesa" at bounding box center [459, 19] width 84 height 19
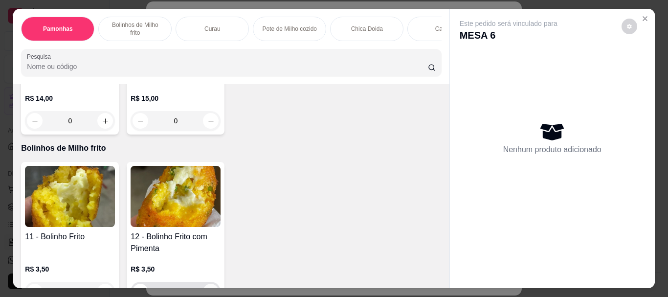
scroll to position [391, 0]
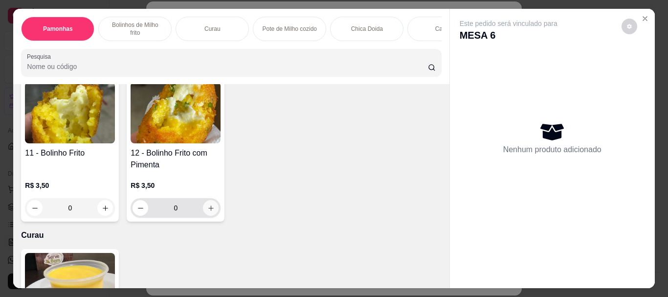
click at [205, 204] on button "increase-product-quantity" at bounding box center [211, 208] width 16 height 16
type input "1"
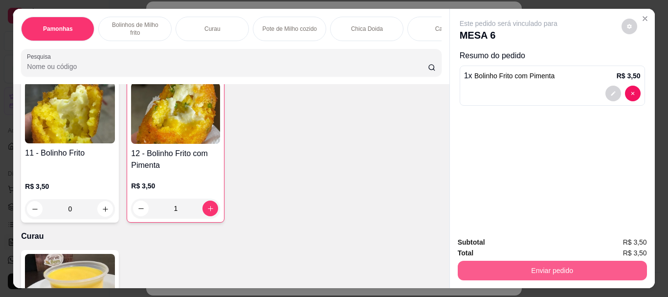
click at [573, 261] on button "Enviar pedido" at bounding box center [552, 271] width 189 height 20
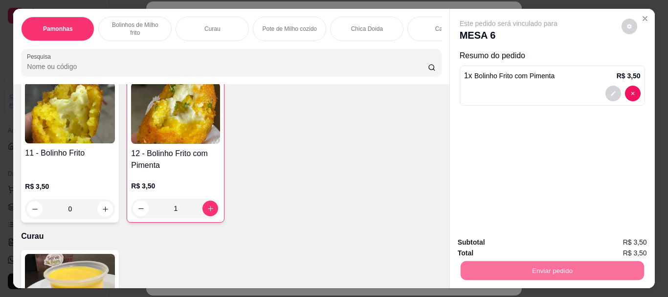
click at [614, 240] on button "Enviar pedido" at bounding box center [621, 242] width 54 height 18
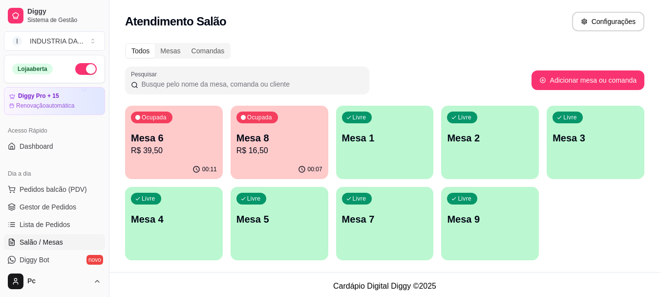
click at [494, 222] on p "Mesa 9" at bounding box center [490, 219] width 86 height 14
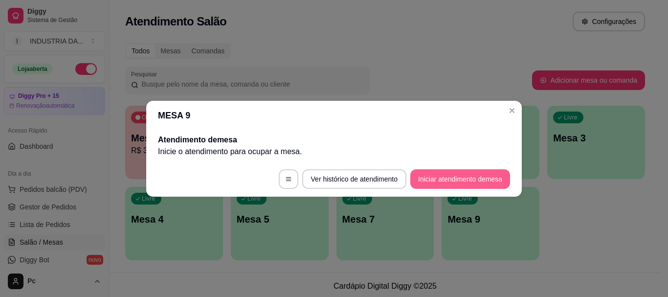
click at [475, 187] on button "Iniciar atendimento de mesa" at bounding box center [460, 179] width 100 height 20
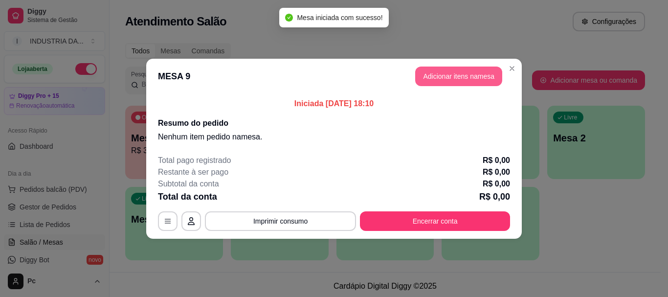
click at [445, 73] on button "Adicionar itens na mesa" at bounding box center [458, 76] width 87 height 20
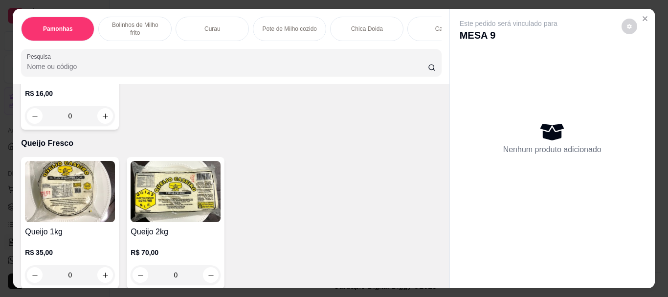
scroll to position [1075, 0]
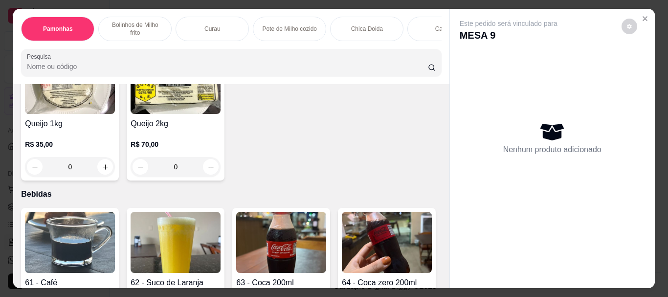
click at [76, 18] on input "0" at bounding box center [70, 8] width 55 height 20
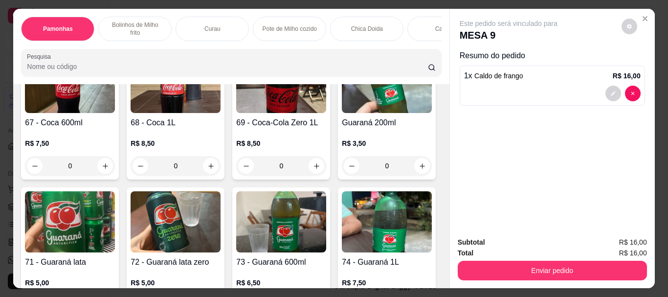
scroll to position [1663, 0]
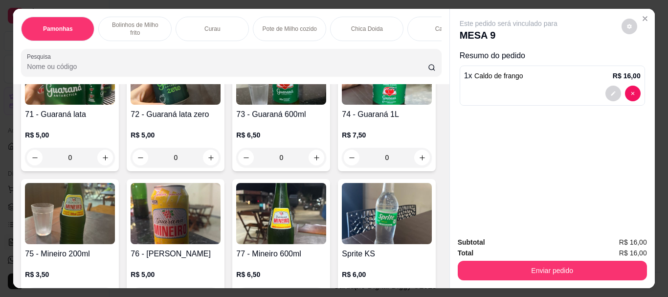
type input "1"
click at [97, 28] on input "0" at bounding box center [70, 18] width 55 height 20
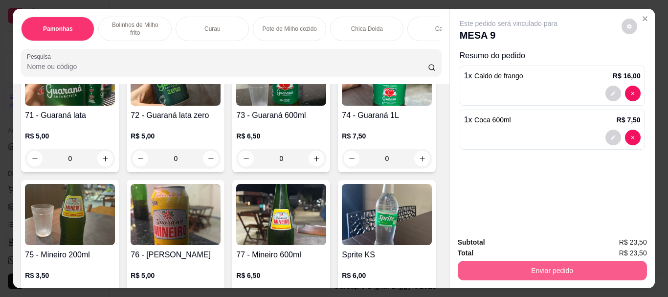
type input "1"
click at [533, 270] on button "Enviar pedido" at bounding box center [552, 271] width 189 height 20
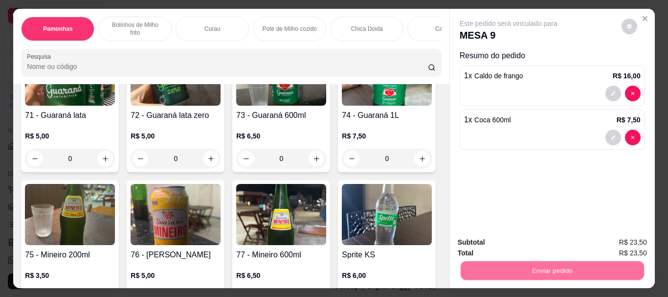
click at [620, 239] on button "Enviar pedido" at bounding box center [620, 242] width 55 height 19
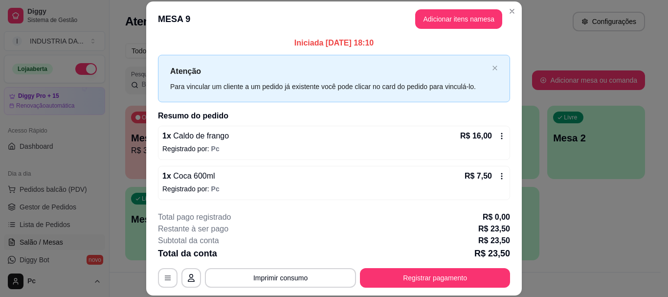
scroll to position [4, 0]
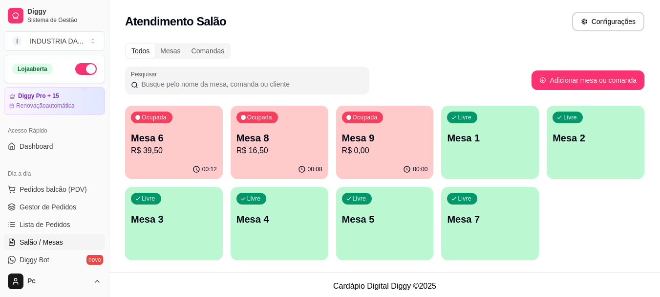
click at [320, 140] on p "Mesa 8" at bounding box center [280, 138] width 86 height 14
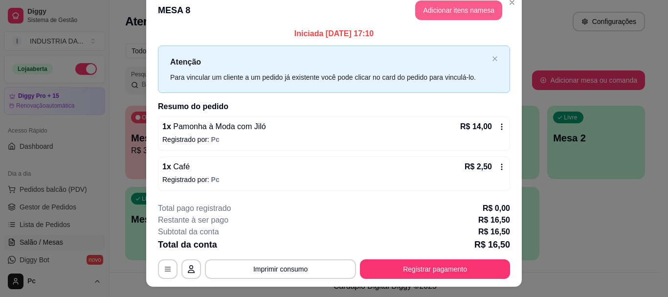
scroll to position [0, 0]
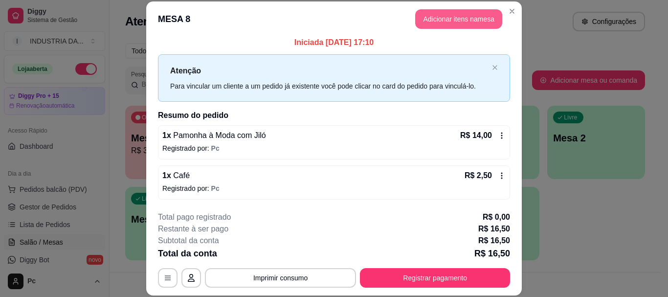
click at [474, 22] on button "Adicionar itens na mesa" at bounding box center [458, 19] width 87 height 20
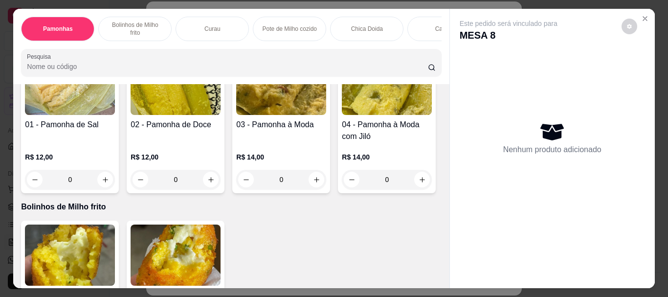
scroll to position [196, 0]
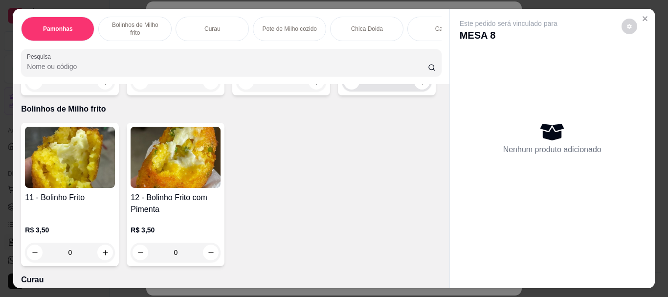
click at [359, 91] on input "0" at bounding box center [386, 82] width 55 height 20
click at [418, 86] on icon "increase-product-quantity" at bounding box center [421, 81] width 7 height 7
type input "1"
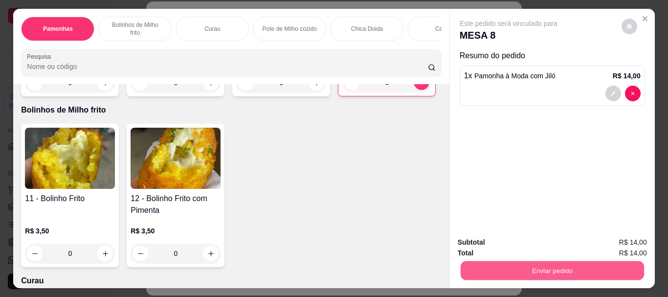
click at [551, 261] on button "Enviar pedido" at bounding box center [551, 270] width 183 height 19
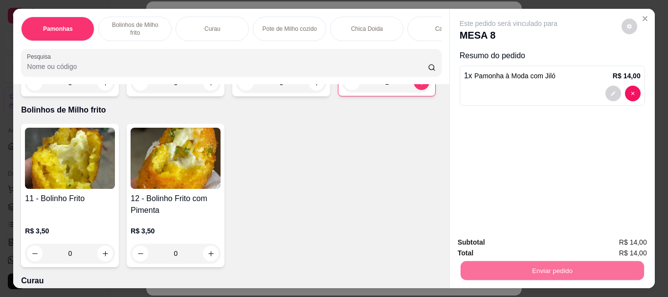
click at [606, 241] on button "Enviar pedido" at bounding box center [620, 242] width 55 height 19
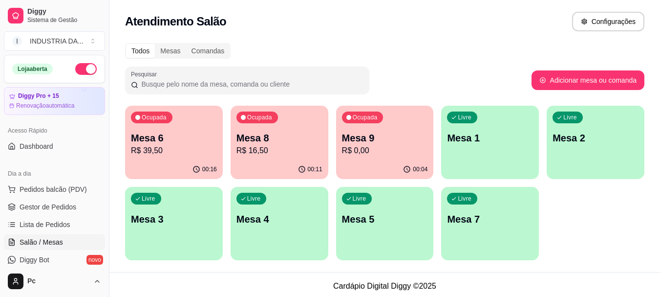
click at [468, 241] on div "Livre Mesa 7" at bounding box center [490, 218] width 98 height 62
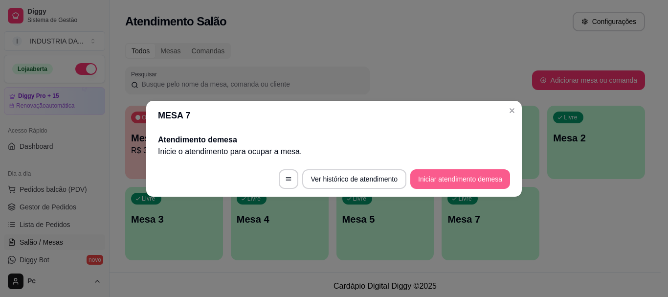
click at [471, 183] on button "Iniciar atendimento de mesa" at bounding box center [460, 179] width 100 height 20
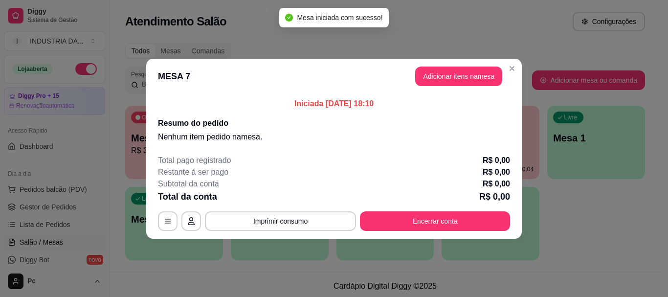
click at [472, 72] on button "Adicionar itens na mesa" at bounding box center [458, 76] width 87 height 20
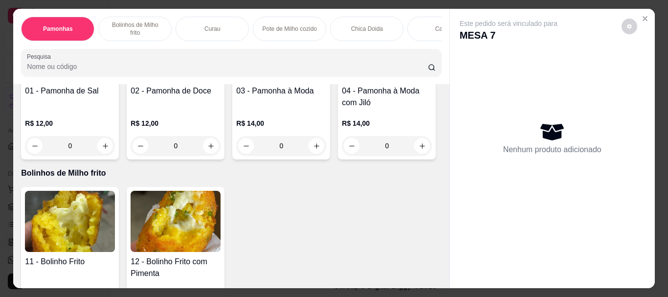
scroll to position [147, 0]
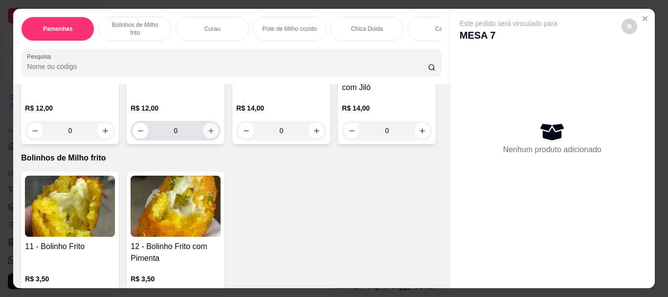
click at [209, 127] on icon "increase-product-quantity" at bounding box center [210, 130] width 7 height 7
type input "1"
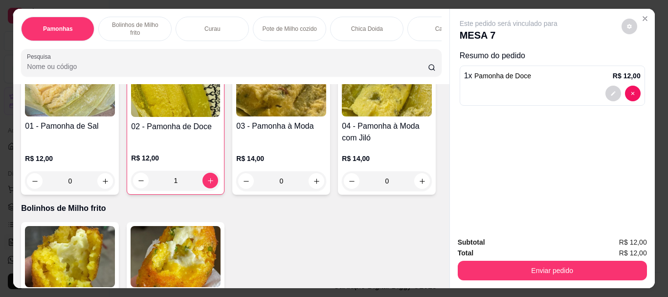
scroll to position [50, 0]
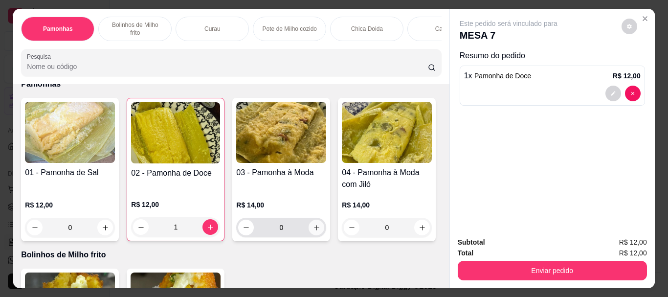
click at [317, 220] on button "increase-product-quantity" at bounding box center [316, 227] width 16 height 16
type input "1"
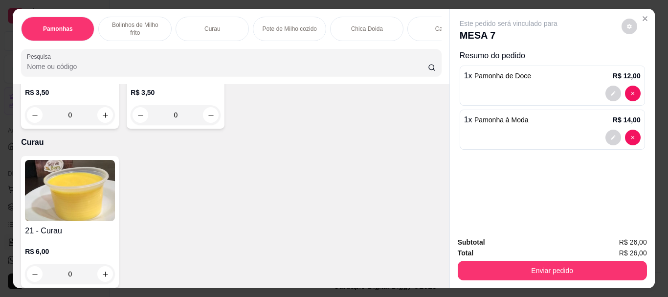
scroll to position [343, 0]
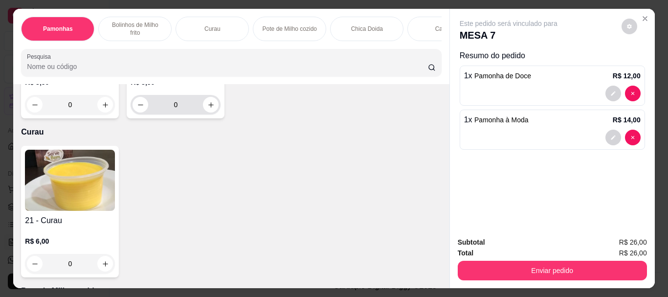
click at [184, 114] on input "0" at bounding box center [175, 105] width 55 height 20
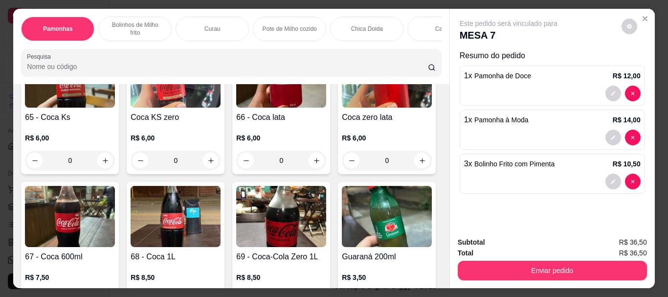
scroll to position [1321, 0]
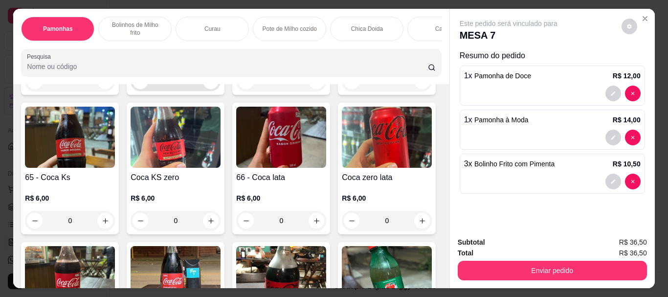
type input "3"
click at [194, 91] on input "0" at bounding box center [175, 81] width 55 height 20
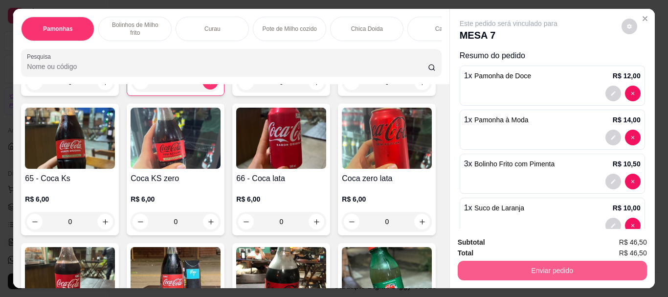
type input "1"
click at [570, 261] on button "Enviar pedido" at bounding box center [552, 271] width 189 height 20
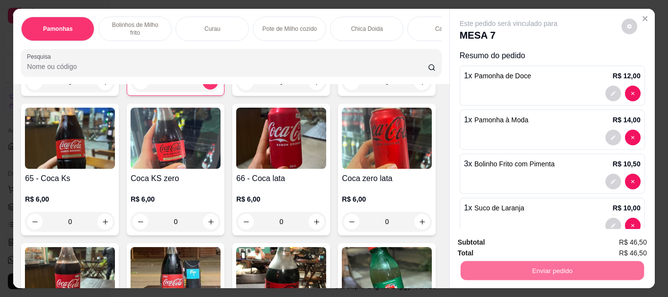
click at [620, 247] on button "Enviar pedido" at bounding box center [621, 242] width 54 height 18
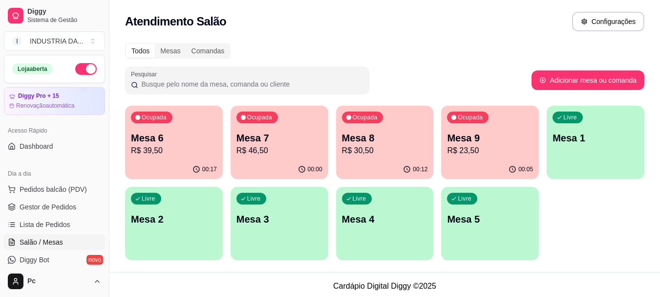
click at [508, 144] on div "Mesa 9 R$ 23,50" at bounding box center [490, 143] width 86 height 25
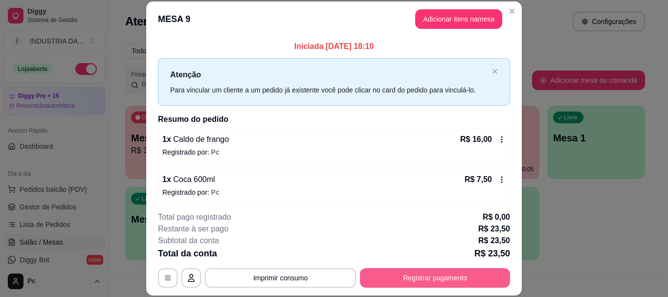
click at [417, 277] on button "Registrar pagamento" at bounding box center [435, 278] width 150 height 20
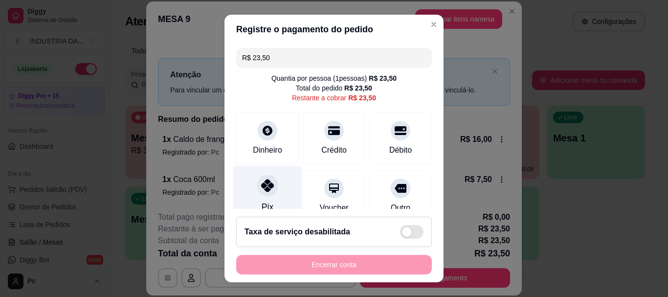
click at [265, 195] on div at bounding box center [268, 186] width 22 height 22
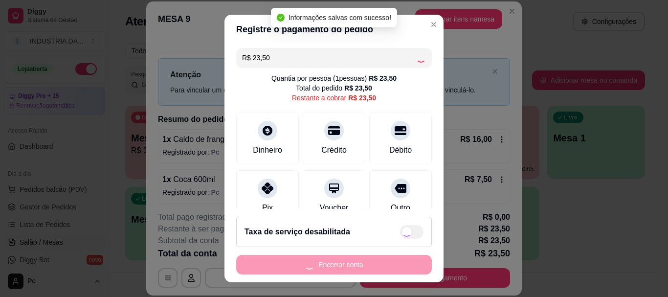
type input "R$ 0,00"
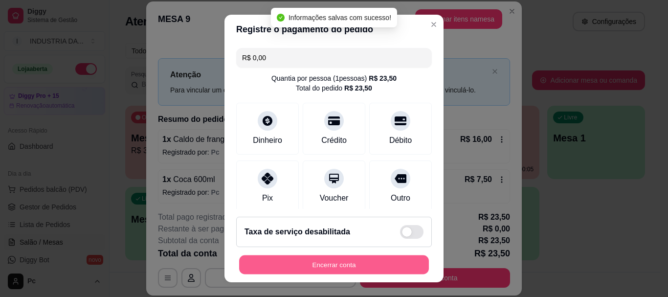
click at [312, 259] on button "Encerrar conta" at bounding box center [334, 264] width 190 height 19
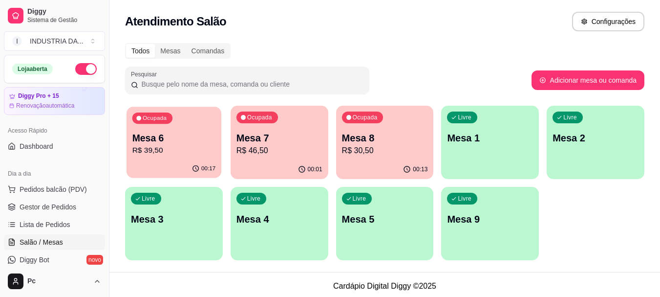
click at [151, 143] on p "Mesa 6" at bounding box center [174, 138] width 84 height 13
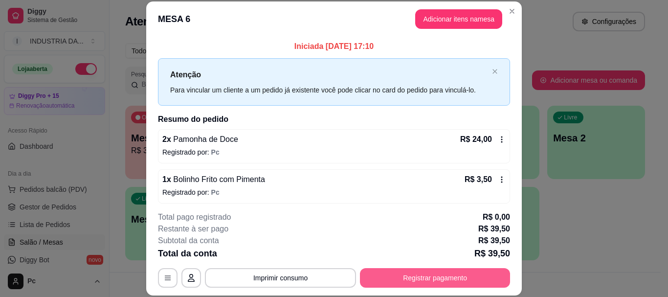
click at [452, 269] on button "Registrar pagamento" at bounding box center [435, 278] width 150 height 20
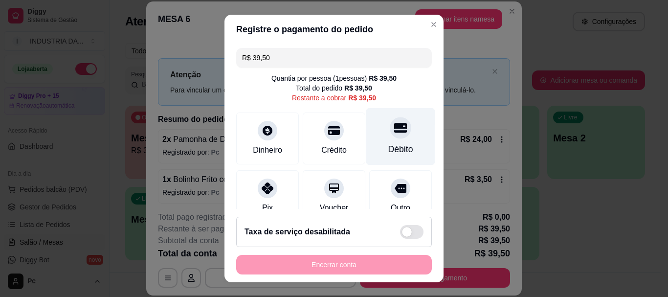
click at [394, 124] on icon at bounding box center [400, 128] width 13 height 13
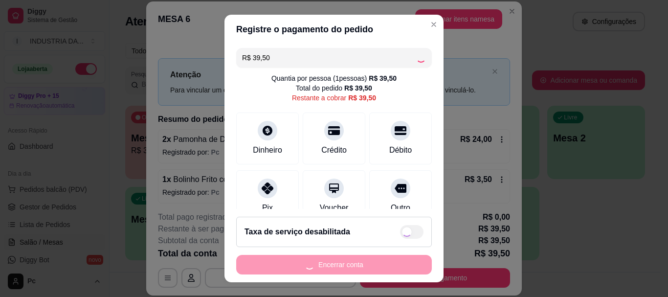
click at [360, 267] on div "Encerrar conta" at bounding box center [334, 265] width 196 height 20
click at [364, 266] on div "Encerrar conta" at bounding box center [334, 265] width 196 height 20
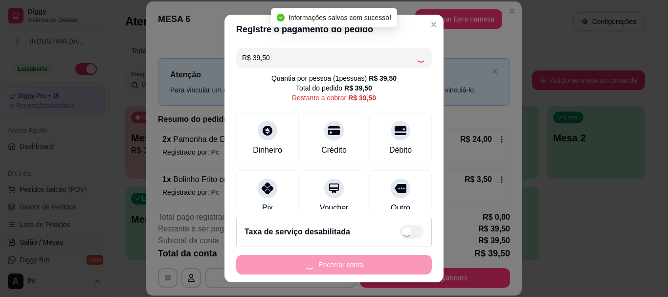
click at [364, 266] on div "Encerrar conta" at bounding box center [334, 265] width 196 height 20
type input "R$ 0,00"
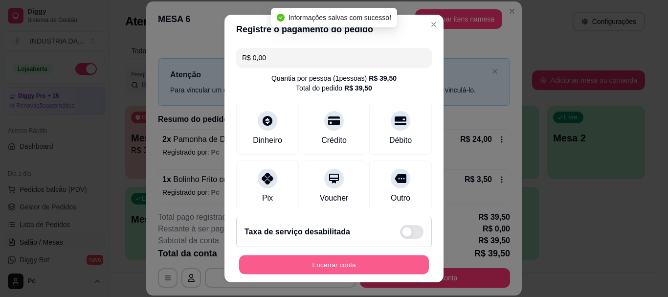
click at [364, 266] on button "Encerrar conta" at bounding box center [334, 264] width 190 height 19
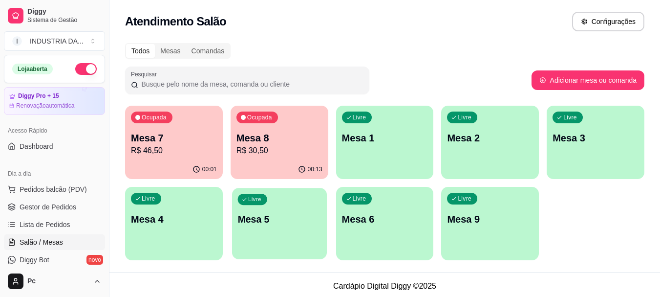
click at [272, 224] on p "Mesa 5" at bounding box center [280, 219] width 84 height 13
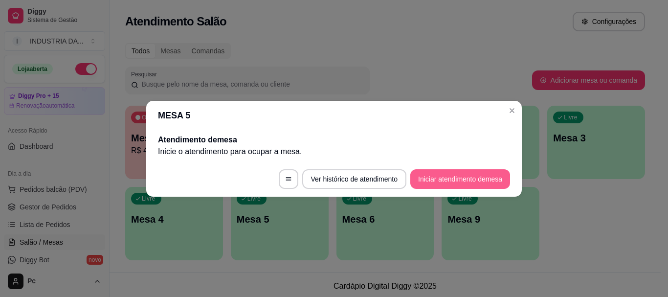
click at [447, 173] on button "Iniciar atendimento de mesa" at bounding box center [460, 179] width 100 height 20
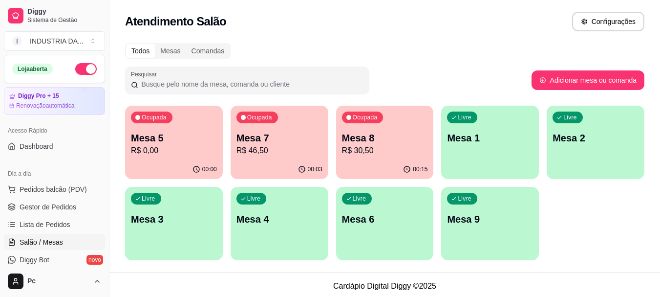
click at [473, 134] on p "Mesa 1" at bounding box center [490, 138] width 86 height 14
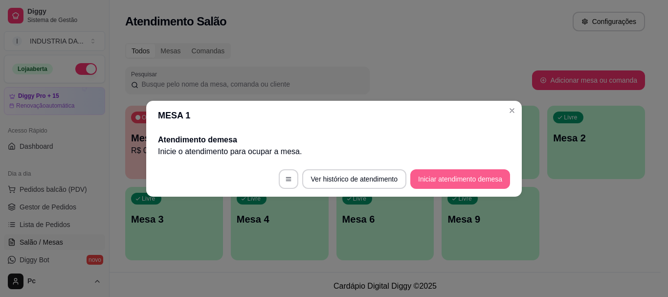
click at [471, 177] on button "Iniciar atendimento de mesa" at bounding box center [460, 179] width 100 height 20
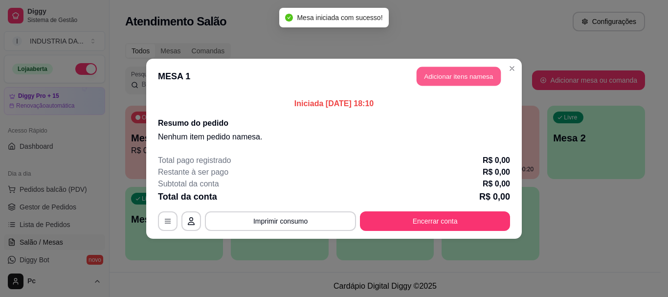
click at [492, 78] on button "Adicionar itens na mesa" at bounding box center [459, 75] width 84 height 19
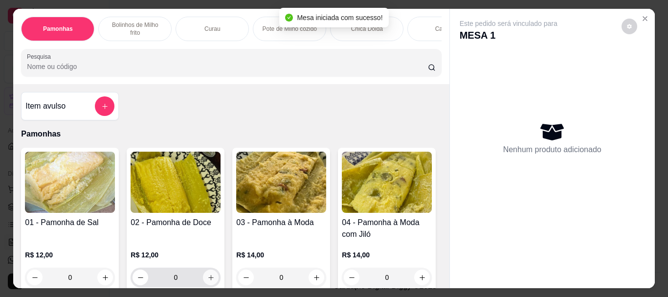
click at [207, 274] on icon "increase-product-quantity" at bounding box center [210, 277] width 7 height 7
type input "1"
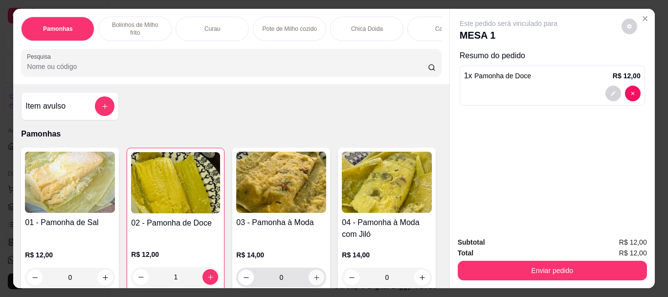
click at [317, 270] on button "increase-product-quantity" at bounding box center [316, 277] width 16 height 16
type input "1"
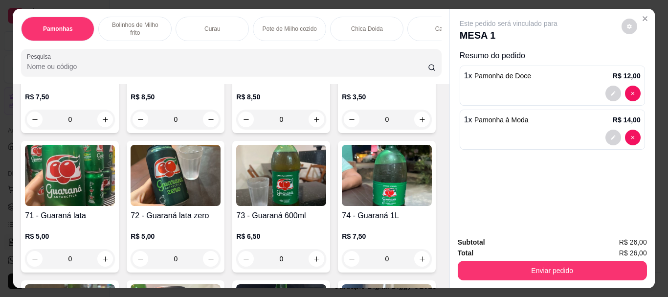
scroll to position [1564, 0]
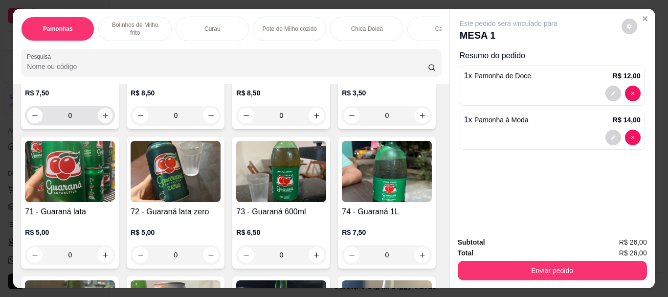
click at [113, 123] on button "increase-product-quantity" at bounding box center [105, 115] width 15 height 15
type input "1"
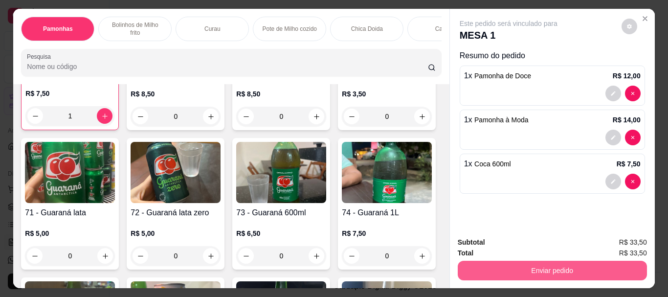
click at [537, 267] on button "Enviar pedido" at bounding box center [552, 271] width 189 height 20
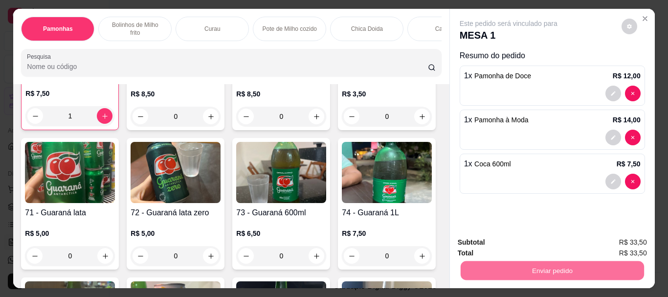
click at [619, 241] on button "Enviar pedido" at bounding box center [620, 242] width 55 height 19
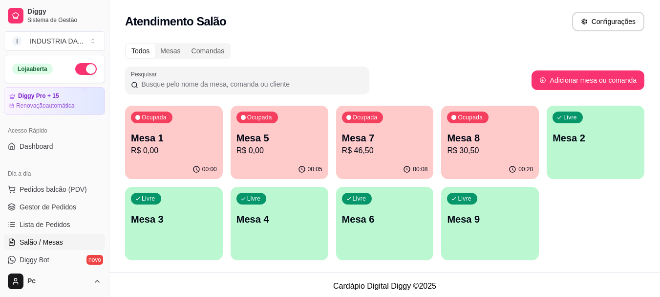
click at [382, 140] on p "Mesa 7" at bounding box center [385, 138] width 86 height 14
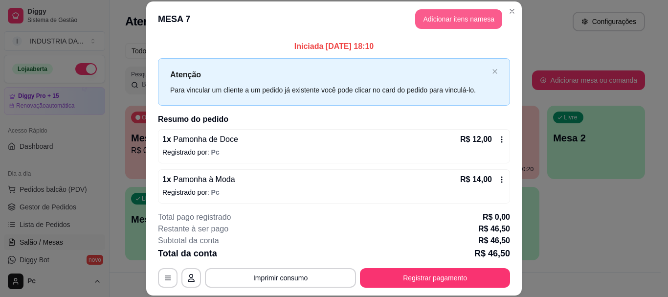
click at [435, 19] on button "Adicionar itens na mesa" at bounding box center [458, 19] width 87 height 20
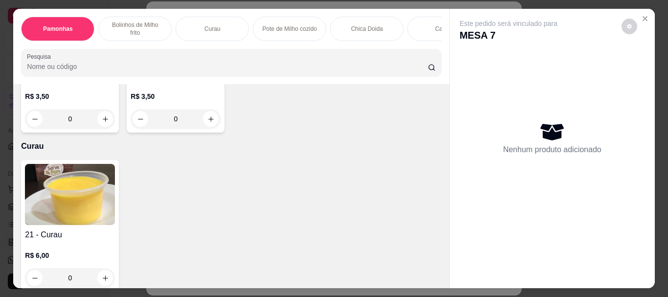
scroll to position [391, 0]
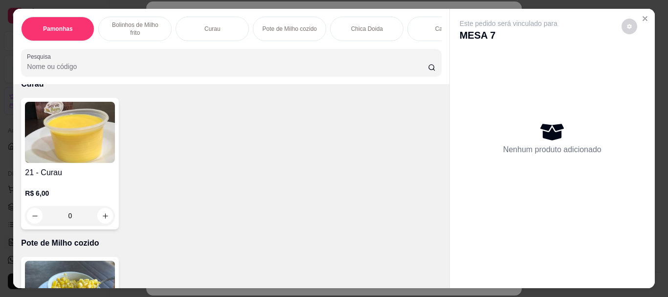
click at [179, 66] on input "0" at bounding box center [175, 57] width 55 height 20
click at [102, 61] on icon "increase-product-quantity" at bounding box center [105, 56] width 7 height 7
type input "1"
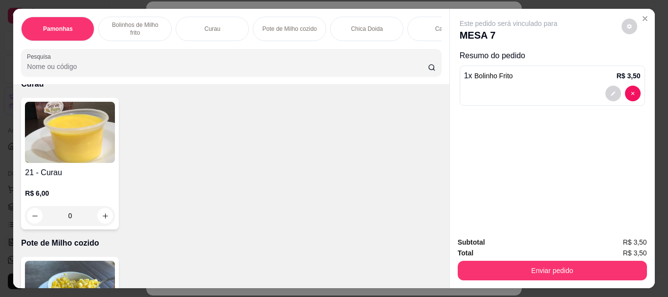
scroll to position [392, 0]
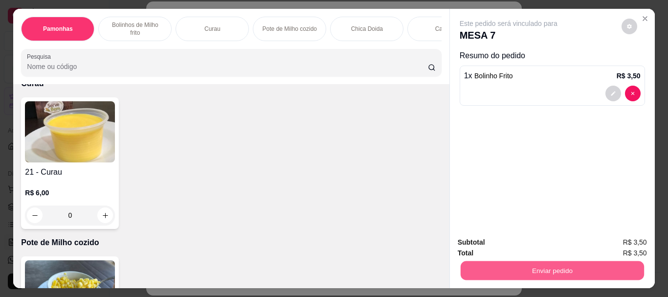
click at [530, 267] on button "Enviar pedido" at bounding box center [551, 270] width 183 height 19
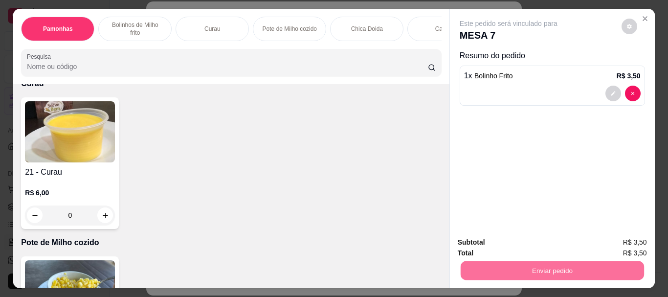
click at [615, 237] on button "Enviar pedido" at bounding box center [620, 242] width 55 height 19
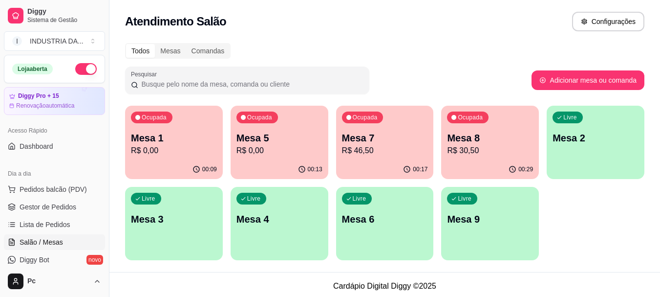
click at [497, 140] on p "Mesa 8" at bounding box center [490, 138] width 86 height 14
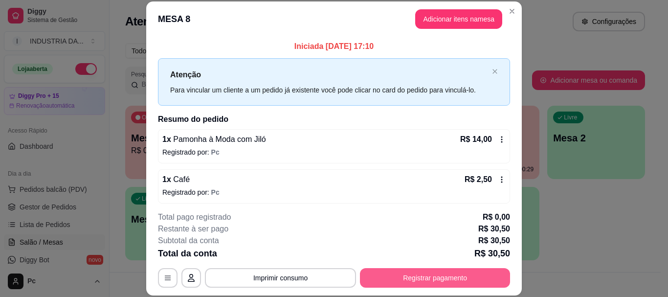
click at [462, 275] on button "Registrar pagamento" at bounding box center [435, 278] width 150 height 20
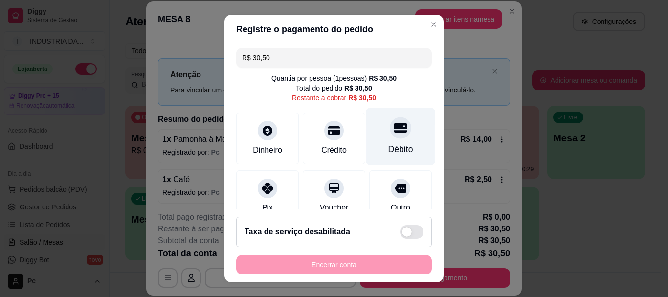
click at [390, 145] on div "Débito" at bounding box center [400, 149] width 25 height 13
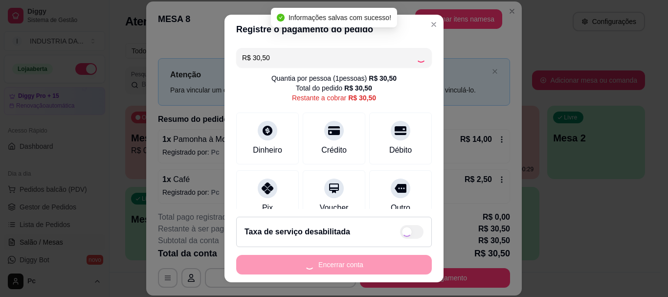
type input "R$ 0,00"
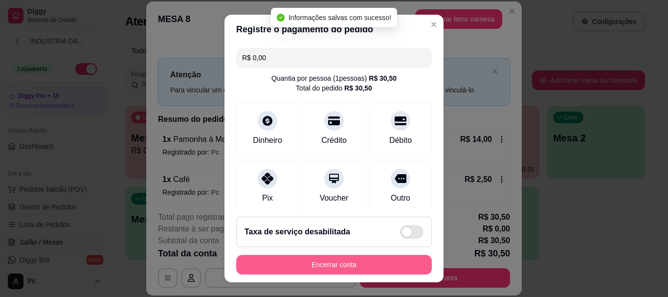
click at [371, 261] on button "Encerrar conta" at bounding box center [334, 265] width 196 height 20
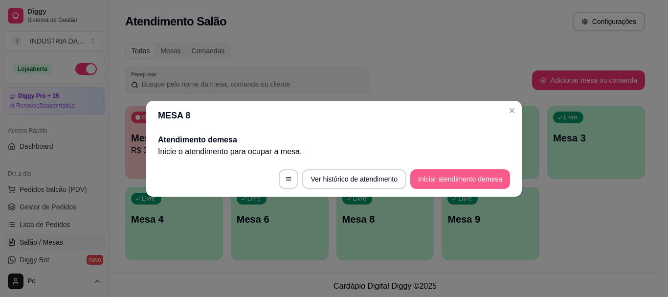
click at [445, 176] on button "Iniciar atendimento de mesa" at bounding box center [460, 179] width 100 height 20
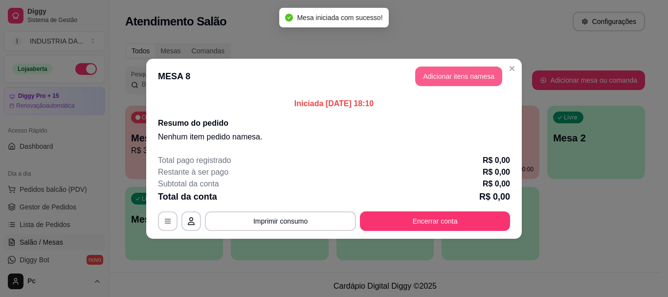
click at [435, 80] on button "Adicionar itens na mesa" at bounding box center [458, 76] width 87 height 20
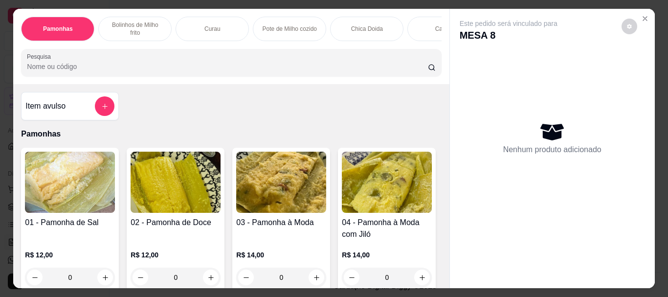
scroll to position [98, 0]
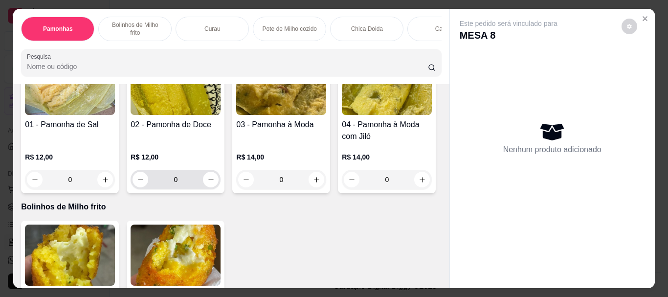
click at [186, 170] on input "0" at bounding box center [175, 180] width 55 height 20
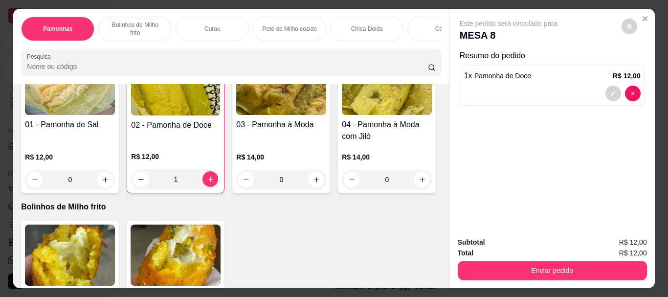
scroll to position [0, 0]
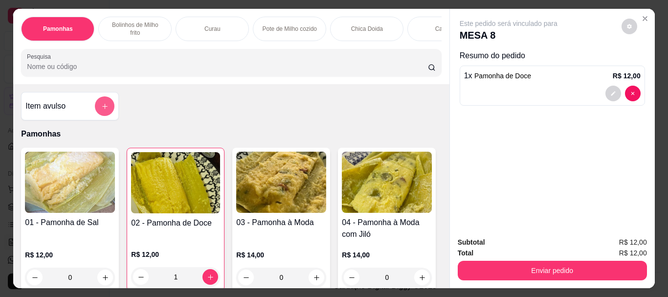
type input "1"
click at [105, 105] on button "add-separate-item" at bounding box center [105, 106] width 20 height 20
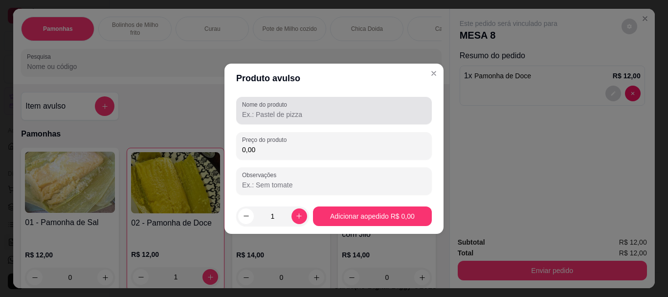
click at [265, 107] on label "Nome do produto" at bounding box center [266, 104] width 48 height 8
click at [265, 110] on input "Nome do produto" at bounding box center [334, 115] width 184 height 10
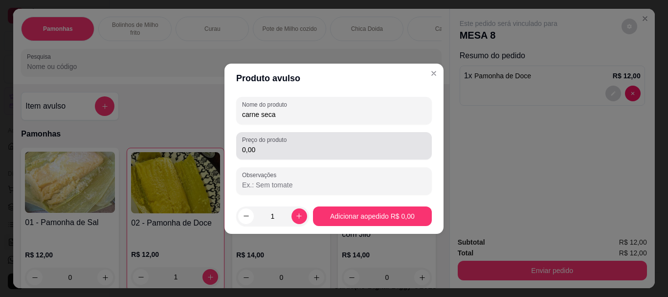
type input "carne seca"
click at [270, 150] on input "0,00" at bounding box center [334, 150] width 184 height 10
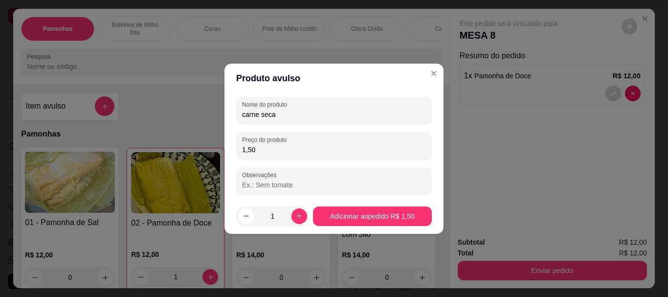
type input "15,00"
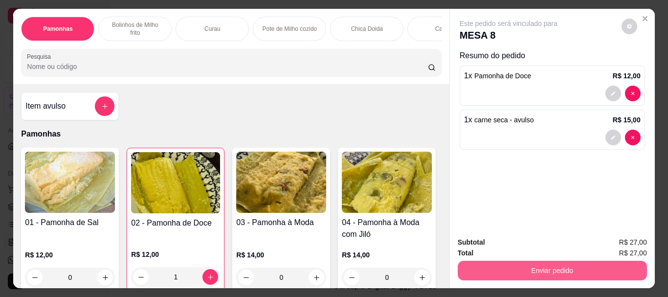
click at [529, 275] on button "Enviar pedido" at bounding box center [552, 271] width 189 height 20
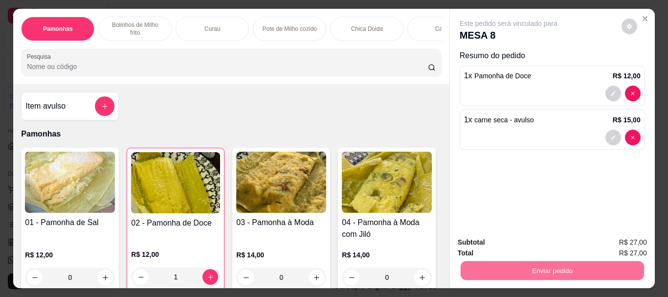
click at [623, 243] on button "Enviar pedido" at bounding box center [620, 242] width 55 height 19
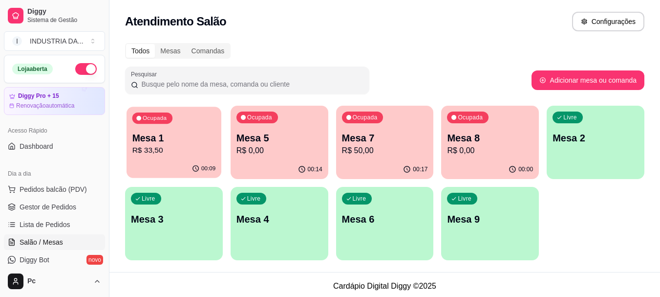
click at [173, 145] on p "R$ 33,50" at bounding box center [174, 150] width 84 height 11
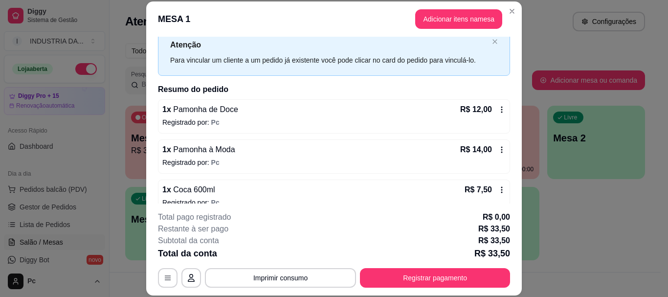
scroll to position [44, 0]
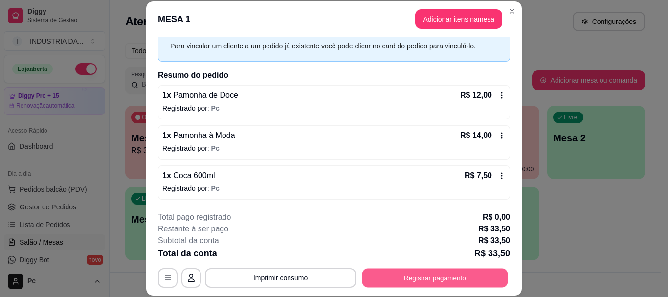
click at [436, 280] on button "Registrar pagamento" at bounding box center [435, 277] width 146 height 19
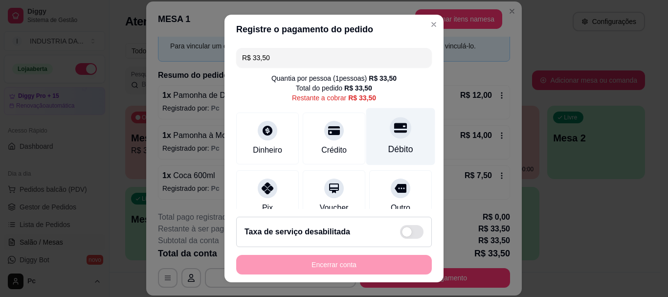
click at [394, 131] on icon at bounding box center [400, 128] width 13 height 10
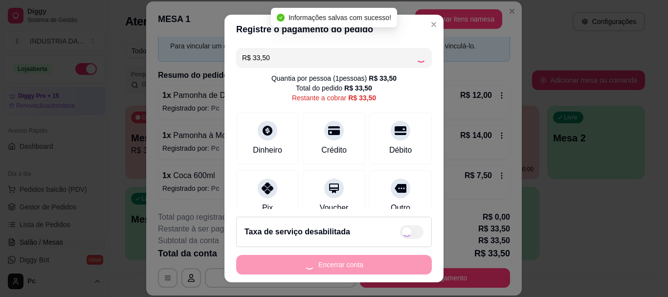
type input "R$ 0,00"
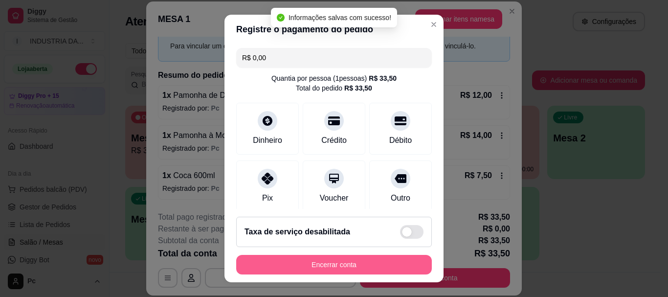
click at [361, 260] on button "Encerrar conta" at bounding box center [334, 265] width 196 height 20
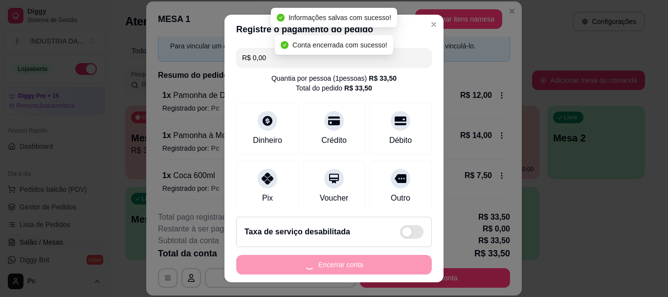
scroll to position [0, 0]
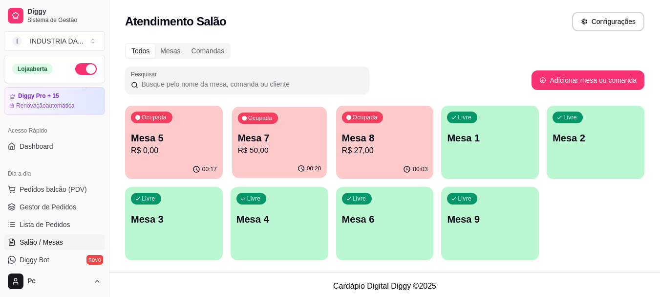
click at [299, 147] on p "R$ 50,00" at bounding box center [280, 150] width 84 height 11
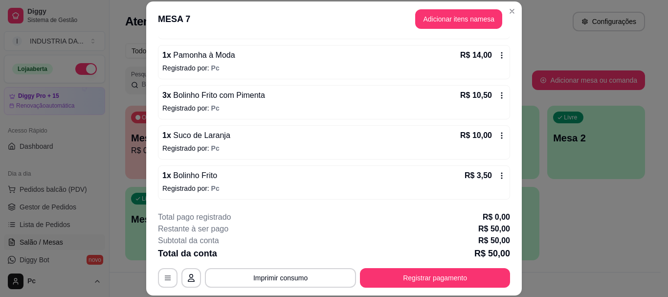
scroll to position [30, 0]
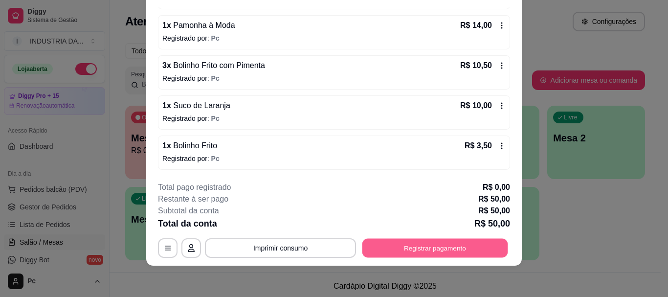
click at [430, 245] on button "Registrar pagamento" at bounding box center [435, 248] width 146 height 19
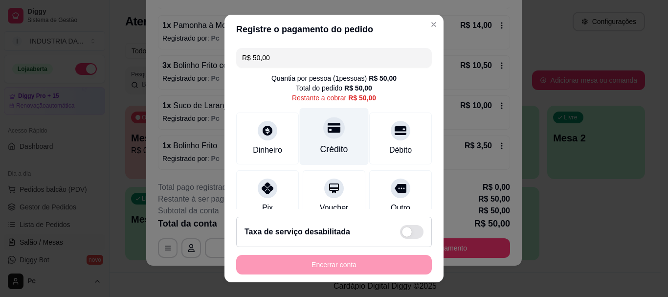
click at [323, 127] on div at bounding box center [334, 128] width 22 height 22
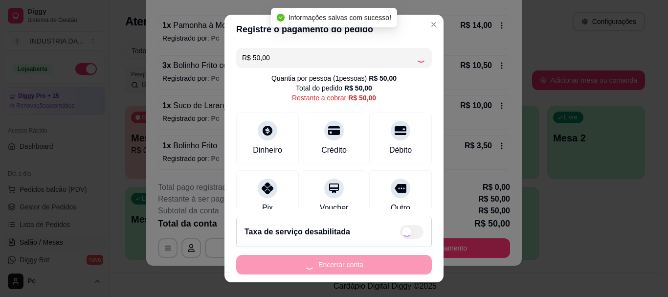
type input "R$ 0,00"
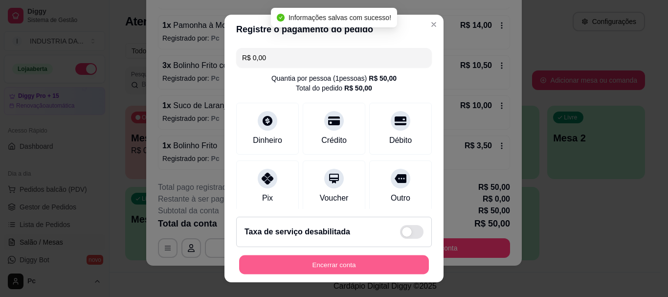
click at [348, 265] on button "Encerrar conta" at bounding box center [334, 264] width 190 height 19
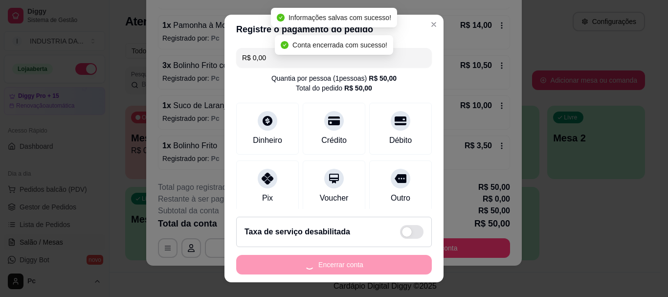
scroll to position [0, 0]
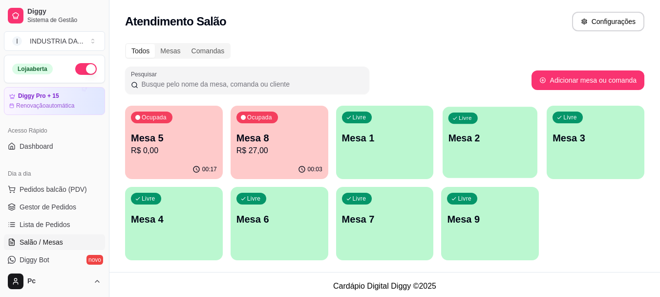
click at [481, 147] on div "Livre Mesa 2" at bounding box center [490, 137] width 95 height 60
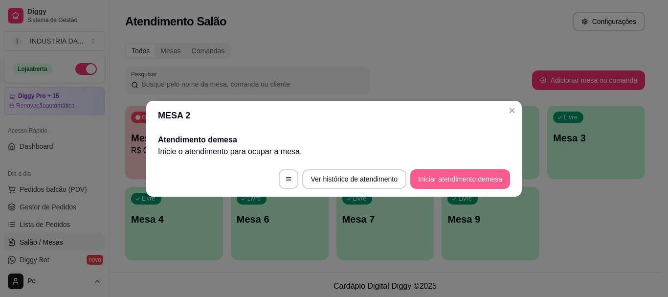
click at [444, 182] on button "Iniciar atendimento de mesa" at bounding box center [460, 179] width 100 height 20
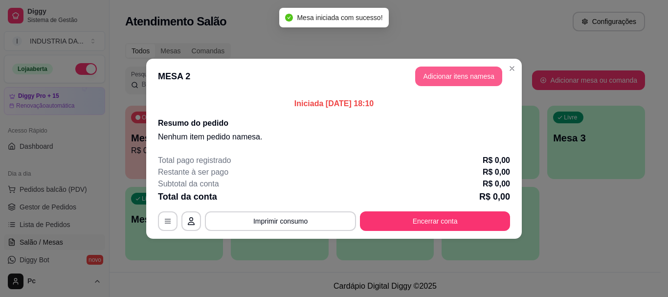
click at [472, 67] on button "Adicionar itens na mesa" at bounding box center [458, 76] width 87 height 20
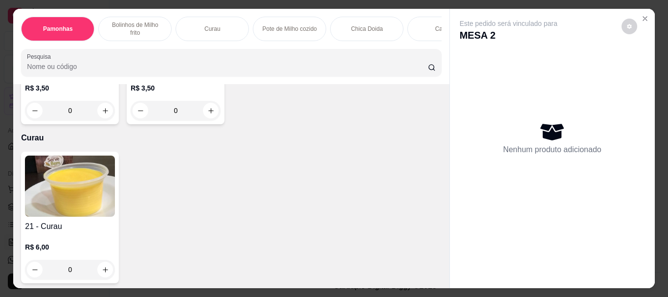
scroll to position [342, 0]
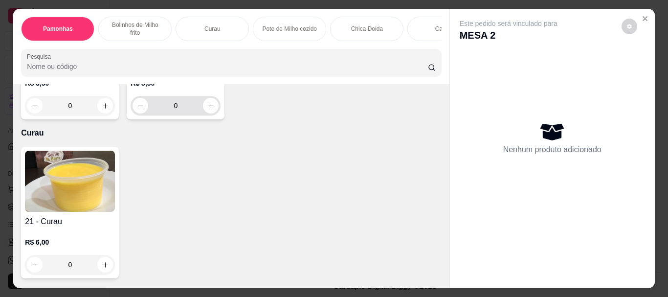
click at [177, 115] on input "0" at bounding box center [175, 106] width 55 height 20
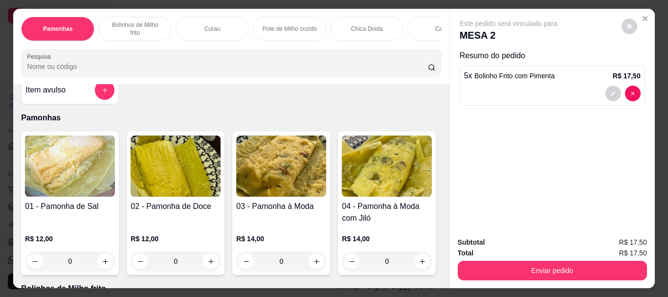
scroll to position [0, 0]
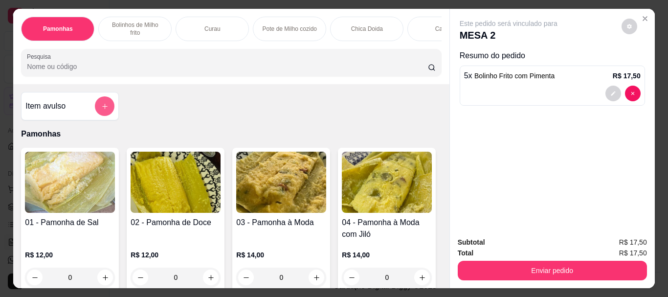
type input "5"
click at [95, 105] on button "add-separate-item" at bounding box center [104, 106] width 19 height 19
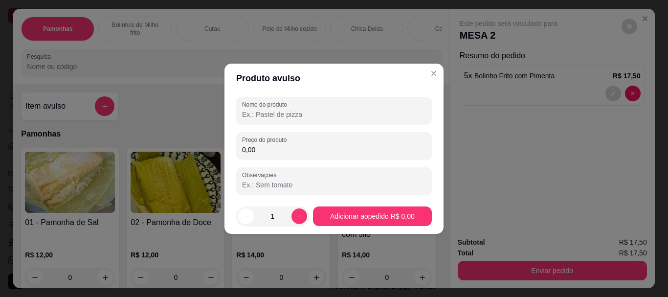
click at [325, 113] on input "Nome do produto" at bounding box center [334, 115] width 184 height 10
type input "suco"
click at [285, 152] on input "0,00" at bounding box center [334, 150] width 184 height 10
type input "3,50"
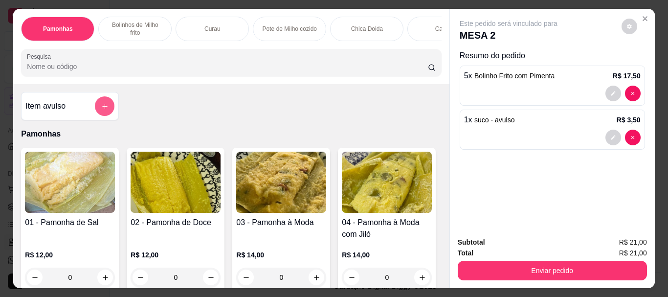
click at [95, 111] on button "add-separate-item" at bounding box center [105, 106] width 20 height 20
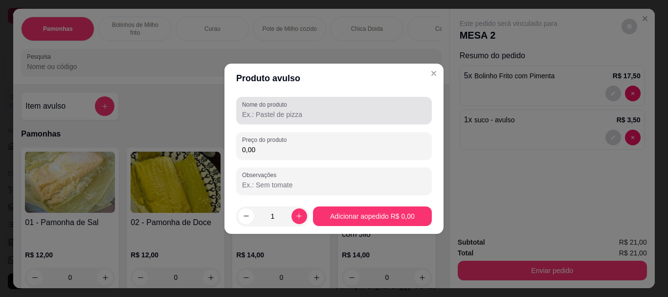
click at [284, 110] on input "Nome do produto" at bounding box center [334, 115] width 184 height 10
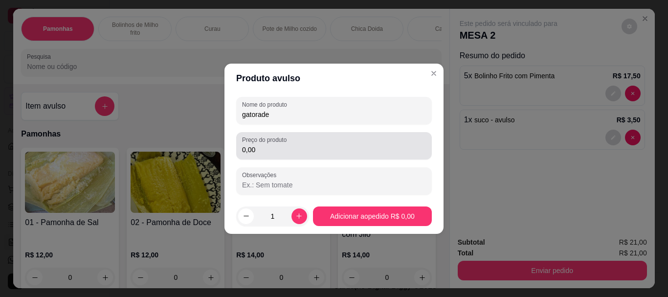
type input "gatorade"
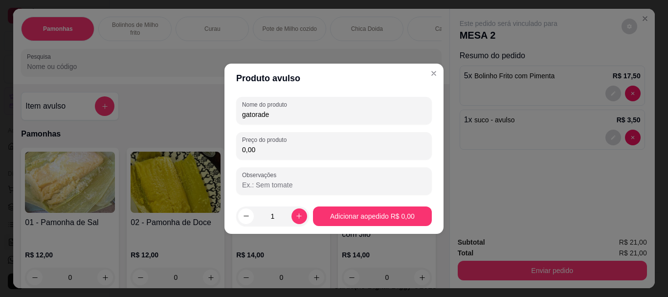
click at [336, 145] on input "0,00" at bounding box center [334, 150] width 184 height 10
type input "6,50"
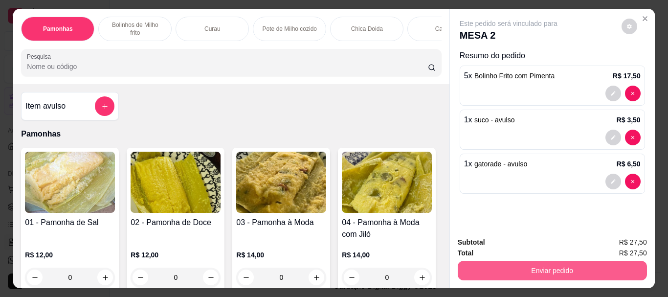
click at [593, 270] on button "Enviar pedido" at bounding box center [552, 271] width 189 height 20
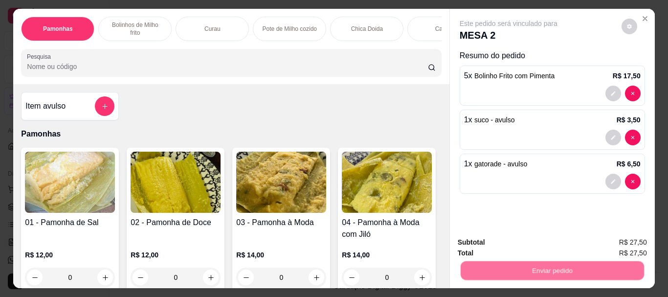
click at [611, 243] on button "Enviar pedido" at bounding box center [621, 242] width 54 height 18
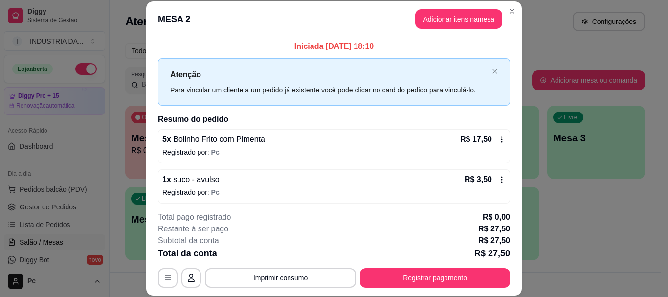
scroll to position [44, 0]
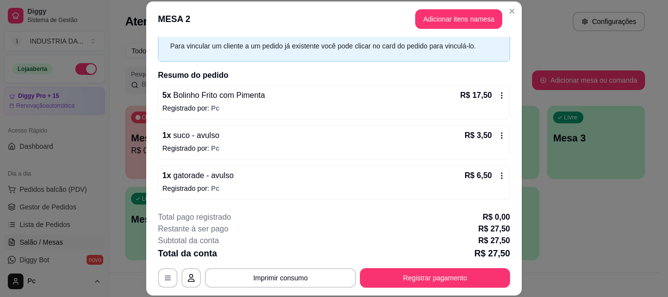
click at [498, 96] on icon at bounding box center [502, 95] width 8 height 8
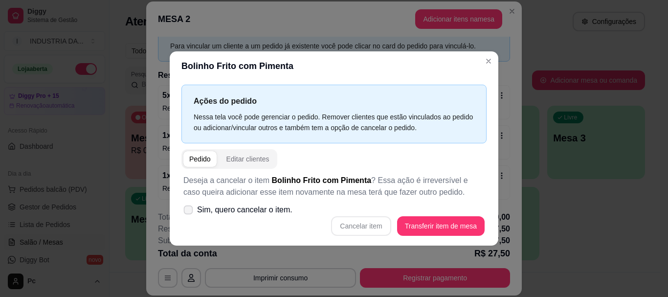
click at [218, 206] on span "Sim, quero cancelar o item." at bounding box center [244, 210] width 95 height 12
click at [189, 211] on input "Sim, quero cancelar o item." at bounding box center [186, 214] width 6 height 6
checkbox input "true"
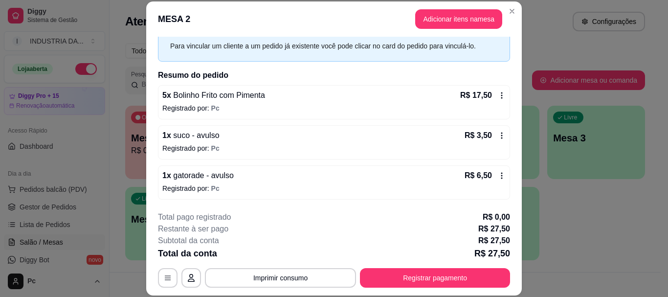
click at [498, 97] on icon at bounding box center [502, 95] width 8 height 8
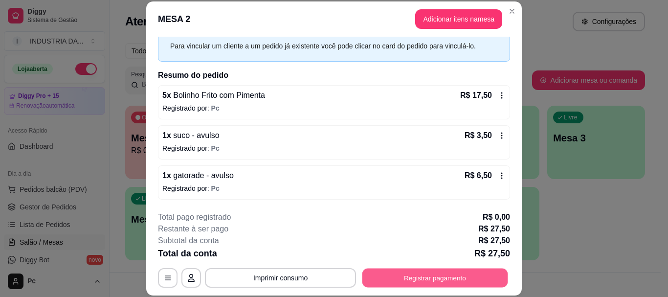
click at [425, 278] on button "Registrar pagamento" at bounding box center [435, 277] width 146 height 19
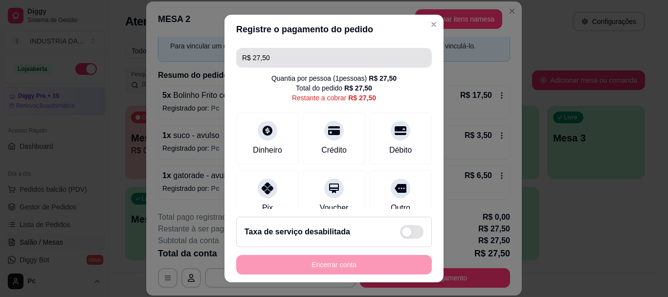
click at [318, 66] on input "R$ 27,50" at bounding box center [334, 58] width 184 height 20
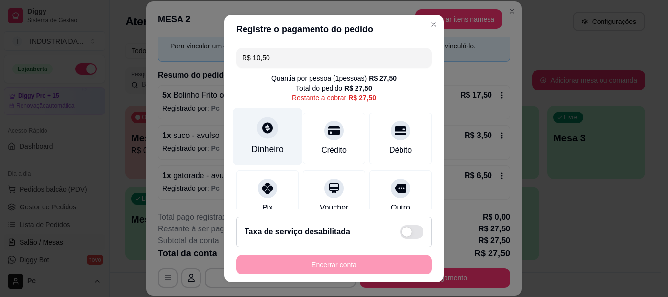
click at [263, 130] on icon at bounding box center [267, 128] width 13 height 13
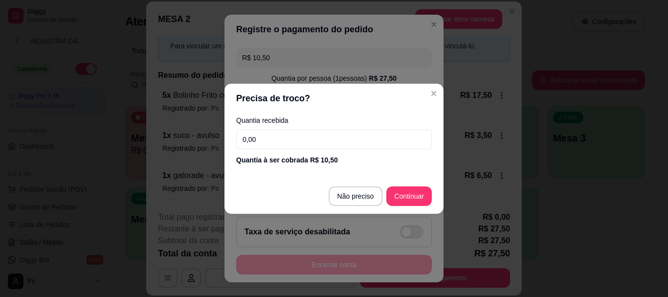
click at [327, 138] on input "0,00" at bounding box center [334, 140] width 196 height 20
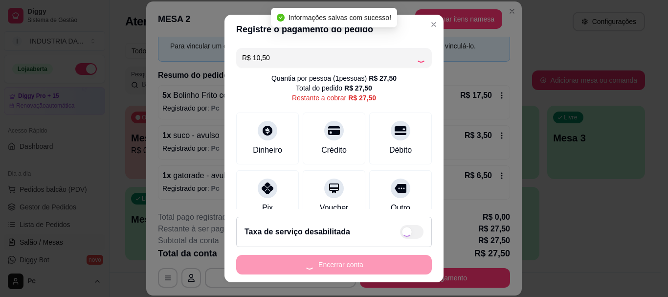
type input "R$ 17,00"
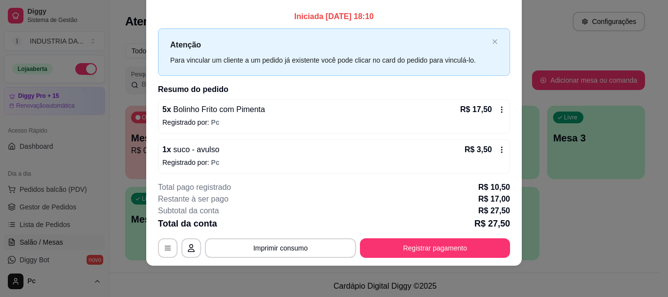
scroll to position [0, 0]
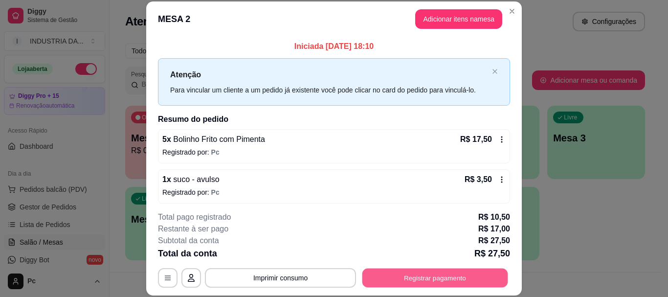
click at [467, 275] on button "Registrar pagamento" at bounding box center [435, 277] width 146 height 19
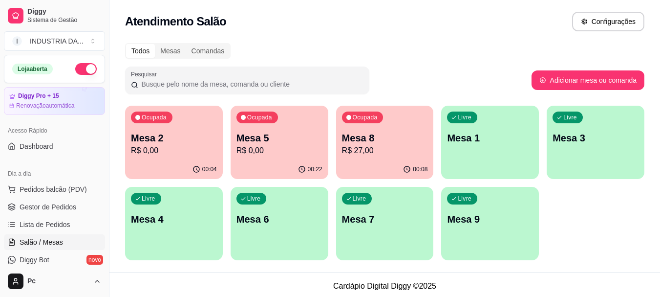
click at [377, 147] on p "R$ 27,00" at bounding box center [385, 151] width 86 height 12
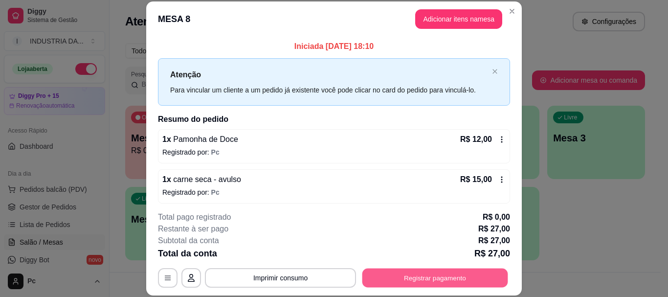
click at [416, 279] on button "Registrar pagamento" at bounding box center [435, 277] width 146 height 19
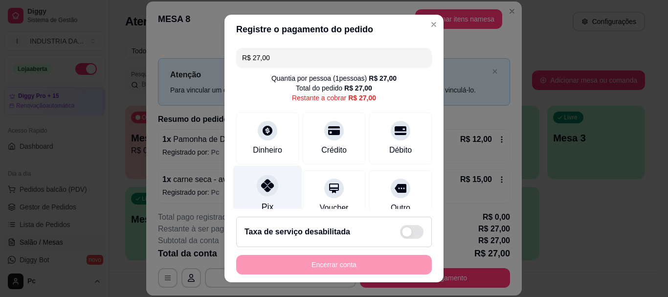
click at [267, 191] on icon at bounding box center [267, 185] width 13 height 13
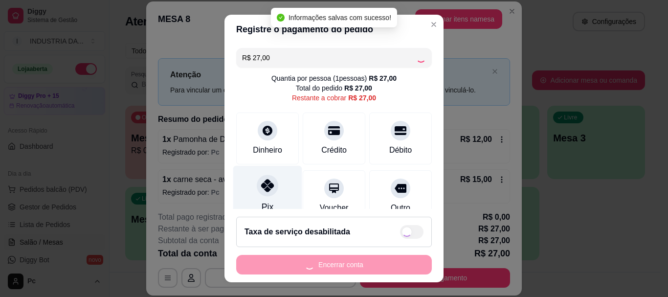
type input "R$ 0,00"
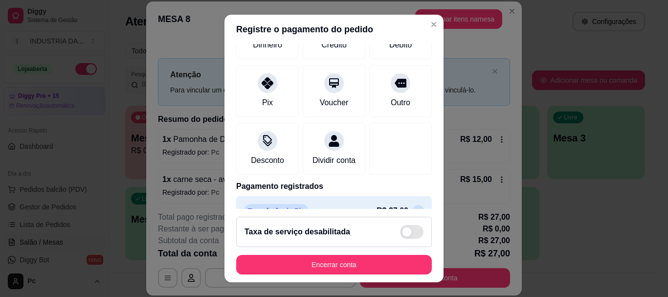
scroll to position [128, 0]
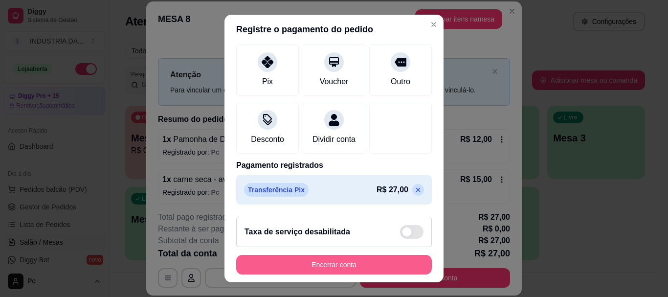
click at [358, 258] on button "Encerrar conta" at bounding box center [334, 265] width 196 height 20
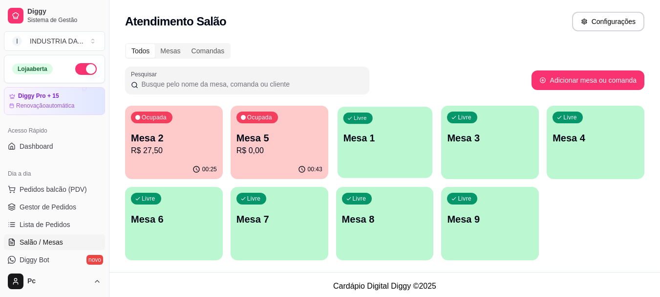
click at [387, 149] on div "Livre Mesa 1" at bounding box center [385, 137] width 95 height 60
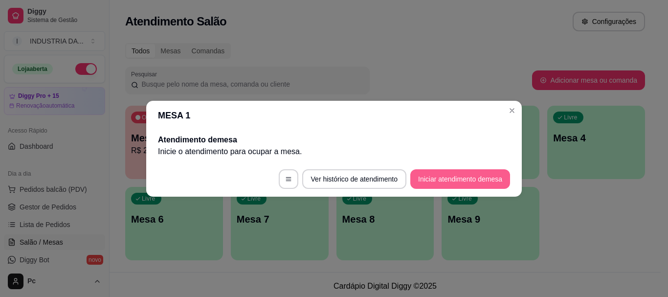
click at [465, 175] on button "Iniciar atendimento de mesa" at bounding box center [460, 179] width 100 height 20
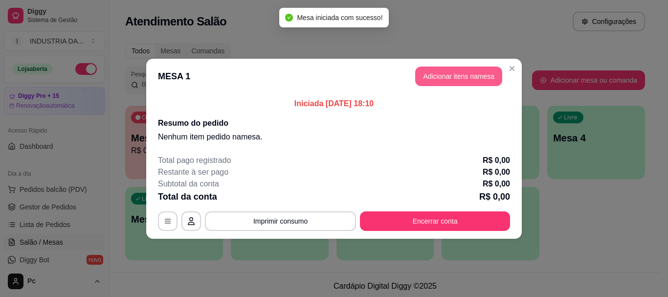
click at [450, 75] on button "Adicionar itens na mesa" at bounding box center [458, 76] width 87 height 20
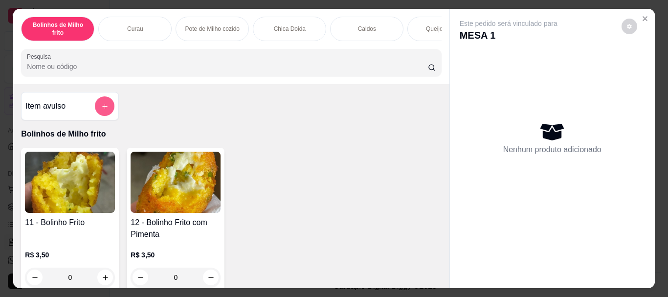
scroll to position [0, 0]
click at [103, 106] on icon "add-separate-item" at bounding box center [104, 106] width 7 height 7
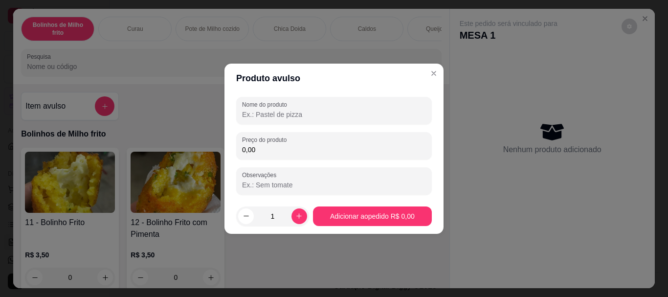
click at [250, 116] on input "Nome do produto" at bounding box center [334, 115] width 184 height 10
type input "sal"
click at [265, 148] on input "0,00" at bounding box center [334, 150] width 184 height 10
type input "12,00"
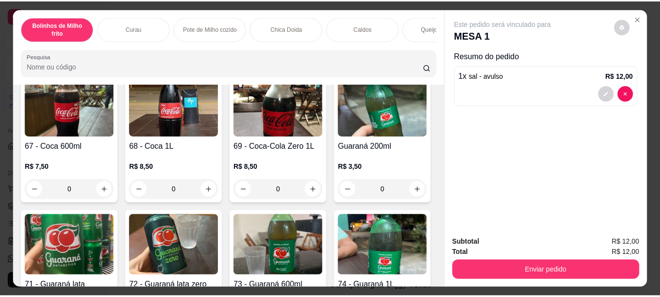
scroll to position [1418, 0]
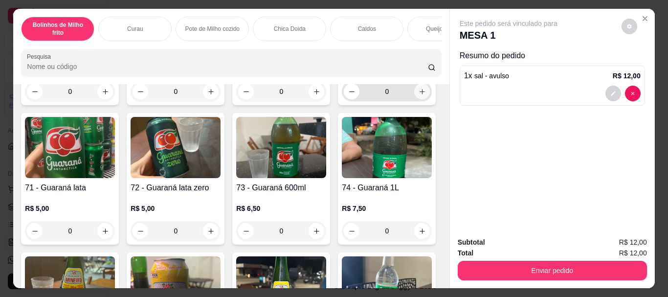
click at [414, 99] on button "increase-product-quantity" at bounding box center [422, 92] width 16 height 16
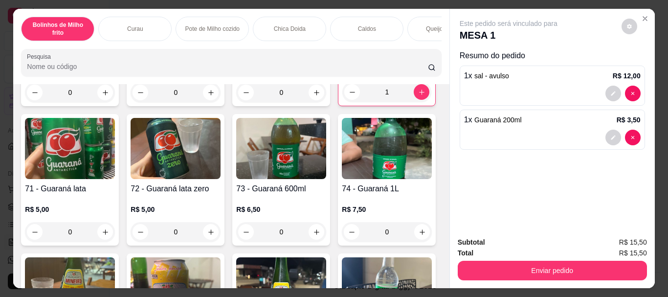
type input "1"
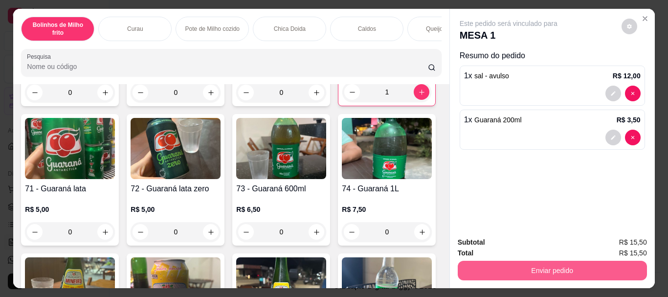
click at [527, 265] on button "Enviar pedido" at bounding box center [552, 271] width 189 height 20
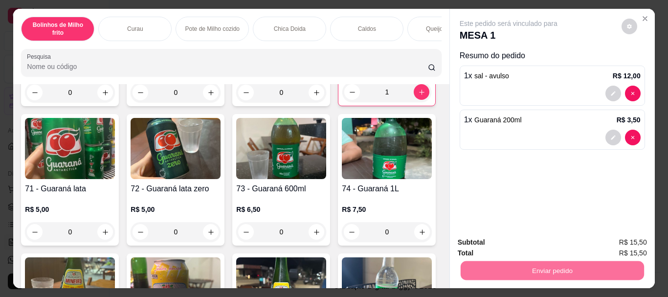
click at [606, 239] on button "Enviar pedido" at bounding box center [620, 242] width 55 height 19
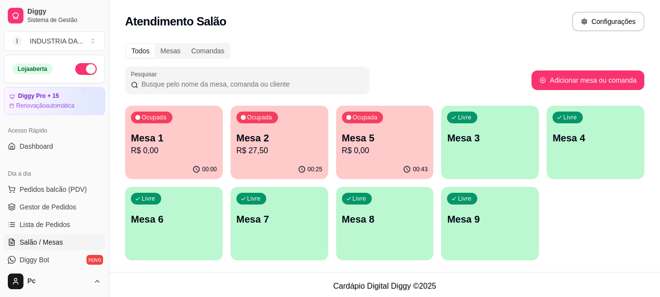
click at [302, 161] on div "00:25" at bounding box center [280, 169] width 98 height 19
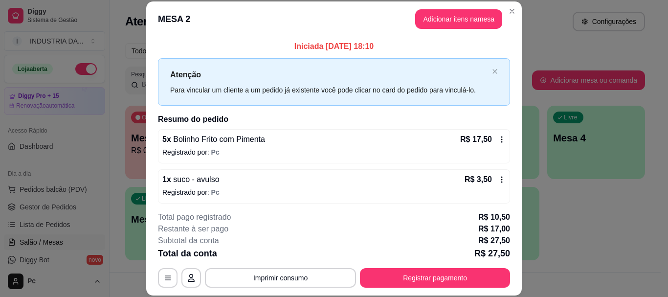
click at [423, 274] on button "Registrar pagamento" at bounding box center [435, 278] width 150 height 20
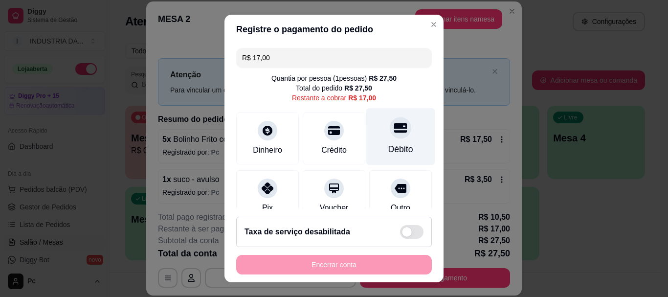
click at [392, 135] on div at bounding box center [401, 128] width 22 height 22
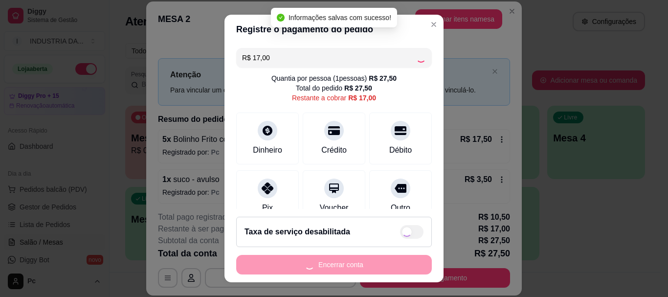
type input "R$ 0,00"
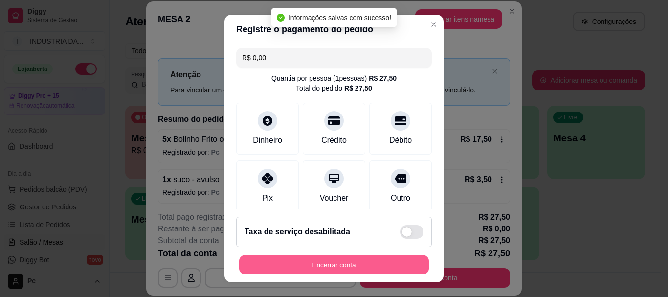
click at [354, 265] on button "Encerrar conta" at bounding box center [334, 264] width 190 height 19
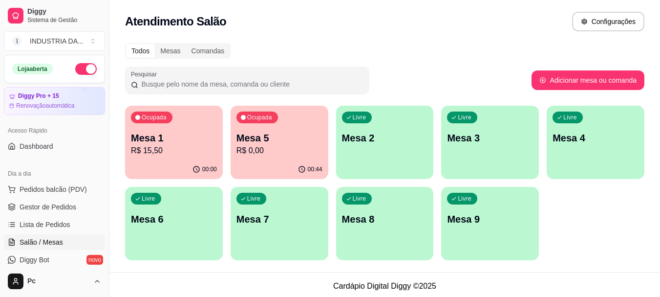
click at [311, 164] on div "00:44" at bounding box center [280, 169] width 98 height 19
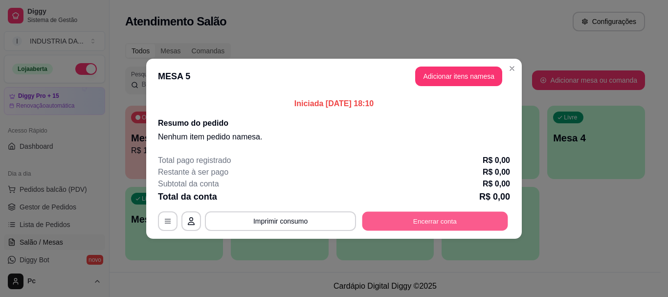
click at [435, 213] on button "Encerrar conta" at bounding box center [435, 220] width 146 height 19
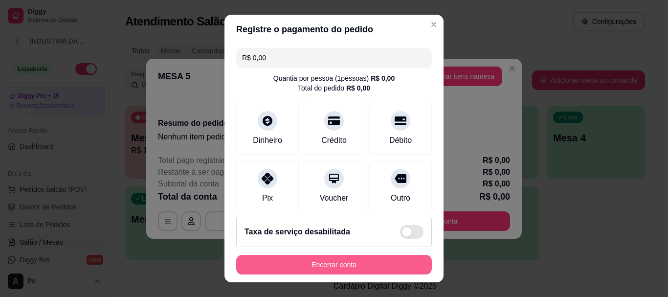
click at [372, 261] on button "Encerrar conta" at bounding box center [334, 265] width 196 height 20
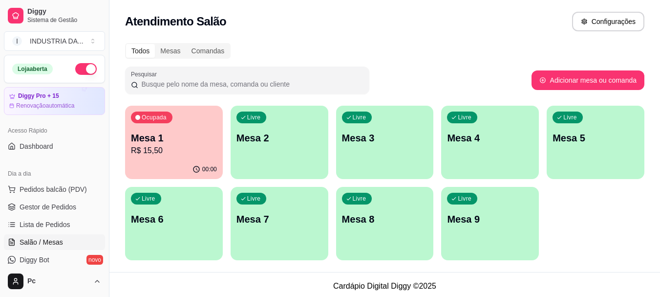
click at [413, 67] on div "Pesquisar" at bounding box center [328, 79] width 407 height 27
click at [165, 146] on p "R$ 15,50" at bounding box center [174, 151] width 86 height 12
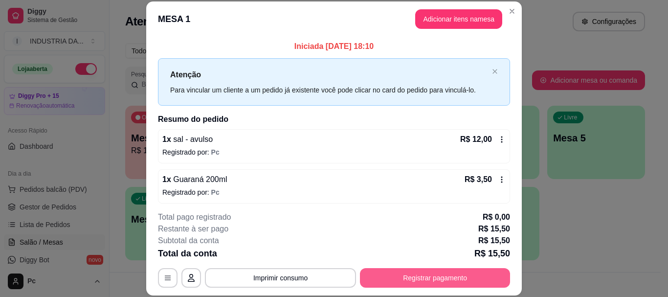
click at [407, 278] on button "Registrar pagamento" at bounding box center [435, 278] width 150 height 20
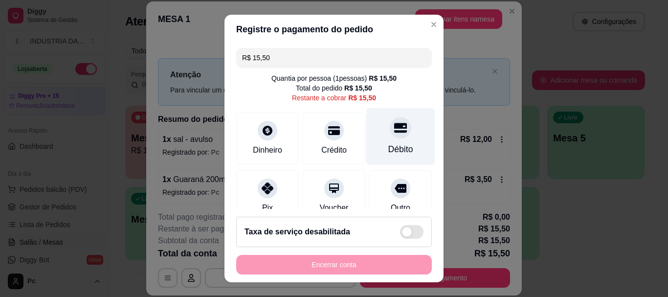
click at [404, 143] on div "Débito" at bounding box center [400, 136] width 69 height 57
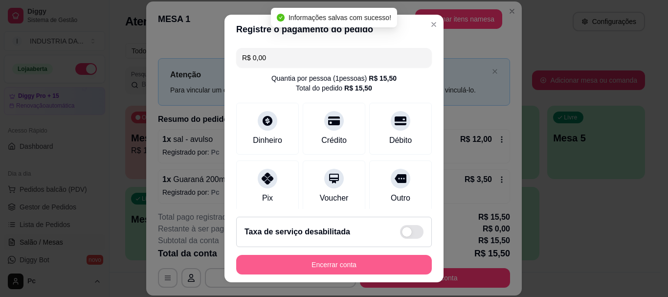
type input "R$ 0,00"
click at [350, 263] on button "Encerrar conta" at bounding box center [334, 265] width 196 height 20
